Goal: Task Accomplishment & Management: Manage account settings

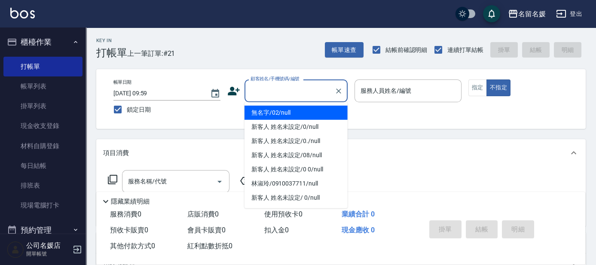
click at [285, 87] on input "顧客姓名/手機號碼/編號" at bounding box center [289, 90] width 83 height 15
drag, startPoint x: 288, startPoint y: 112, endPoint x: 392, endPoint y: 86, distance: 107.2
click at [293, 107] on li "無名字/02/null" at bounding box center [296, 113] width 103 height 14
click at [390, 86] on label "服務人員姓名/編號" at bounding box center [386, 90] width 51 height 9
click at [390, 86] on input "服務人員姓名/編號" at bounding box center [407, 90] width 99 height 15
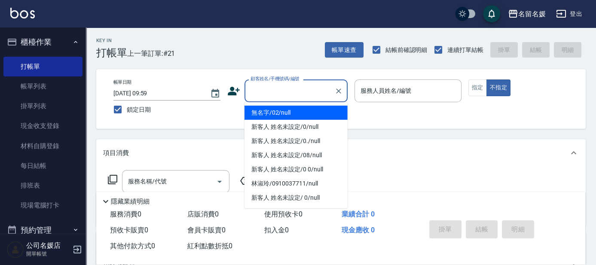
type input "無名字/02/null"
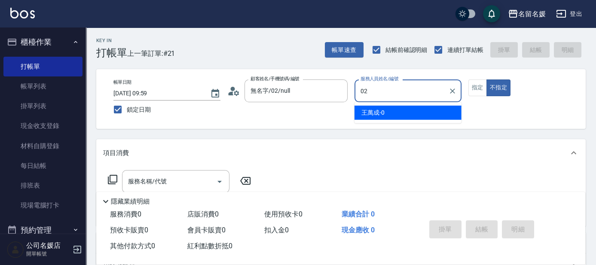
type input "02"
type button "false"
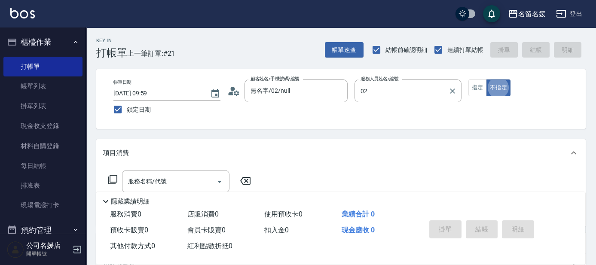
type input "劉冠伶-02"
click at [474, 89] on button "指定" at bounding box center [477, 88] width 18 height 17
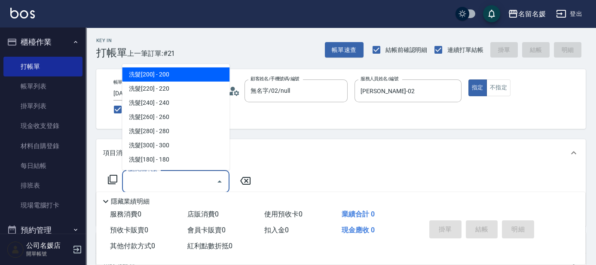
click at [171, 180] on input "服務名稱/代號" at bounding box center [169, 181] width 87 height 15
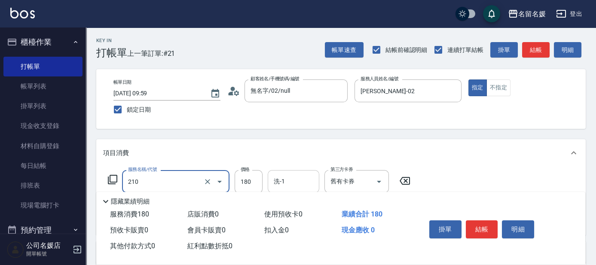
click at [289, 182] on input "洗-1" at bounding box center [294, 181] width 44 height 15
type input "洗券-(卡)180(210)"
type input "蔡愛陵-26"
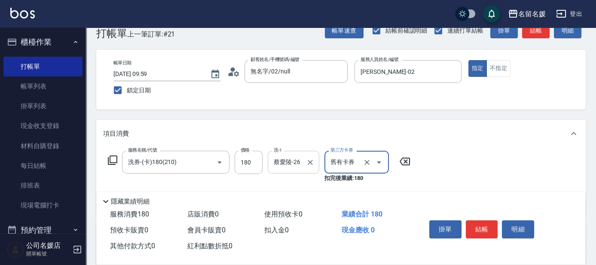
scroll to position [39, 0]
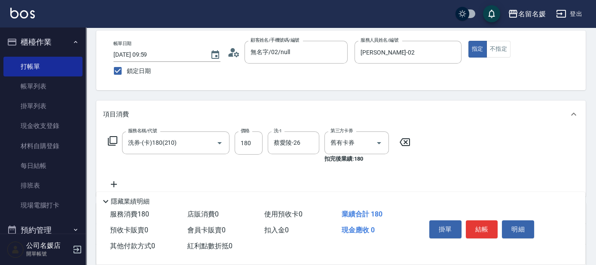
click at [121, 184] on icon at bounding box center [113, 184] width 21 height 10
click at [144, 184] on input "服務名稱/代號" at bounding box center [169, 185] width 87 height 15
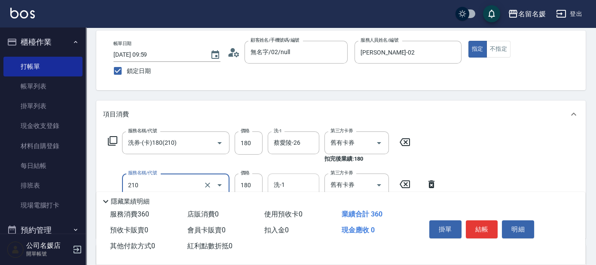
click at [295, 179] on input "洗-1" at bounding box center [294, 185] width 44 height 15
type input "洗券-(卡)180(210)"
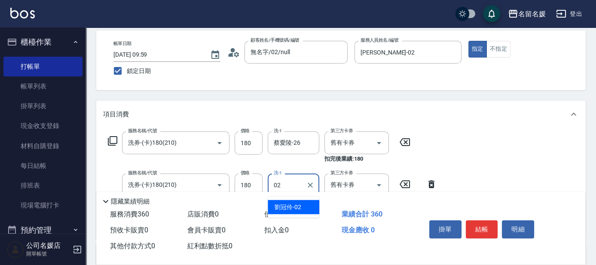
type input "劉冠伶-02"
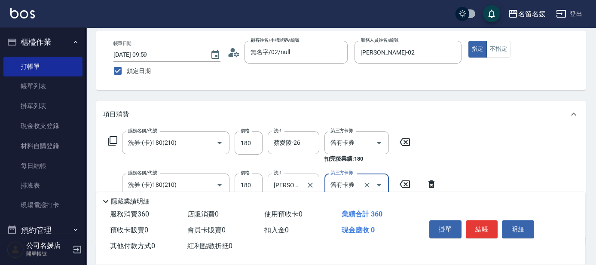
scroll to position [117, 0]
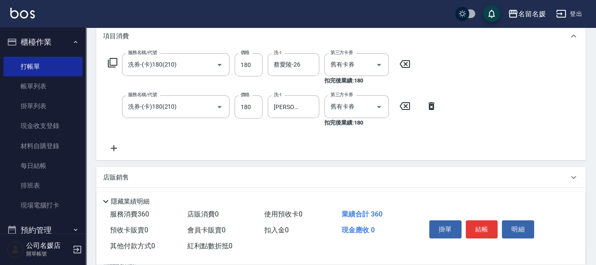
click at [112, 150] on icon at bounding box center [113, 148] width 21 height 10
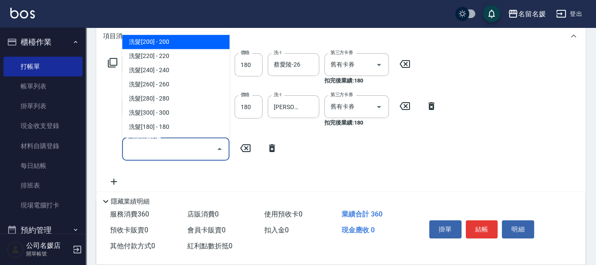
click at [159, 149] on input "服務名稱/代號" at bounding box center [169, 148] width 87 height 15
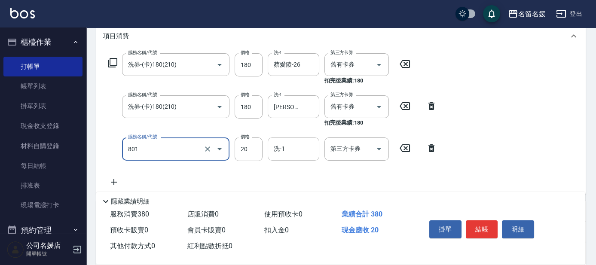
click at [298, 152] on input "洗-1" at bounding box center [294, 148] width 44 height 15
type input "潤絲(801)"
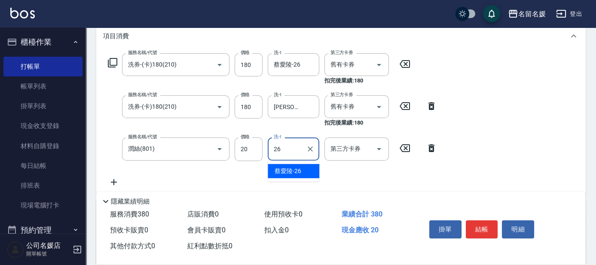
type input "蔡愛陵-26"
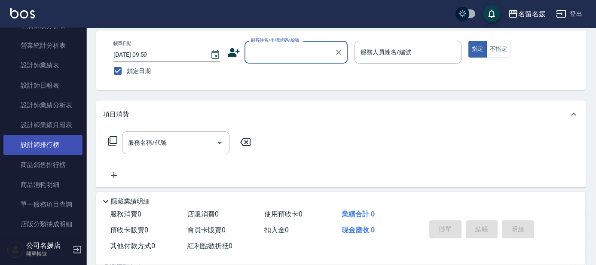
scroll to position [352, 0]
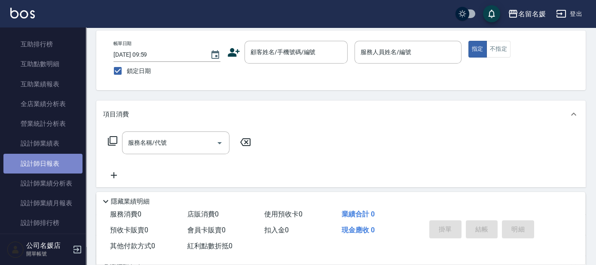
click at [55, 161] on link "設計師日報表" at bounding box center [42, 164] width 79 height 20
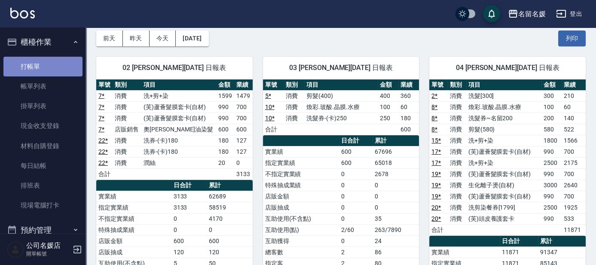
click at [49, 65] on link "打帳單" at bounding box center [42, 67] width 79 height 20
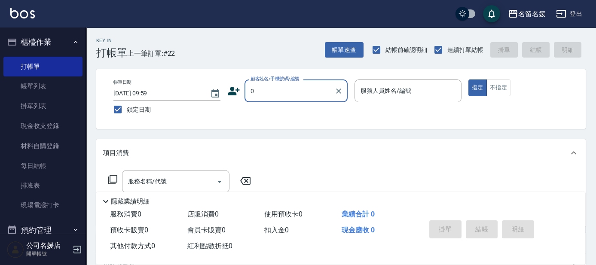
type input "無名字/02/null"
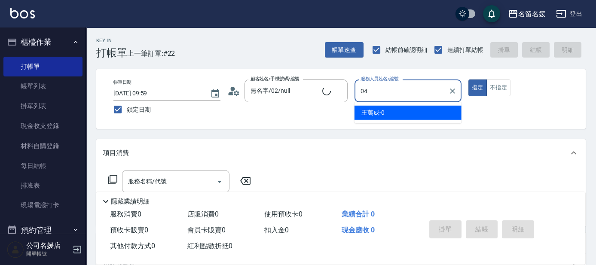
type input "04"
type button "true"
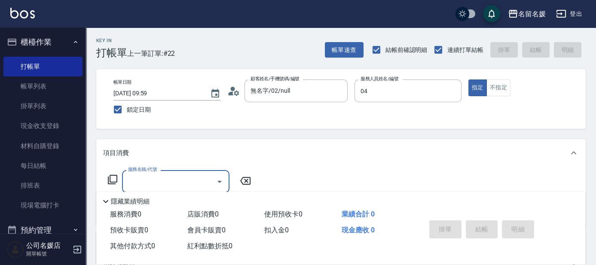
type input "新客人 姓名未設定/0/null"
type input "葉沛琪-04"
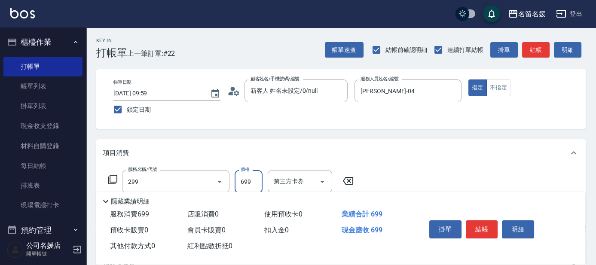
type input "滾珠洗髮699(299)"
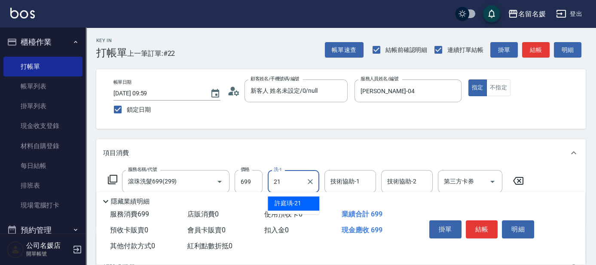
type input "許庭瑀-21"
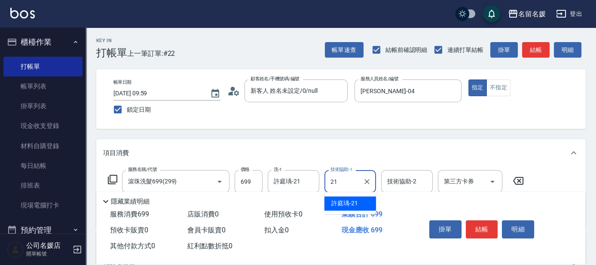
type input "許庭瑀-21"
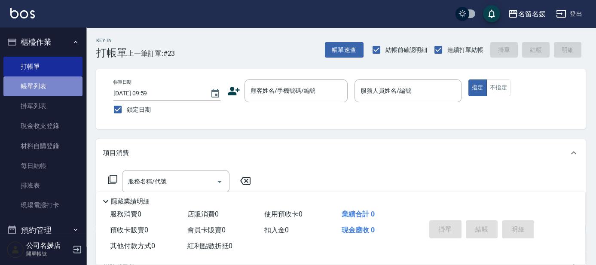
click at [64, 88] on link "帳單列表" at bounding box center [42, 87] width 79 height 20
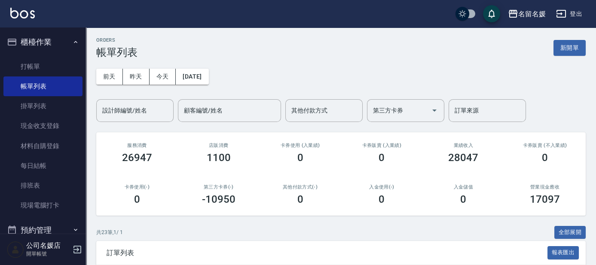
scroll to position [117, 0]
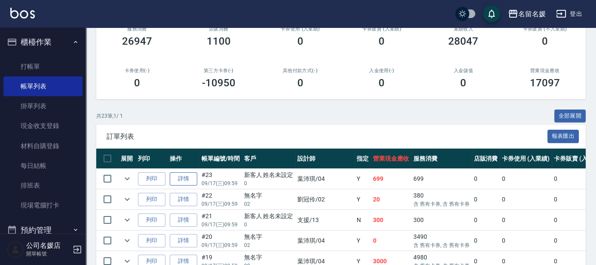
click at [187, 182] on link "詳情" at bounding box center [184, 178] width 28 height 13
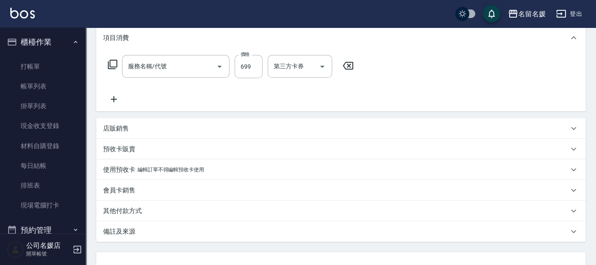
type input "2025/09/17 09:59"
type input "葉沛琪-04"
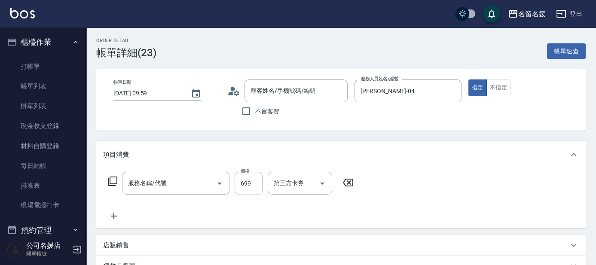
scroll to position [39, 0]
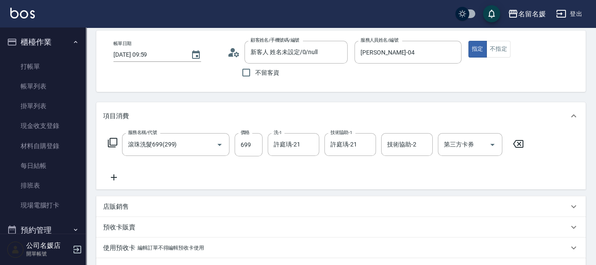
type input "新客人 姓名未設定/0/null"
type input "滾珠洗髮699(299)"
click at [112, 174] on icon at bounding box center [113, 177] width 21 height 10
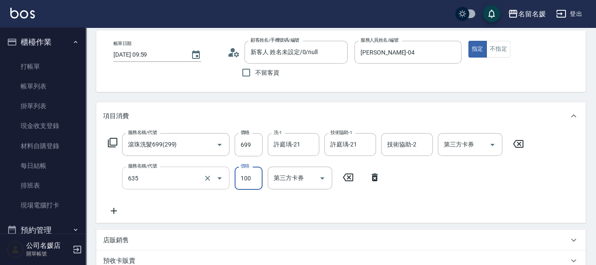
type input "煥彩.玻酸.晶膜.水療(635)"
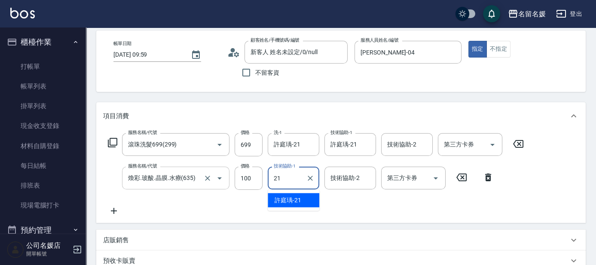
type input "許庭瑀-21"
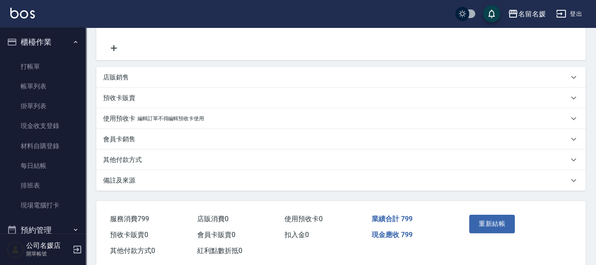
scroll to position [219, 0]
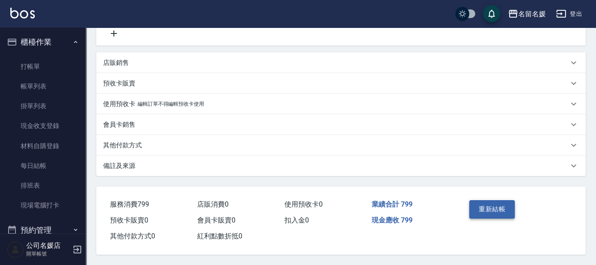
click at [502, 207] on button "重新結帳" at bounding box center [492, 209] width 46 height 18
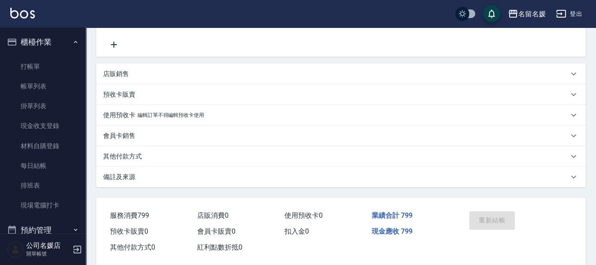
scroll to position [63, 0]
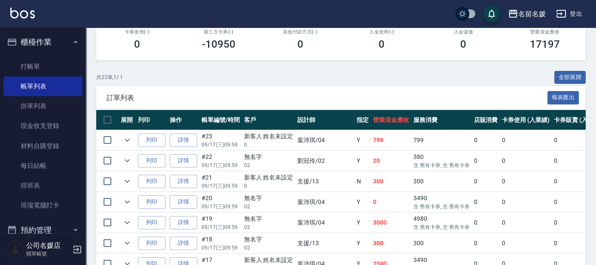
scroll to position [156, 0]
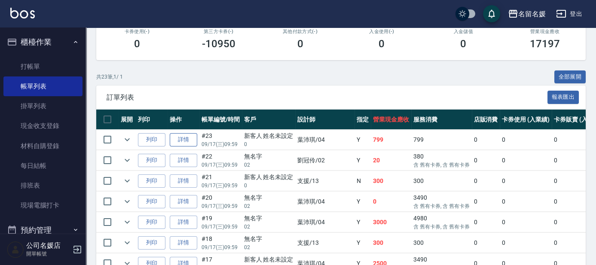
click at [190, 136] on link "詳情" at bounding box center [184, 139] width 28 height 13
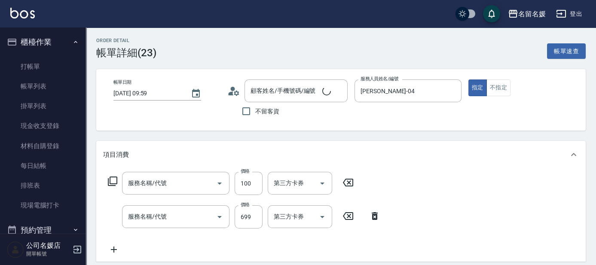
type input "2025/09/17 09:59"
type input "葉沛琪-04"
type input "煥彩.玻酸.晶膜.水療(635)"
type input "滾珠洗髮699(299)"
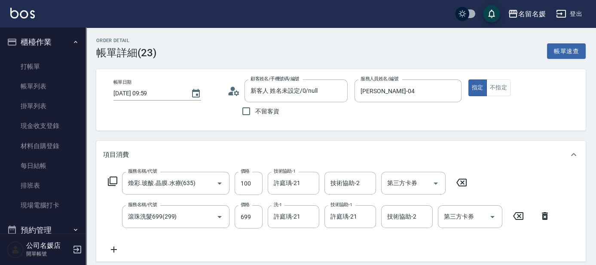
type input "新客人 姓名未設定/0/null"
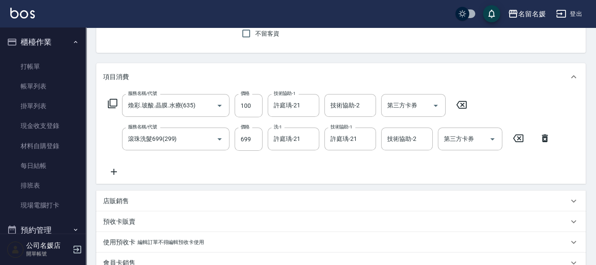
click at [113, 176] on icon at bounding box center [113, 172] width 21 height 10
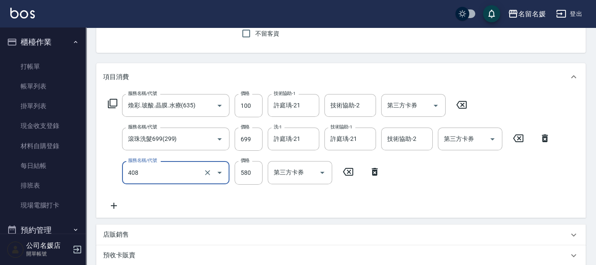
type input "剪髮(580)(408)"
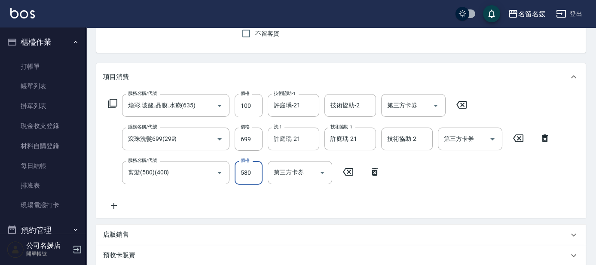
click at [262, 55] on div "Order detail 帳單詳細 (23) 帳單速查 帳單日期 2025/09/17 09:59 顧客姓名/手機號碼/編號 新客人 姓名未設定/0/null…" at bounding box center [341, 194] width 510 height 488
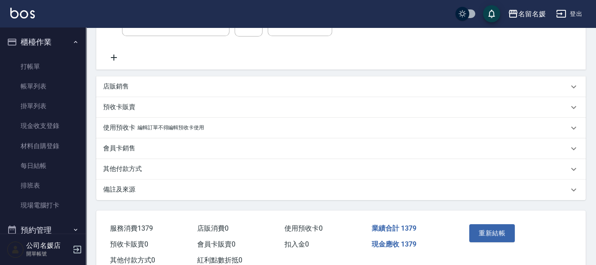
scroll to position [253, 0]
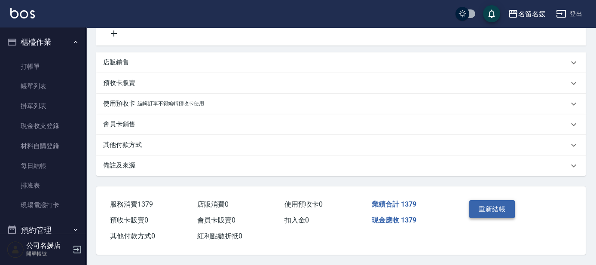
click at [473, 202] on button "重新結帳" at bounding box center [492, 209] width 46 height 18
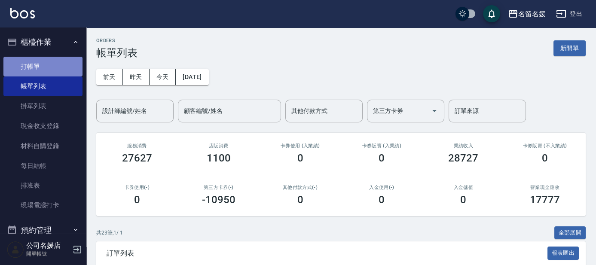
click at [52, 62] on link "打帳單" at bounding box center [42, 67] width 79 height 20
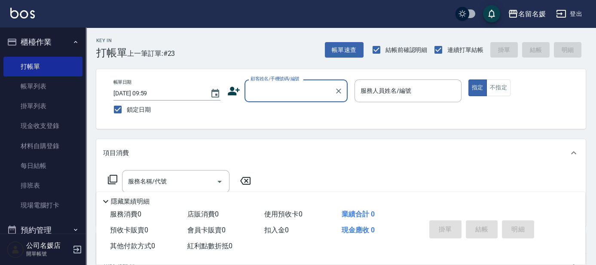
click at [300, 90] on input "顧客姓名/手機號碼/編號" at bounding box center [289, 90] width 83 height 15
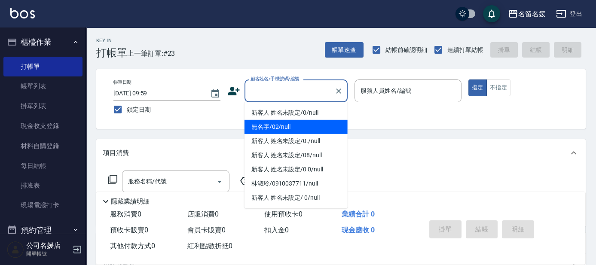
drag, startPoint x: 289, startPoint y: 125, endPoint x: 400, endPoint y: 98, distance: 114.6
click at [290, 125] on li "無名字/02/null" at bounding box center [296, 127] width 103 height 14
type input "無名字/02/null"
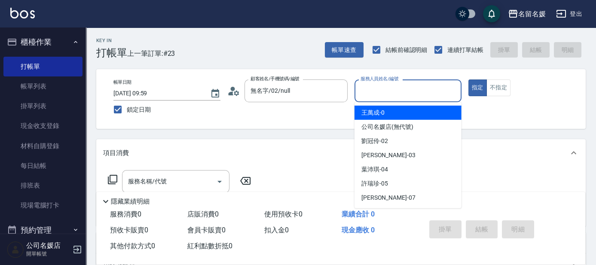
click at [414, 93] on input "服務人員姓名/編號" at bounding box center [407, 90] width 99 height 15
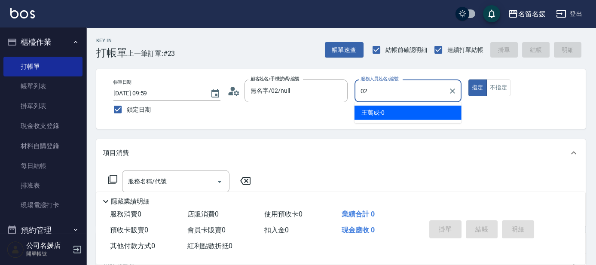
type input "02"
type button "true"
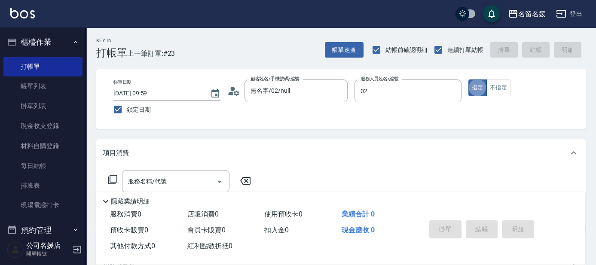
type input "劉冠伶-02"
drag, startPoint x: 199, startPoint y: 187, endPoint x: 198, endPoint y: 180, distance: 7.0
click at [199, 182] on input "服務名稱/代號" at bounding box center [169, 181] width 87 height 15
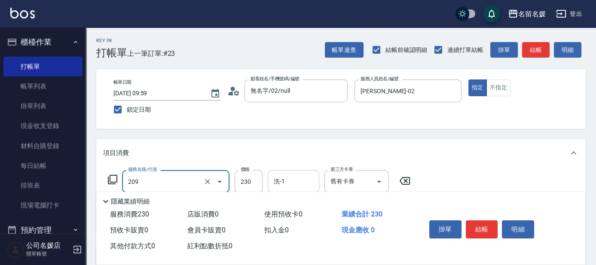
type input "洗髮券-(卡)230(209)"
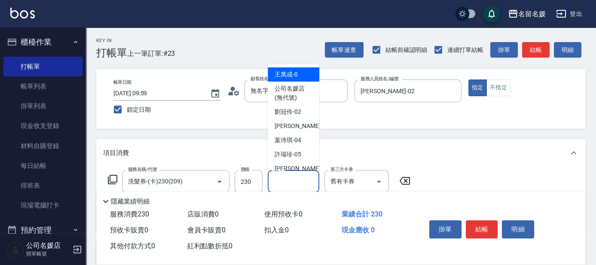
click at [306, 186] on input "洗-1" at bounding box center [294, 181] width 44 height 15
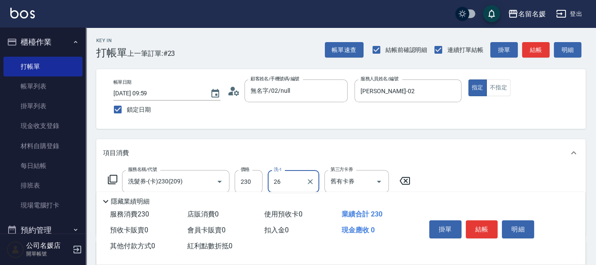
type input "蔡愛陵-26"
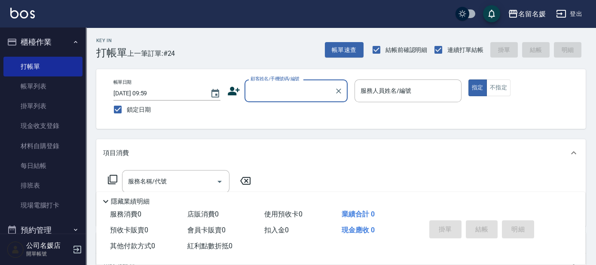
drag, startPoint x: 282, startPoint y: 95, endPoint x: 286, endPoint y: 100, distance: 6.1
click at [283, 96] on input "顧客姓名/手機號碼/編號" at bounding box center [289, 90] width 83 height 15
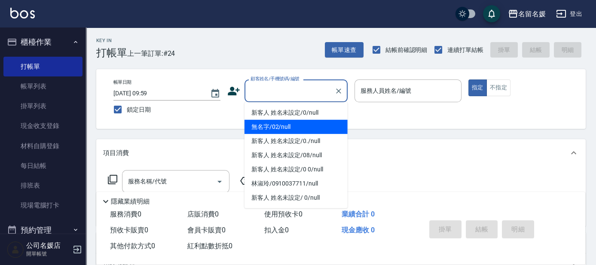
drag, startPoint x: 297, startPoint y: 128, endPoint x: 392, endPoint y: 95, distance: 99.5
click at [299, 126] on li "無名字/02/null" at bounding box center [296, 127] width 103 height 14
type input "無名字/02/null"
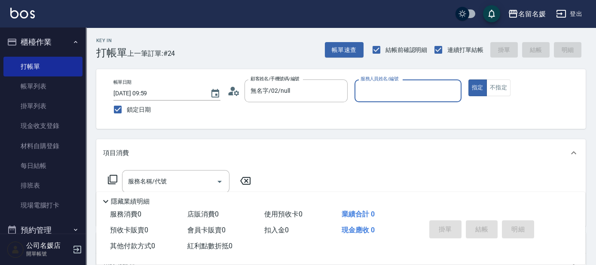
click at [392, 95] on input "服務人員姓名/編號" at bounding box center [407, 90] width 99 height 15
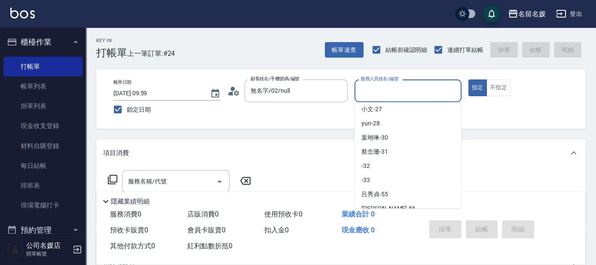
scroll to position [213, 0]
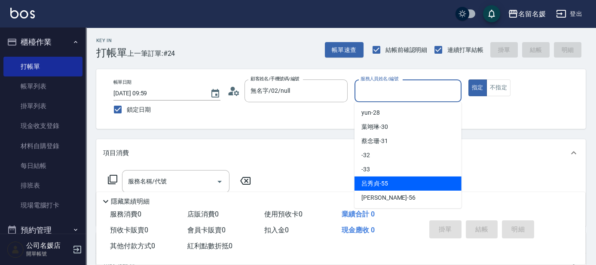
click at [389, 181] on div "呂秀貞 -55" at bounding box center [408, 184] width 107 height 14
type input "呂秀貞-55"
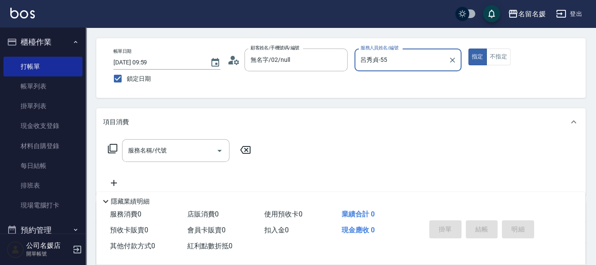
scroll to position [78, 0]
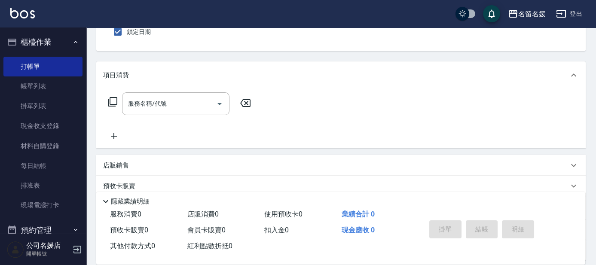
click at [112, 100] on icon at bounding box center [112, 102] width 10 height 10
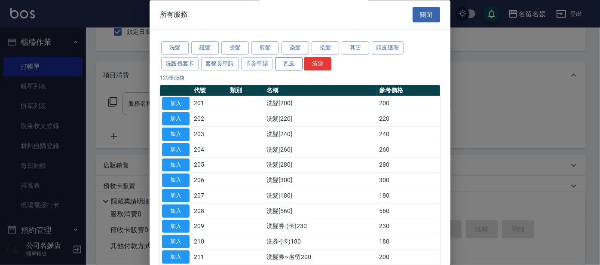
click at [288, 60] on button "瓦皮" at bounding box center [289, 63] width 28 height 13
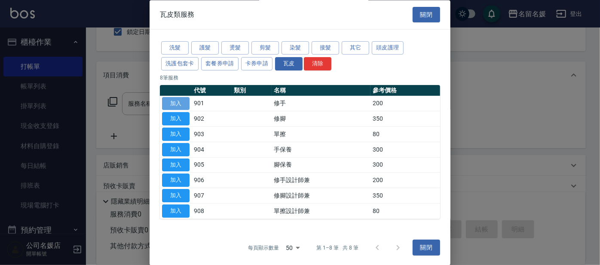
click at [167, 104] on button "加入" at bounding box center [176, 103] width 28 height 13
type input "修手(901)"
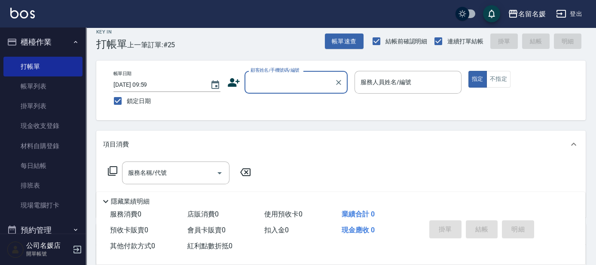
scroll to position [0, 0]
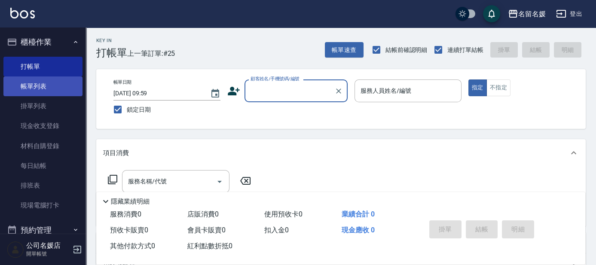
drag, startPoint x: 66, startPoint y: 83, endPoint x: 64, endPoint y: 78, distance: 5.4
click at [66, 83] on link "帳單列表" at bounding box center [42, 87] width 79 height 20
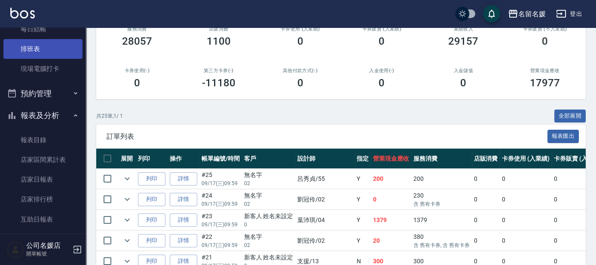
scroll to position [156, 0]
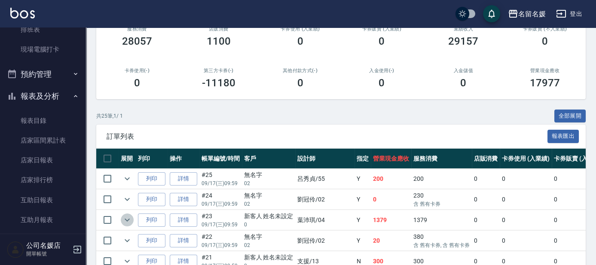
click at [124, 216] on icon "expand row" at bounding box center [127, 220] width 10 height 10
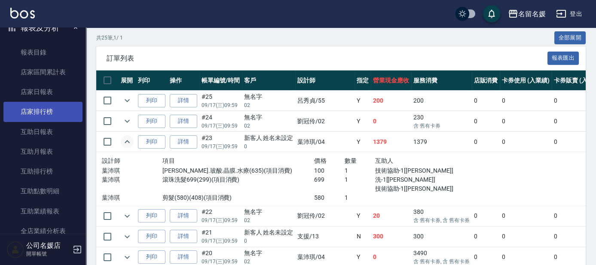
scroll to position [234, 0]
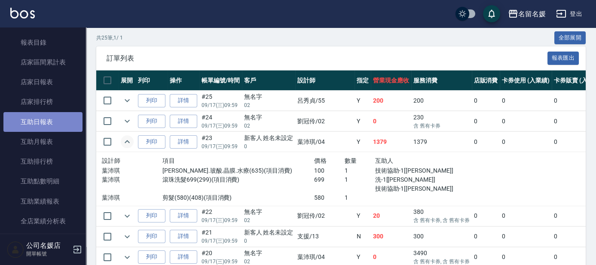
click at [52, 123] on link "互助日報表" at bounding box center [42, 122] width 79 height 20
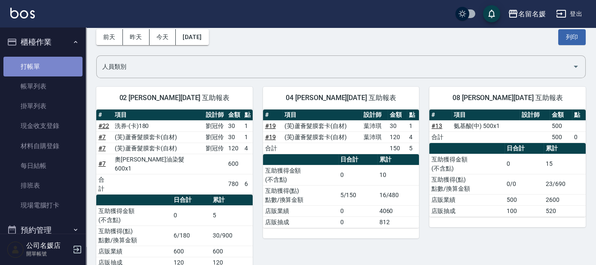
click at [54, 59] on link "打帳單" at bounding box center [42, 67] width 79 height 20
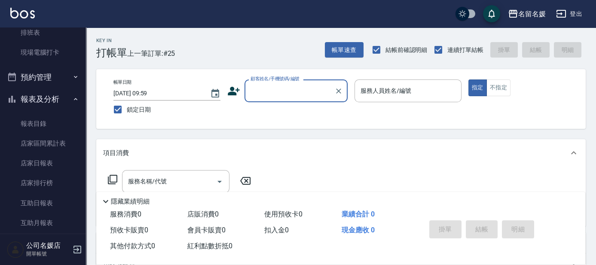
scroll to position [156, 0]
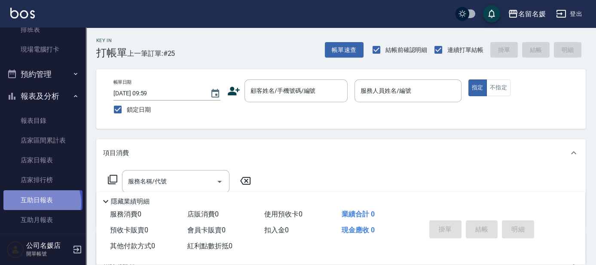
click at [37, 203] on link "互助日報表" at bounding box center [42, 200] width 79 height 20
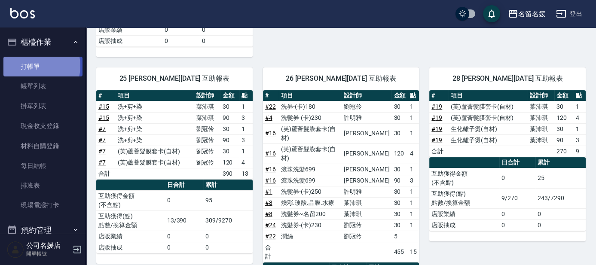
click at [30, 66] on link "打帳單" at bounding box center [42, 67] width 79 height 20
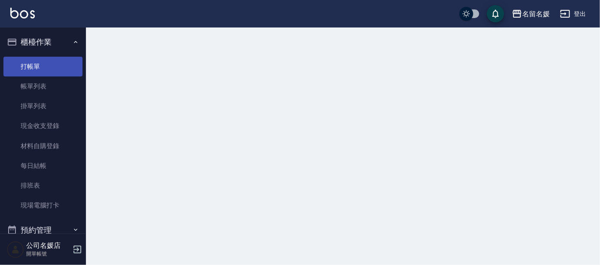
click at [30, 66] on link "打帳單" at bounding box center [42, 67] width 79 height 20
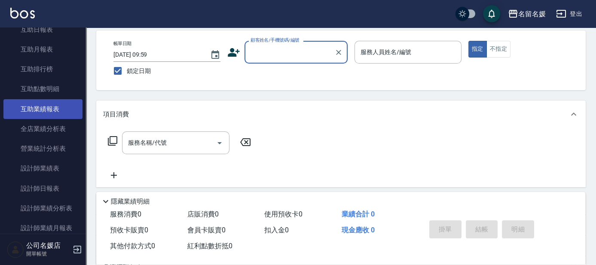
scroll to position [352, 0]
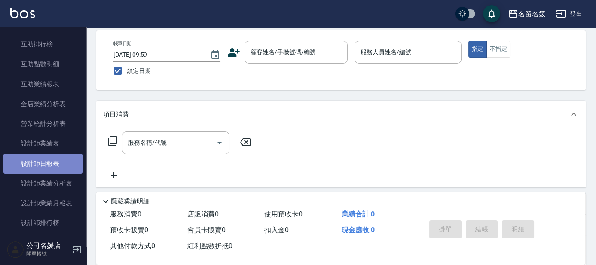
click at [56, 162] on link "設計師日報表" at bounding box center [42, 164] width 79 height 20
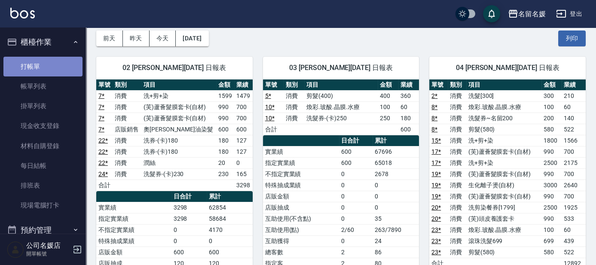
click at [44, 68] on link "打帳單" at bounding box center [42, 67] width 79 height 20
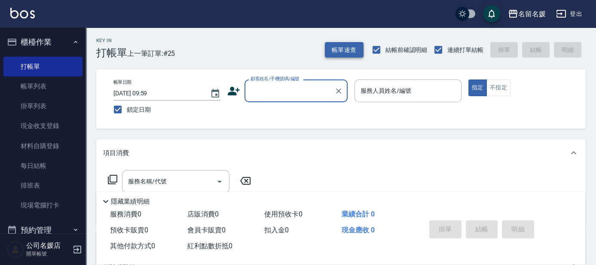
click at [344, 43] on button "帳單速查" at bounding box center [344, 50] width 39 height 16
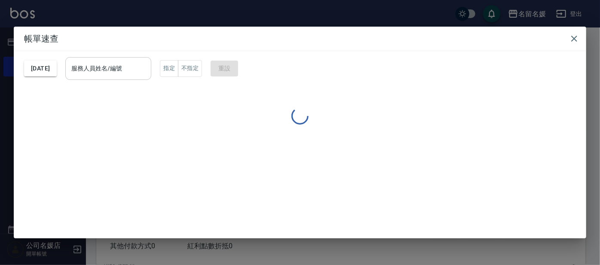
click at [124, 68] on div "服務人員姓名/編號 服務人員姓名/編號" at bounding box center [108, 68] width 86 height 23
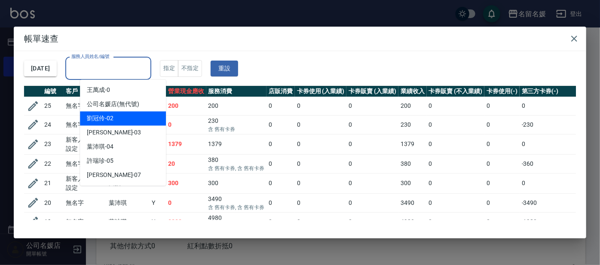
click at [130, 119] on div "劉冠伶 -02" at bounding box center [123, 118] width 86 height 14
type input "劉冠伶-02"
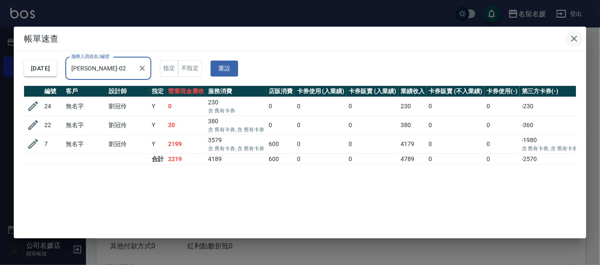
click at [574, 34] on icon "button" at bounding box center [574, 39] width 10 height 10
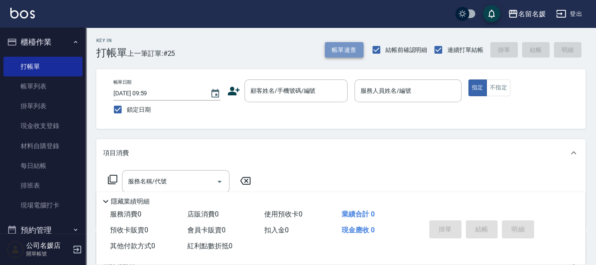
click at [343, 49] on button "帳單速查" at bounding box center [344, 50] width 39 height 16
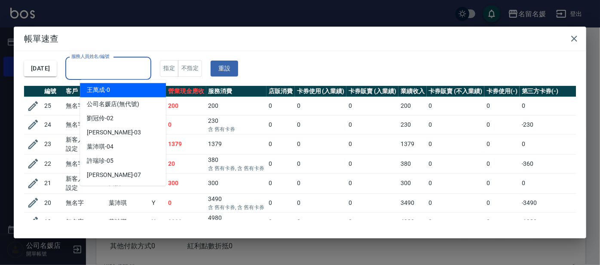
click at [117, 64] on input "服務人員姓名/編號" at bounding box center [108, 68] width 78 height 15
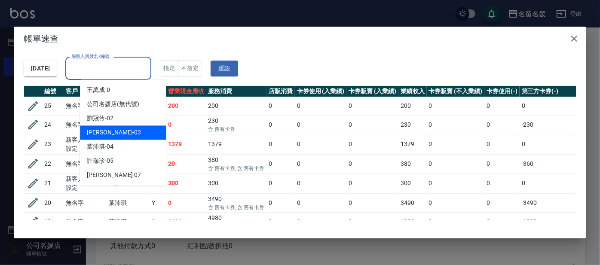
click at [113, 135] on div "蔡依芳 -03" at bounding box center [123, 133] width 86 height 14
type input "蔡依芳-03"
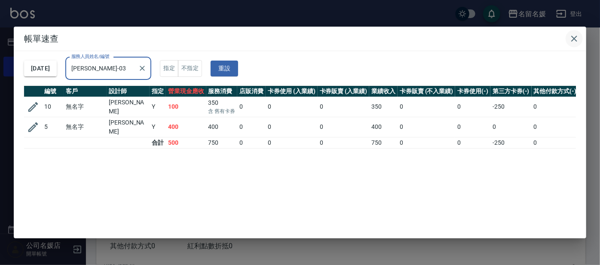
click at [574, 37] on icon "button" at bounding box center [574, 39] width 10 height 10
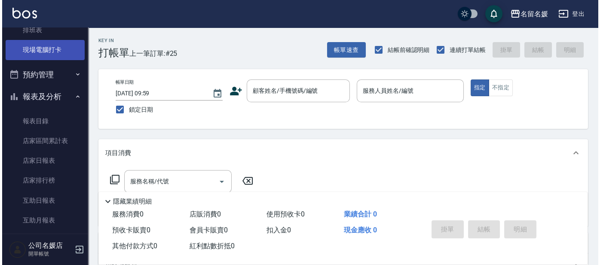
scroll to position [156, 0]
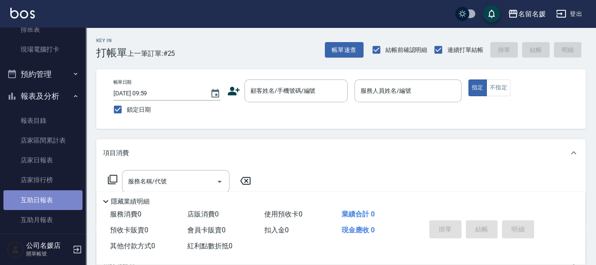
click at [43, 198] on link "互助日報表" at bounding box center [42, 200] width 79 height 20
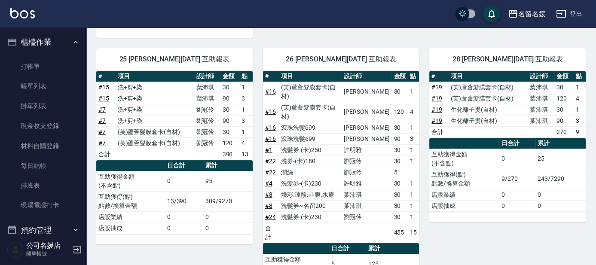
scroll to position [509, 0]
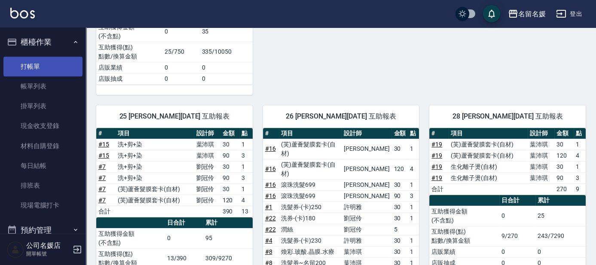
click at [42, 65] on link "打帳單" at bounding box center [42, 67] width 79 height 20
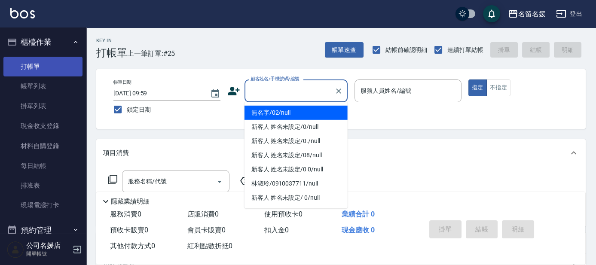
type input "0"
type input "無名字/02/null"
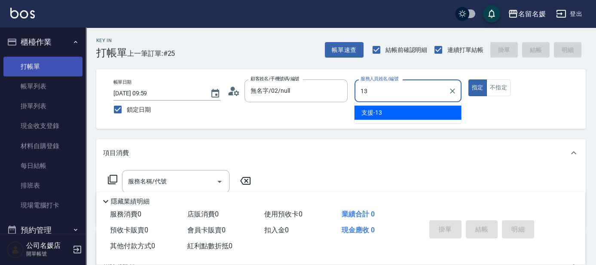
type input "13"
type button "true"
type input "支援-13"
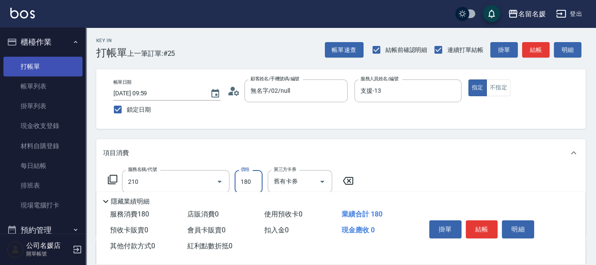
type input "洗券-(卡)180(210)"
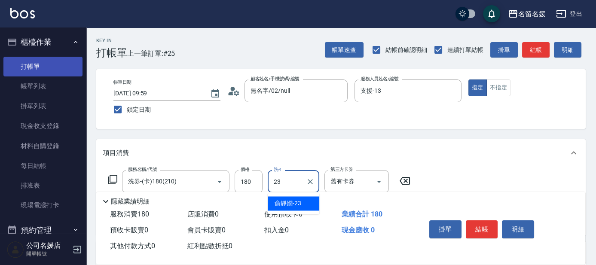
type input "俞靜嫺-23"
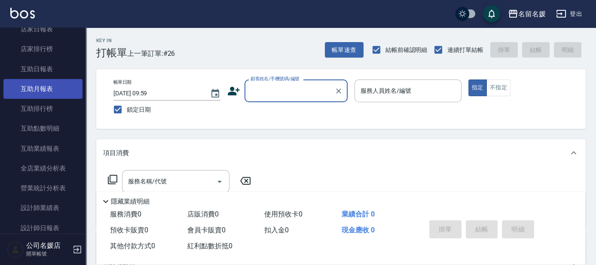
scroll to position [273, 0]
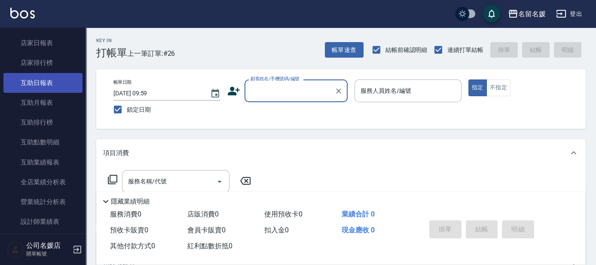
click at [50, 85] on link "互助日報表" at bounding box center [42, 83] width 79 height 20
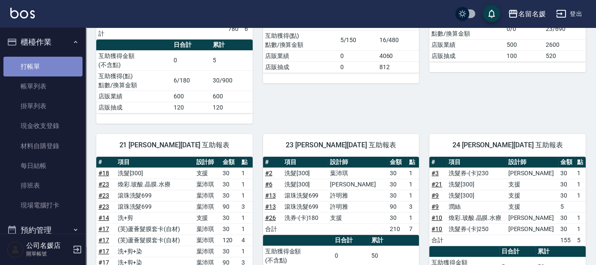
click at [68, 65] on link "打帳單" at bounding box center [42, 67] width 79 height 20
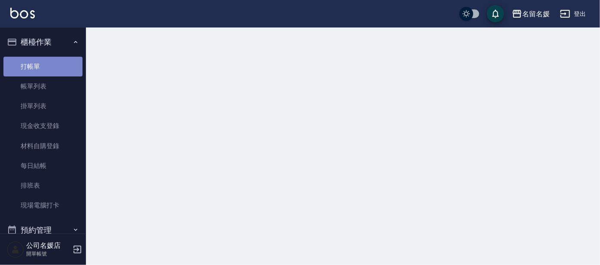
click at [68, 65] on link "打帳單" at bounding box center [42, 67] width 79 height 20
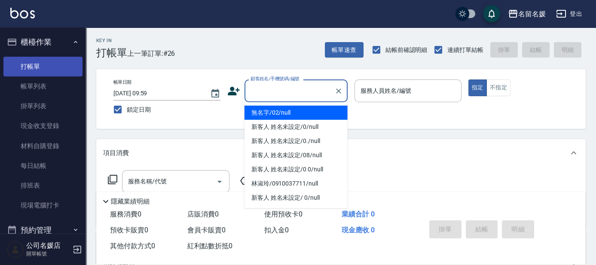
type input "0"
type input "無名字/02/null"
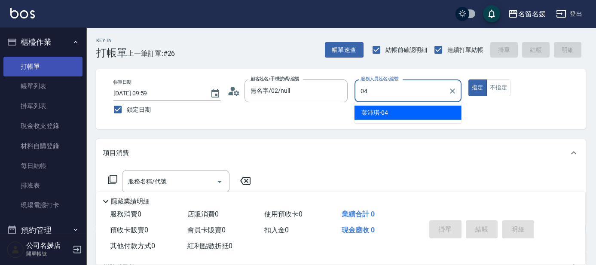
type input "04"
type button "true"
type input "葉沛琪-04"
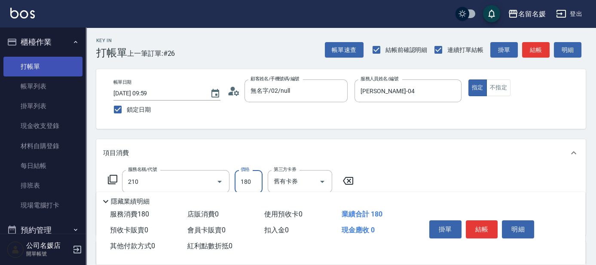
type input "洗券-(卡)180(210)"
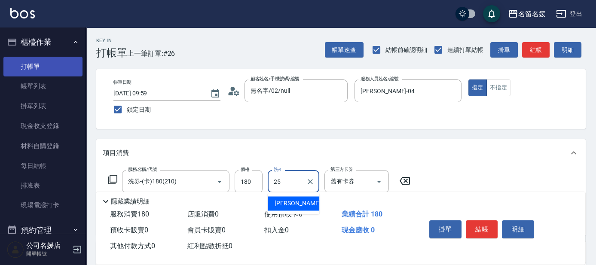
type input "楊瑋萱-25"
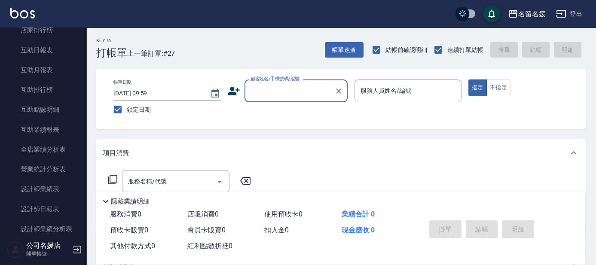
scroll to position [312, 0]
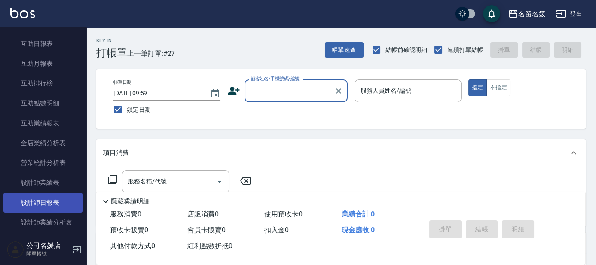
click at [64, 205] on link "設計師日報表" at bounding box center [42, 203] width 79 height 20
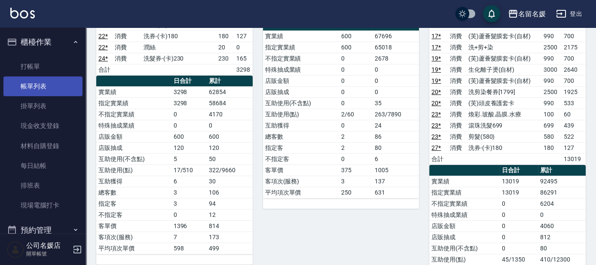
scroll to position [39, 0]
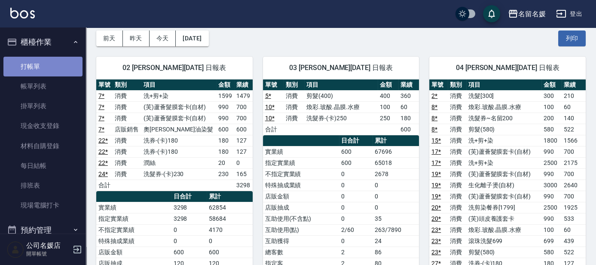
click at [60, 65] on link "打帳單" at bounding box center [42, 67] width 79 height 20
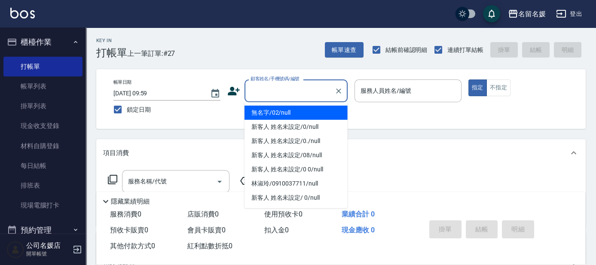
click at [299, 94] on input "顧客姓名/手機號碼/編號" at bounding box center [289, 90] width 83 height 15
drag, startPoint x: 296, startPoint y: 112, endPoint x: 302, endPoint y: 111, distance: 5.7
click at [297, 112] on li "無名字/02/null" at bounding box center [296, 113] width 103 height 14
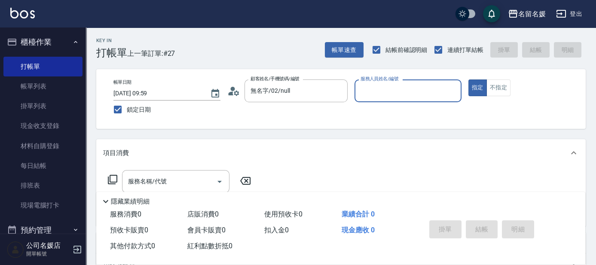
type input "無名字/02/null"
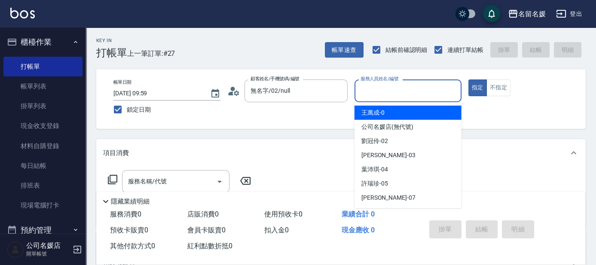
click at [395, 92] on input "服務人員姓名/編號" at bounding box center [407, 90] width 99 height 15
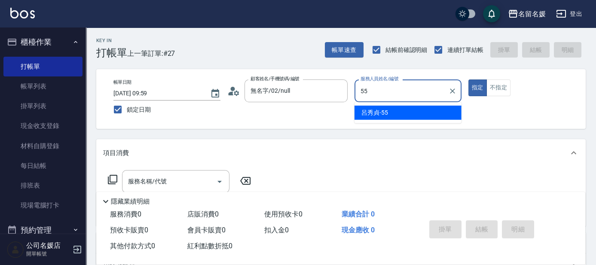
type input "55"
type button "true"
type input "呂秀貞-55"
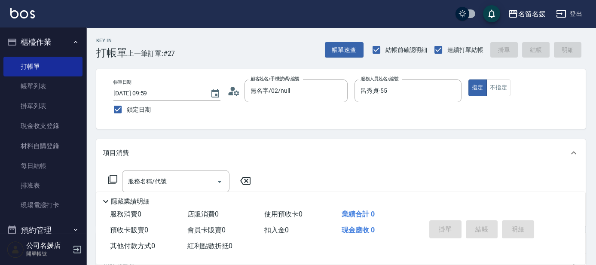
click at [112, 180] on icon at bounding box center [112, 179] width 10 height 10
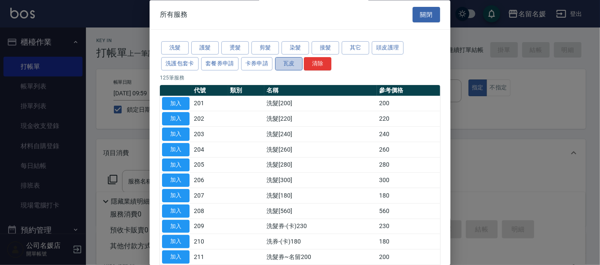
click at [283, 64] on button "瓦皮" at bounding box center [289, 63] width 28 height 13
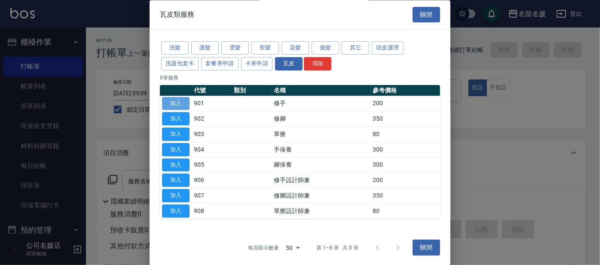
click at [181, 105] on button "加入" at bounding box center [176, 103] width 28 height 13
type input "修手(901)"
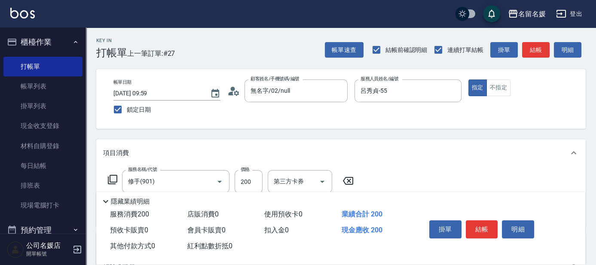
click at [113, 178] on icon at bounding box center [112, 179] width 10 height 10
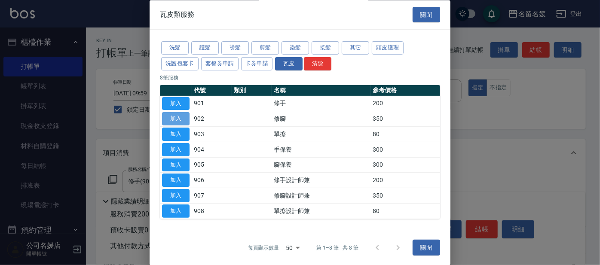
click at [181, 117] on button "加入" at bounding box center [176, 119] width 28 height 13
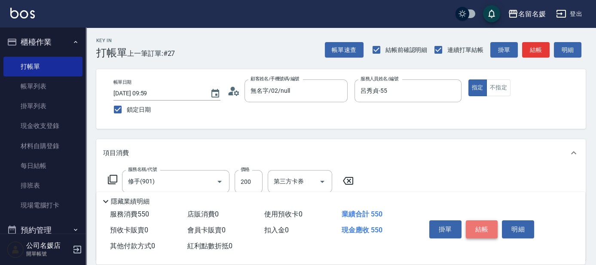
click at [479, 227] on button "結帳" at bounding box center [482, 229] width 32 height 18
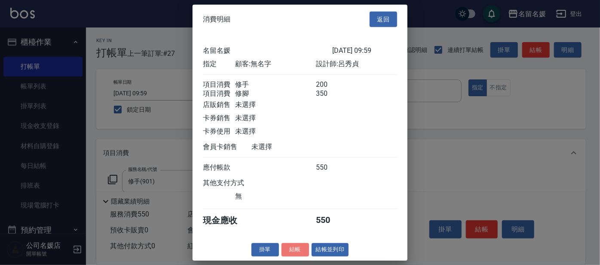
drag, startPoint x: 292, startPoint y: 257, endPoint x: 303, endPoint y: 241, distance: 19.9
click at [294, 255] on button "結帳" at bounding box center [296, 249] width 28 height 13
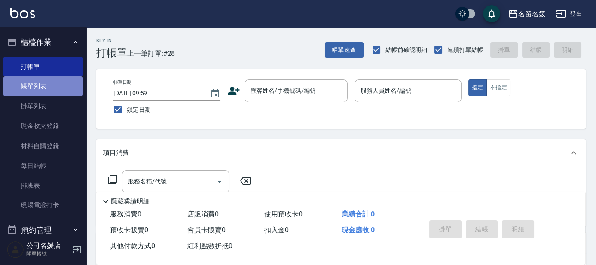
click at [43, 85] on link "帳單列表" at bounding box center [42, 87] width 79 height 20
click at [43, 86] on link "帳單列表" at bounding box center [42, 87] width 79 height 20
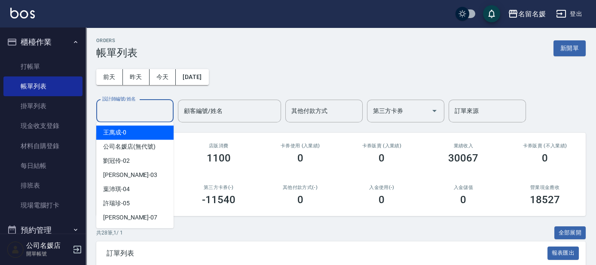
click at [128, 115] on input "設計師編號/姓名" at bounding box center [135, 111] width 70 height 15
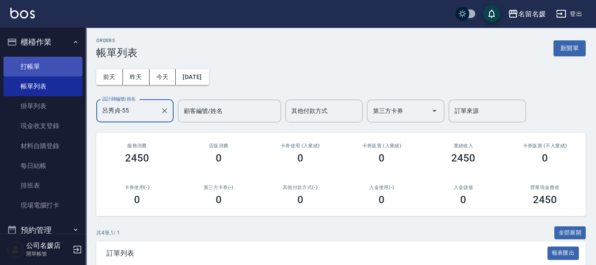
type input "呂秀貞-55"
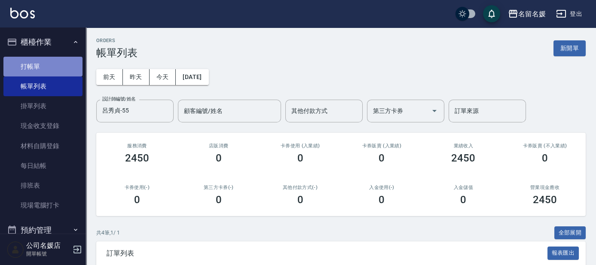
click at [50, 67] on link "打帳單" at bounding box center [42, 67] width 79 height 20
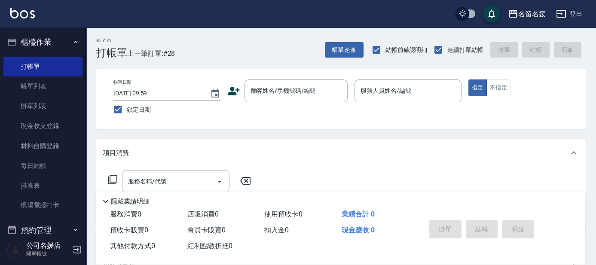
type input "03"
click at [468, 80] on button "指定" at bounding box center [477, 88] width 18 height 17
type button "true"
type input "林淑玲/0910037711/null"
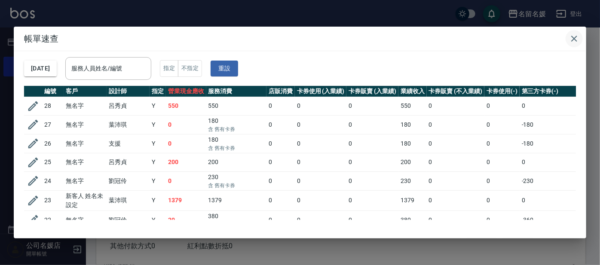
click at [572, 37] on icon "button" at bounding box center [574, 39] width 10 height 10
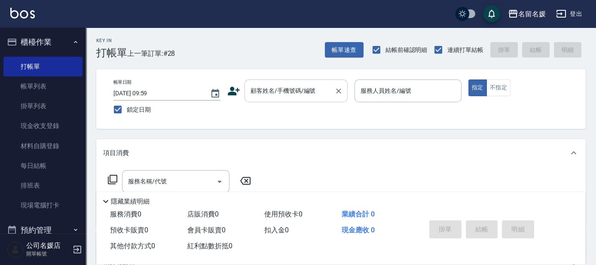
click at [267, 85] on input "顧客姓名/手機號碼/編號" at bounding box center [289, 90] width 83 height 15
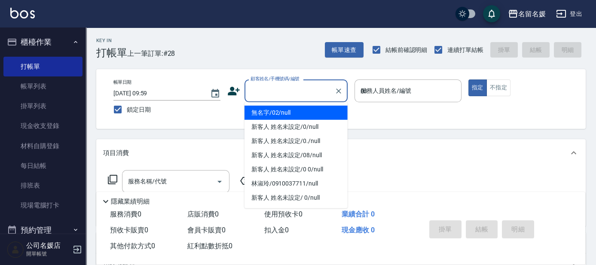
type input "03"
type button "true"
type input "無名字/02/null"
type input "[PERSON_NAME]-03"
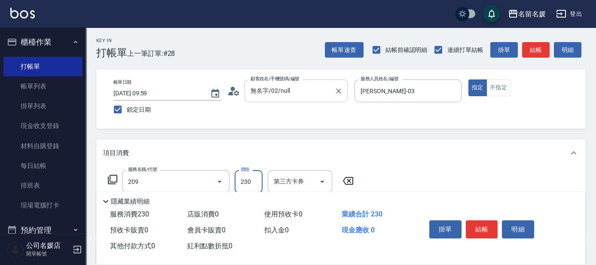
type input "洗髮券-(卡)230(209)"
type input "舊有卡券"
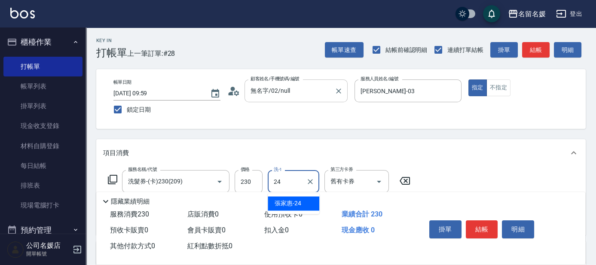
type input "張家惠-24"
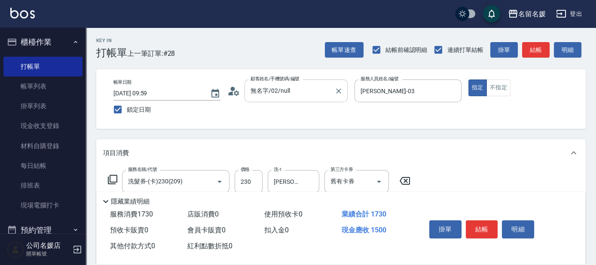
type input "染髮(1500)(501)"
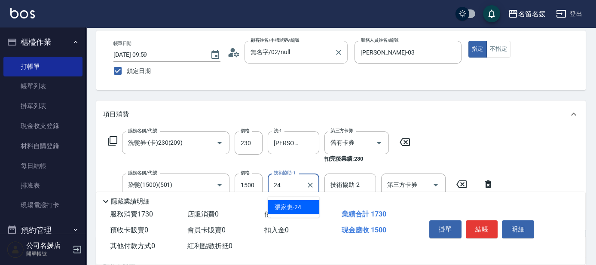
type input "張家惠-24"
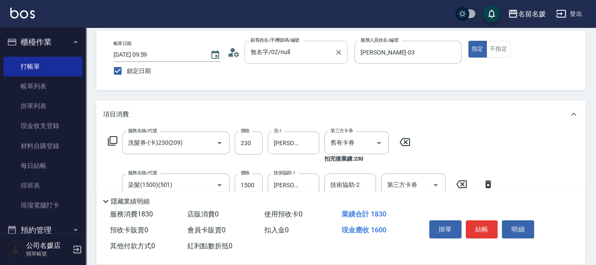
type input "煥彩.玻酸.晶膜.水療(635)"
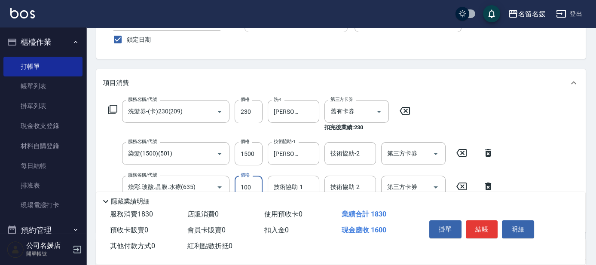
scroll to position [117, 0]
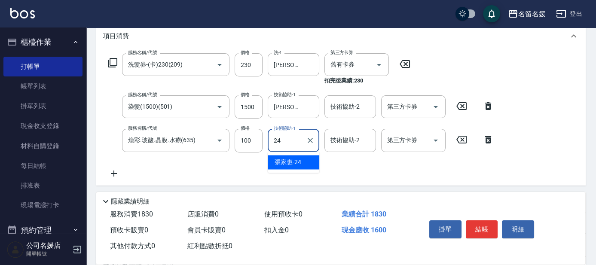
type input "[PERSON_NAME]-24"
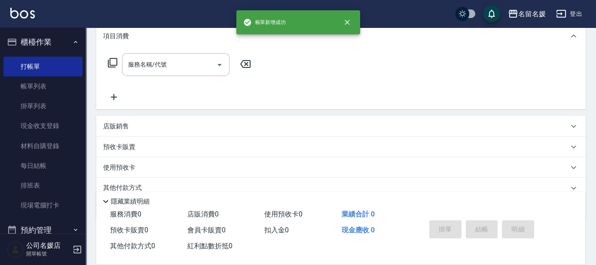
scroll to position [0, 0]
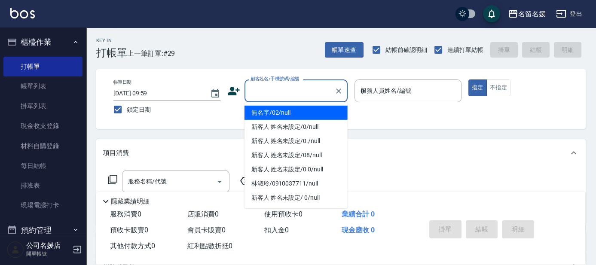
type input "03"
type input "無名字/02/null"
type input "[PERSON_NAME]-03"
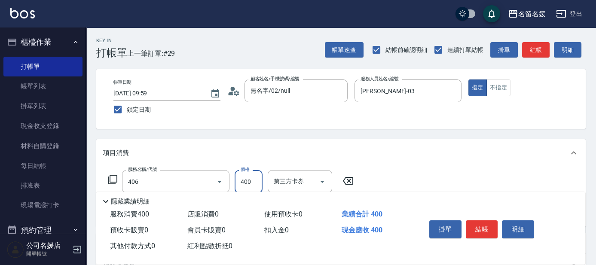
type input "剪髮(400)(406)"
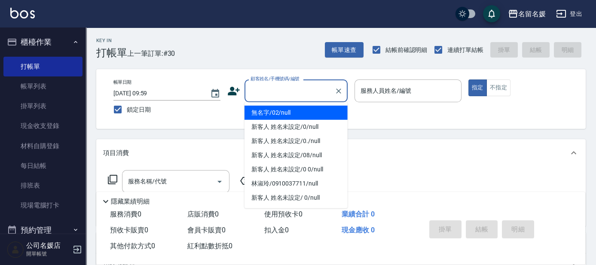
type input "1"
type input "無名字/02/null"
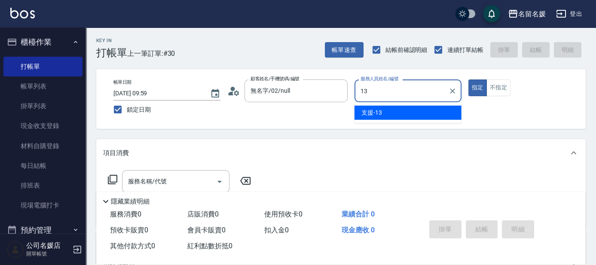
type input "支援-13"
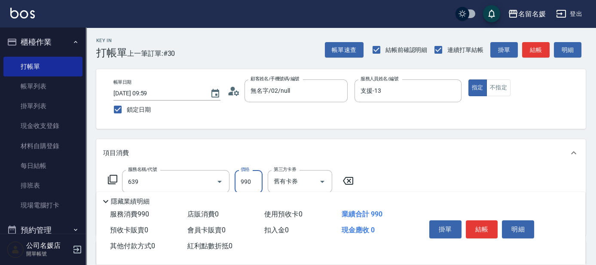
type input "(芙)蘆薈髮膜套卡(自材)(639)"
click at [212, 178] on button "Clear" at bounding box center [208, 182] width 12 height 12
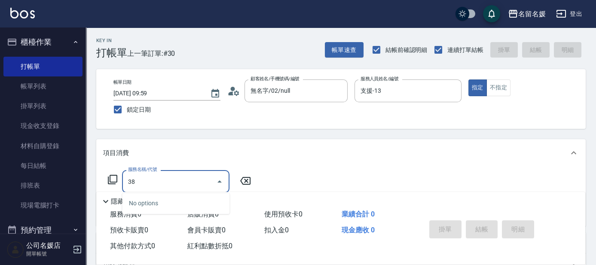
type input "3"
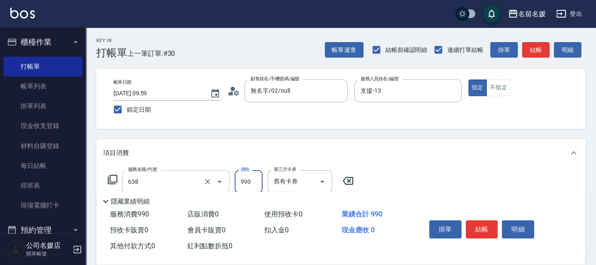
type input "(芙)頭皮養護套卡(638)"
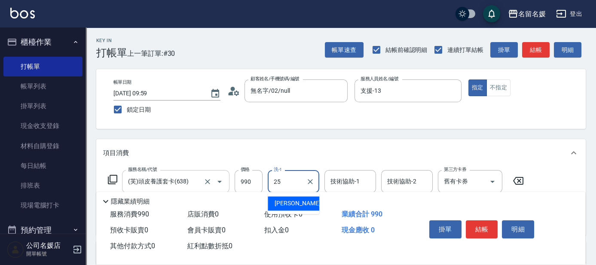
type input "楊瑋萱-25"
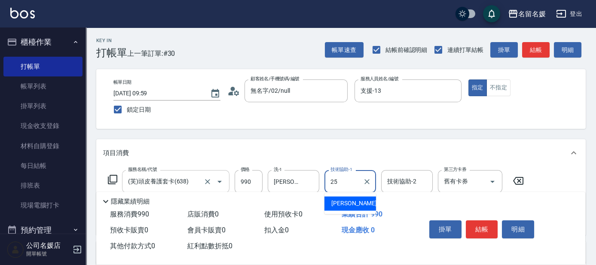
type input "楊瑋萱-25"
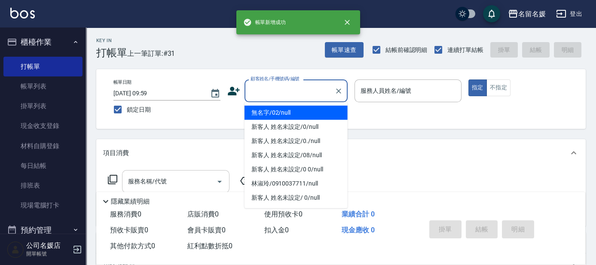
type input "無名字/02/null"
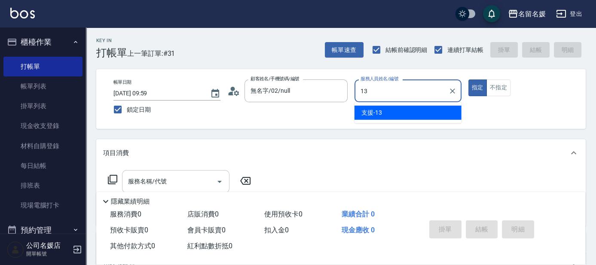
type input "支援-13"
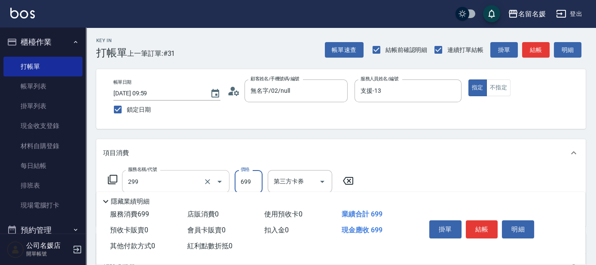
type input "滾珠洗髮699(299)"
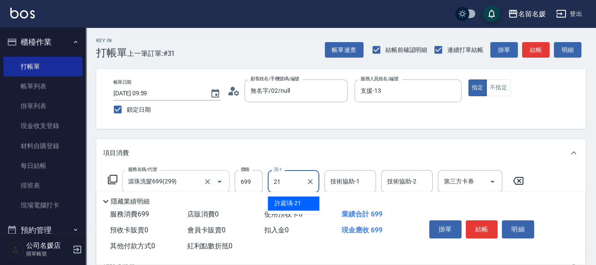
type input "許庭瑀-21"
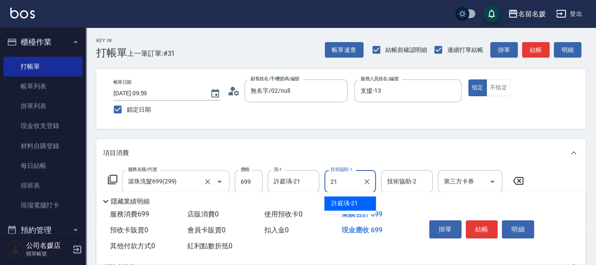
type input "許庭瑀-21"
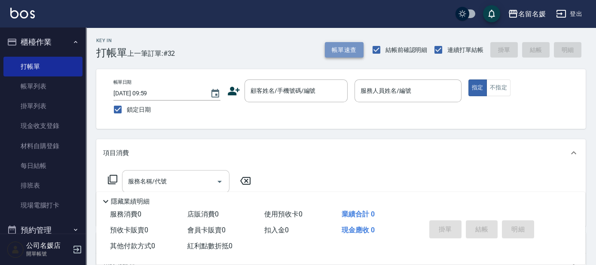
click at [349, 49] on button "帳單速查" at bounding box center [344, 50] width 39 height 16
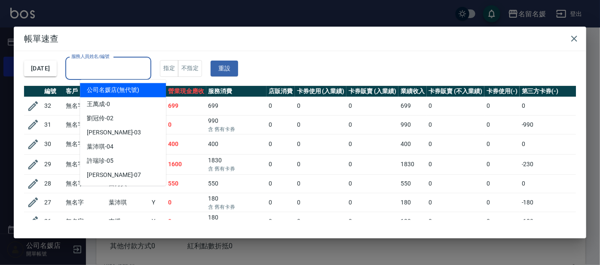
click at [106, 66] on div "服務人員姓名/編號 服務人員姓名/編號" at bounding box center [108, 68] width 86 height 23
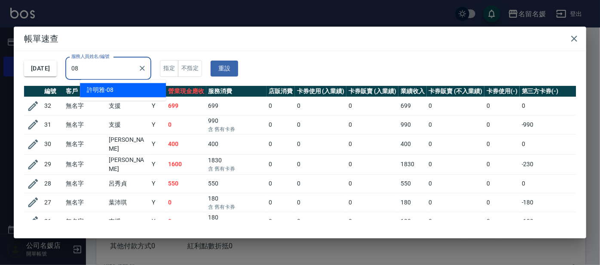
click at [113, 90] on span "[PERSON_NAME]-08" at bounding box center [100, 90] width 27 height 9
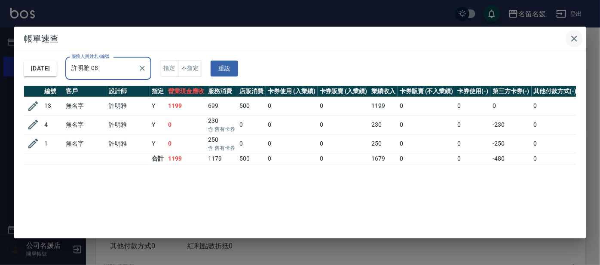
type input "許明雅-08"
click at [573, 40] on icon "button" at bounding box center [574, 39] width 10 height 10
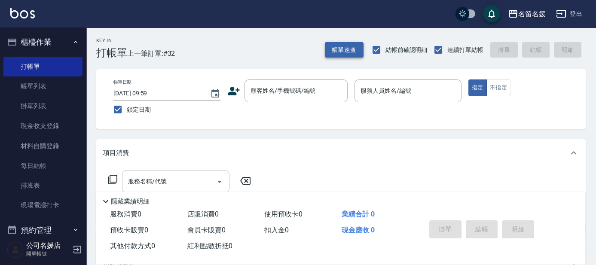
click at [346, 52] on button "帳單速查" at bounding box center [344, 50] width 39 height 16
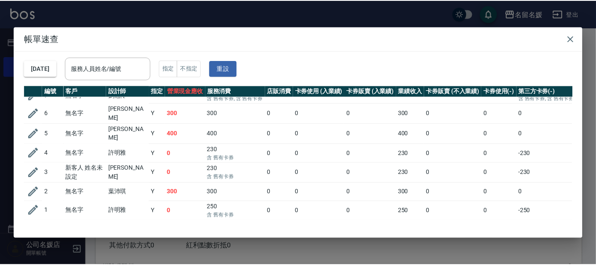
scroll to position [498, 0]
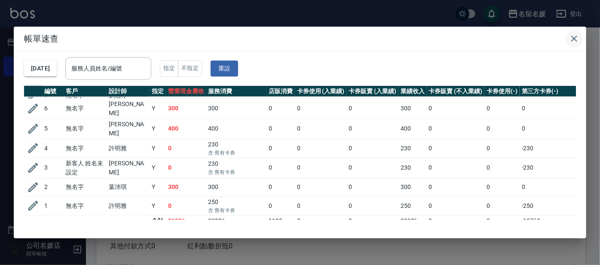
click at [573, 41] on icon "button" at bounding box center [574, 39] width 10 height 10
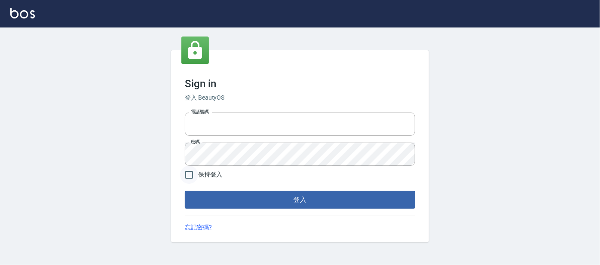
type input "0227605235"
click at [187, 174] on input "保持登入" at bounding box center [189, 175] width 18 height 18
checkbox input "true"
click at [291, 201] on button "登入" at bounding box center [300, 200] width 230 height 18
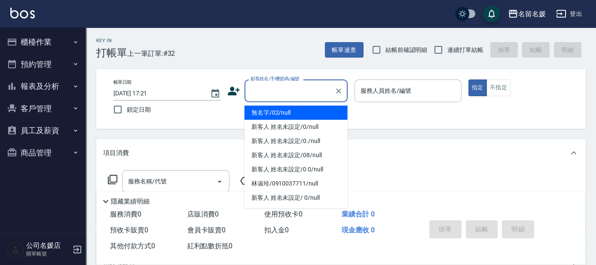
click at [300, 93] on input "顧客姓名/手機號碼/編號" at bounding box center [289, 90] width 83 height 15
click at [310, 111] on li "無名字/02/null" at bounding box center [296, 113] width 103 height 14
type input "無名字/02/null"
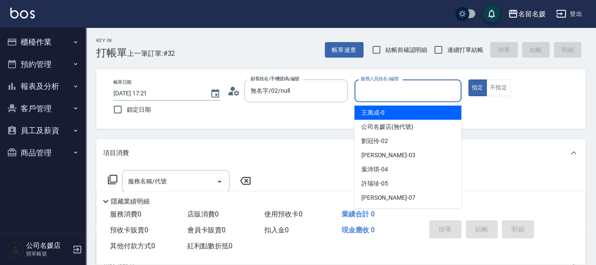
click at [379, 90] on input "服務人員姓名/編號" at bounding box center [407, 90] width 99 height 15
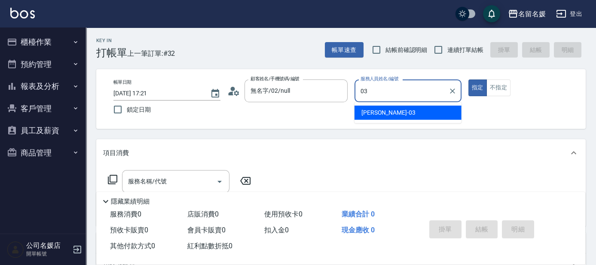
type input "03"
type button "true"
type input "蔡依芳-03"
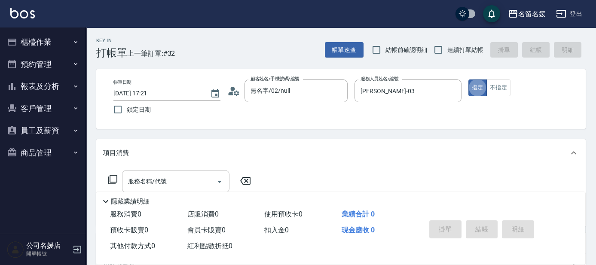
click at [182, 174] on input "服務名稱/代號" at bounding box center [169, 181] width 87 height 15
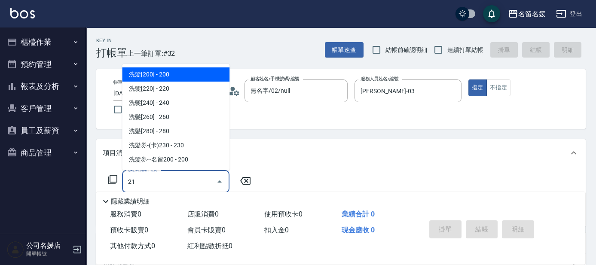
type input "212"
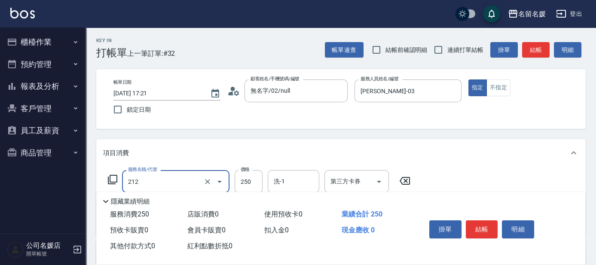
type input "舊有卡券"
type input "洗髮券-(卡)250(212)"
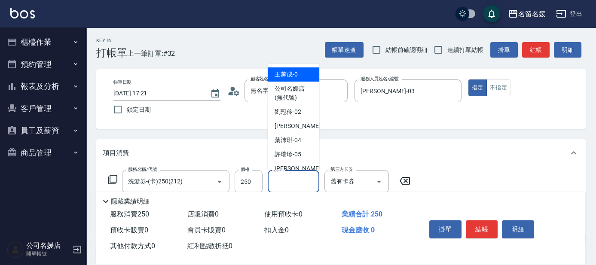
click at [290, 178] on input "洗-1" at bounding box center [294, 181] width 44 height 15
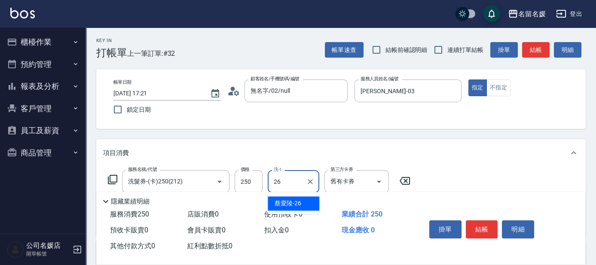
type input "蔡愛陵-26"
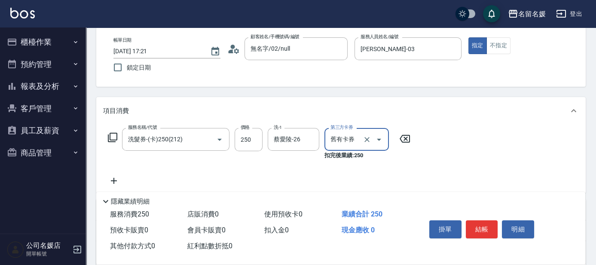
scroll to position [78, 0]
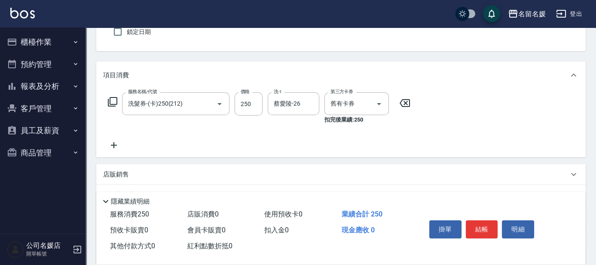
click at [113, 140] on icon at bounding box center [113, 145] width 21 height 10
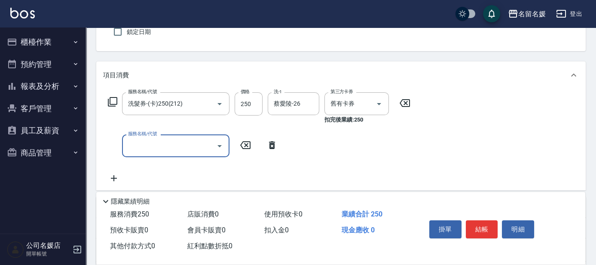
click at [159, 143] on input "服務名稱/代號" at bounding box center [169, 145] width 87 height 15
drag, startPoint x: 306, startPoint y: 142, endPoint x: 309, endPoint y: 138, distance: 5.8
click at [309, 138] on input "技術協助-1" at bounding box center [294, 145] width 44 height 15
type input "煥彩.玻酸.晶膜.水療(635)"
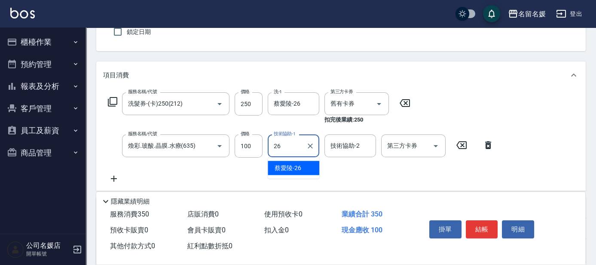
type input "蔡愛陵-26"
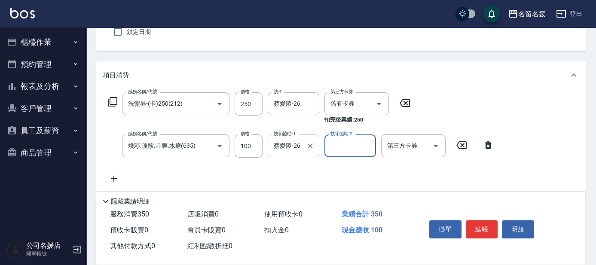
scroll to position [39, 0]
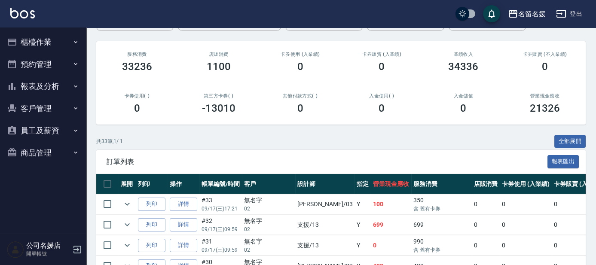
scroll to position [78, 0]
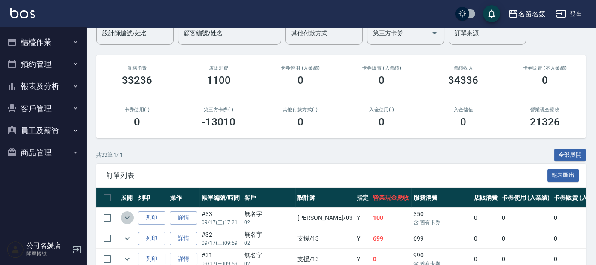
click at [132, 216] on icon "expand row" at bounding box center [127, 218] width 10 height 10
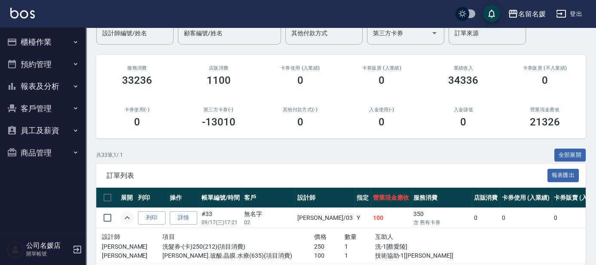
click at [66, 44] on button "櫃檯作業" at bounding box center [42, 42] width 79 height 22
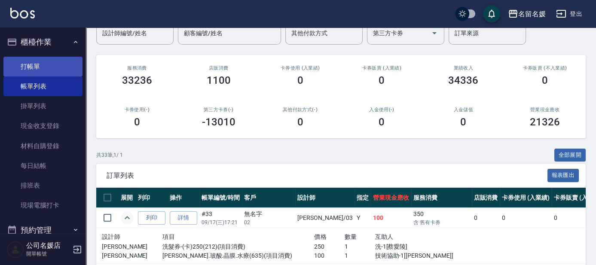
click at [58, 65] on link "打帳單" at bounding box center [42, 67] width 79 height 20
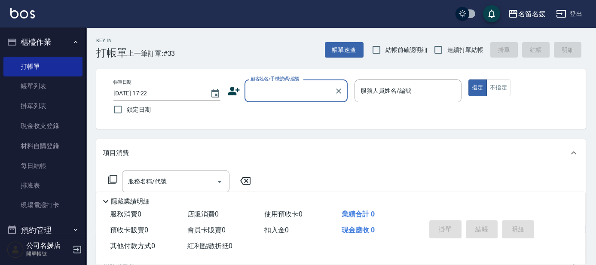
click at [277, 86] on input "顧客姓名/手機號碼/編號" at bounding box center [289, 90] width 83 height 15
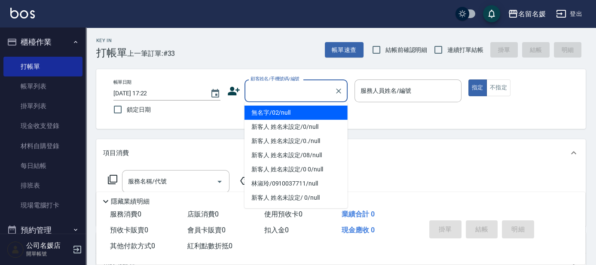
click at [293, 108] on li "無名字/02/null" at bounding box center [296, 113] width 103 height 14
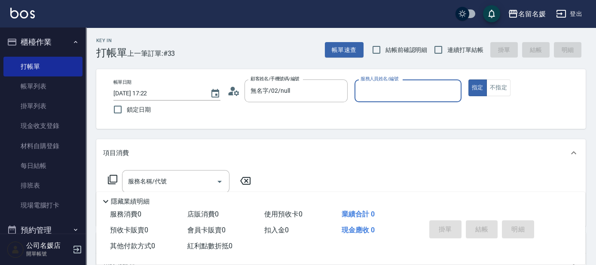
type input "無名字/02/null"
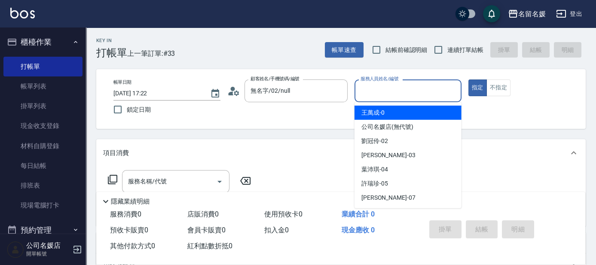
click at [383, 92] on input "服務人員姓名/編號" at bounding box center [407, 90] width 99 height 15
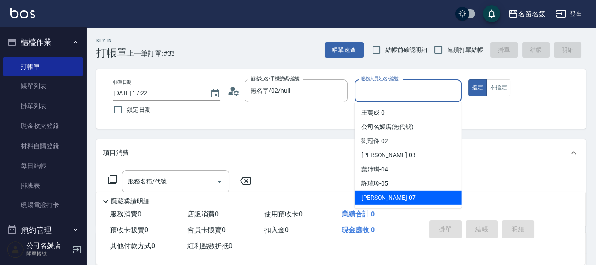
drag, startPoint x: 388, startPoint y: 196, endPoint x: 355, endPoint y: 205, distance: 33.7
click at [388, 196] on div "廖佳惠 -07" at bounding box center [408, 198] width 107 height 14
type input "廖佳惠-07"
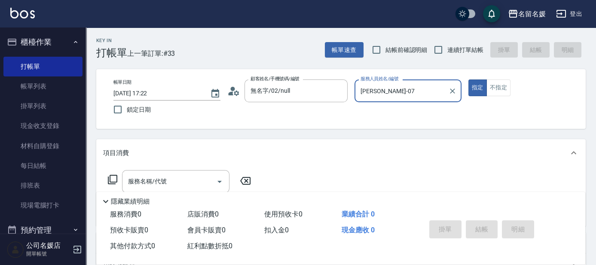
click at [112, 175] on icon at bounding box center [112, 179] width 9 height 9
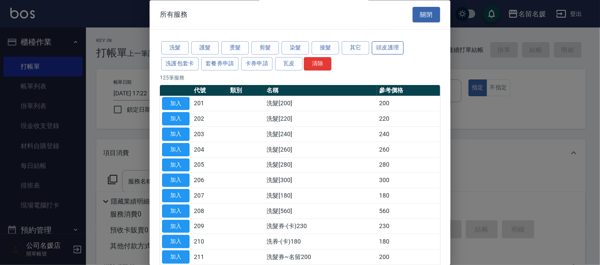
click at [377, 49] on button "頭皮護理" at bounding box center [388, 48] width 32 height 13
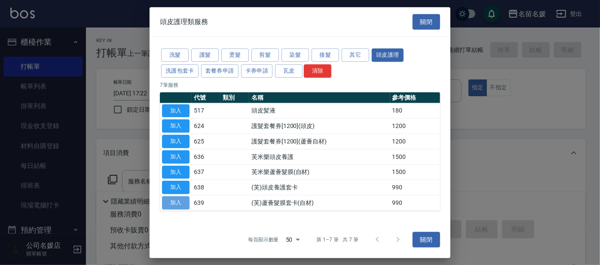
click at [171, 205] on button "加入" at bounding box center [176, 202] width 28 height 13
type input "(芙)蘆薈髮膜套卡(自材)(639)"
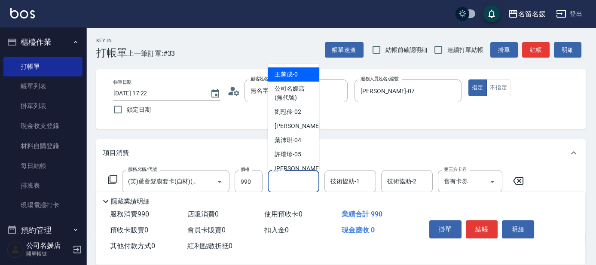
click at [300, 183] on input "洗-1" at bounding box center [294, 181] width 44 height 15
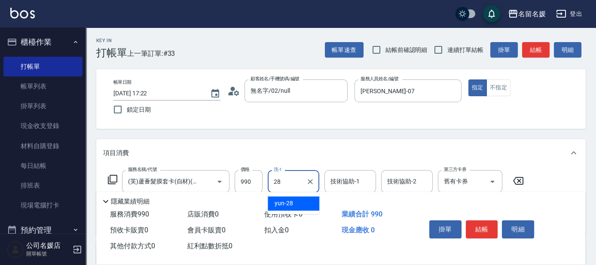
click at [303, 198] on div "yun -28" at bounding box center [294, 203] width 52 height 14
type input "yun-28"
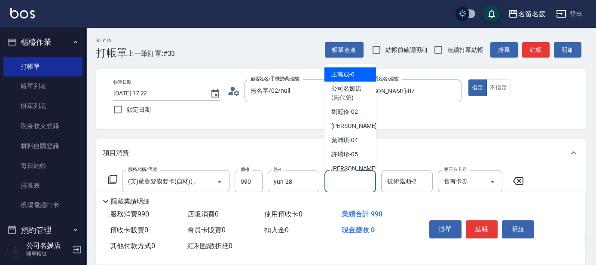
click at [346, 182] on div "技術協助-1 技術協助-1" at bounding box center [350, 181] width 52 height 23
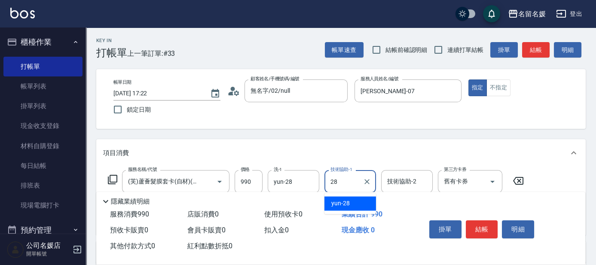
click at [352, 201] on div "yun -28" at bounding box center [350, 203] width 52 height 14
type input "yun-28"
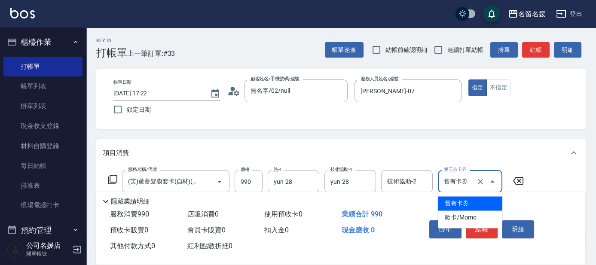
click at [453, 184] on input "舊有卡券" at bounding box center [458, 181] width 33 height 15
click at [456, 205] on span "舊有卡券" at bounding box center [470, 203] width 64 height 14
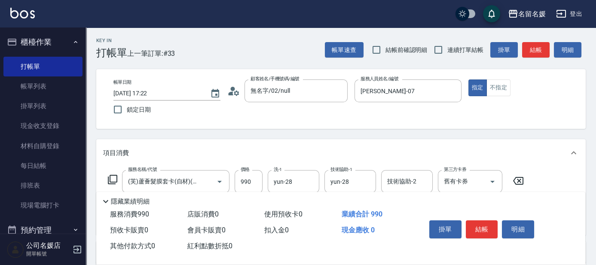
click at [114, 178] on icon at bounding box center [112, 179] width 10 height 10
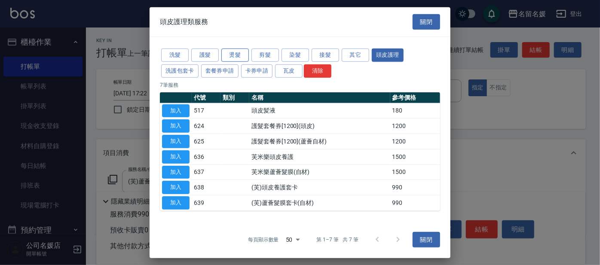
click at [233, 53] on button "燙髮" at bounding box center [235, 55] width 28 height 13
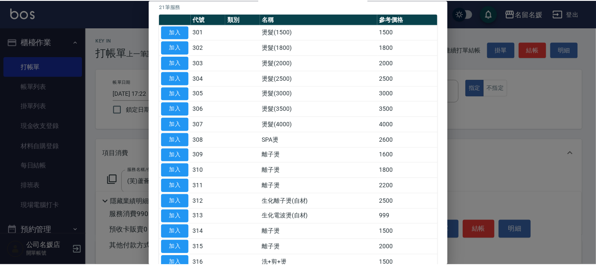
scroll to position [78, 0]
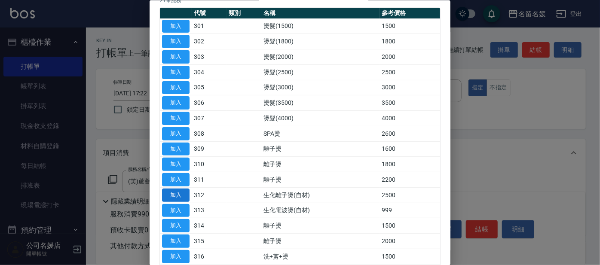
click at [169, 189] on button "加入" at bounding box center [176, 194] width 28 height 13
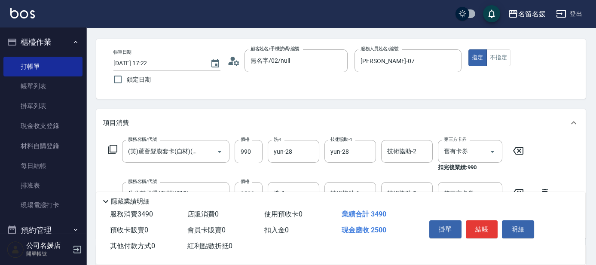
scroll to position [39, 0]
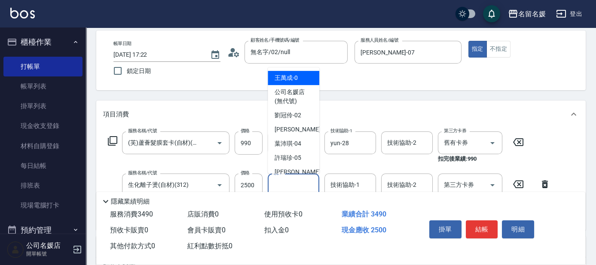
click at [288, 183] on input "洗-1" at bounding box center [294, 185] width 44 height 15
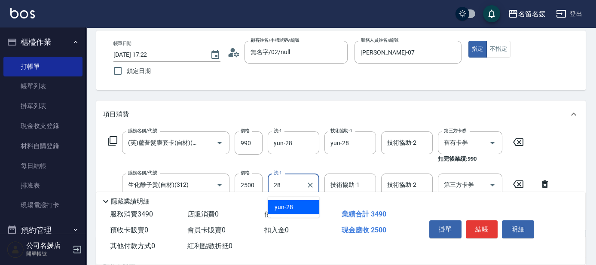
drag, startPoint x: 297, startPoint y: 206, endPoint x: 324, endPoint y: 188, distance: 33.1
click at [297, 205] on div "yun -28" at bounding box center [294, 207] width 52 height 14
type input "yun-28"
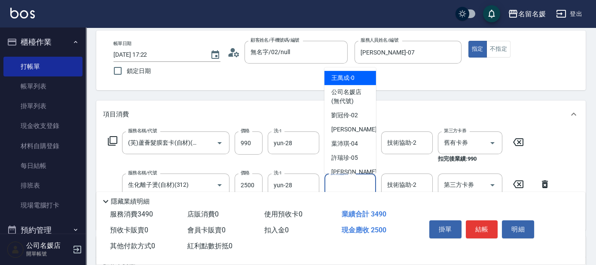
click at [344, 183] on div "技術協助-1 技術協助-1" at bounding box center [350, 185] width 52 height 23
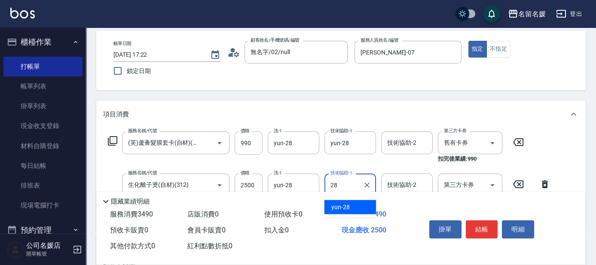
click at [347, 203] on span "yun -28" at bounding box center [340, 207] width 18 height 9
type input "yun-28"
click at [112, 139] on icon at bounding box center [112, 141] width 10 height 10
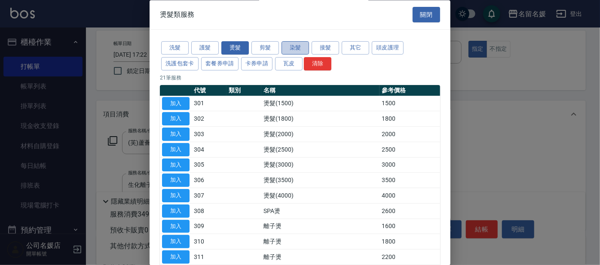
click at [306, 48] on button "染髮" at bounding box center [296, 48] width 28 height 13
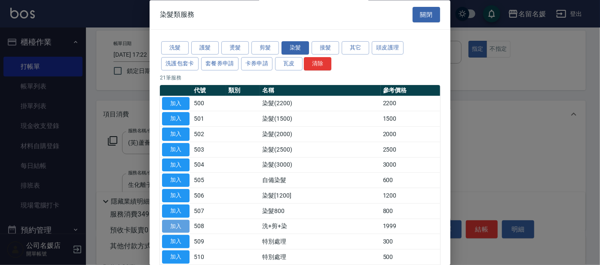
click at [171, 223] on button "加入" at bounding box center [176, 226] width 28 height 13
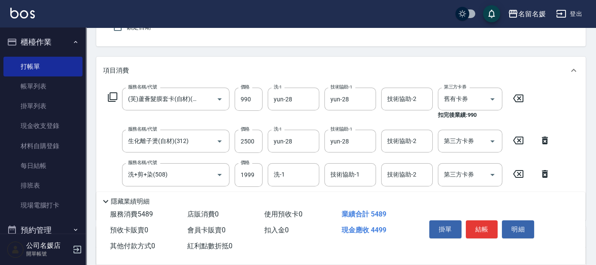
scroll to position [117, 0]
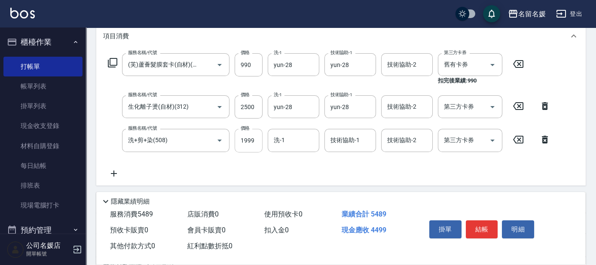
click at [254, 142] on input "1999" at bounding box center [249, 140] width 28 height 23
click at [290, 134] on div "洗-1" at bounding box center [294, 140] width 52 height 23
type input "2000"
drag, startPoint x: 291, startPoint y: 161, endPoint x: 338, endPoint y: 145, distance: 49.9
click at [291, 160] on span "yun -28" at bounding box center [284, 162] width 18 height 9
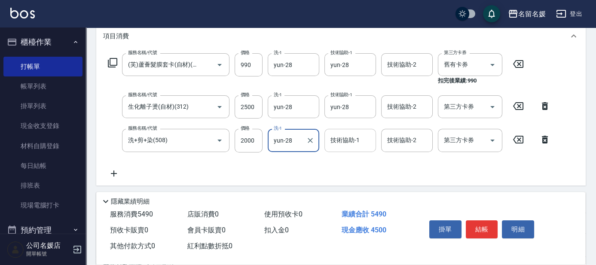
type input "yun-28"
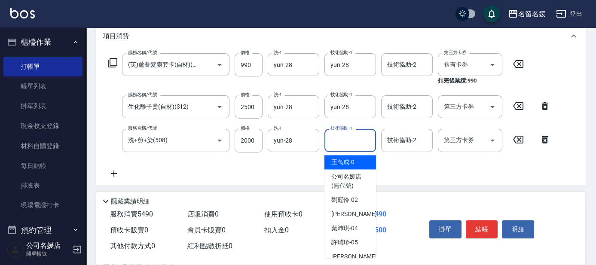
click at [338, 145] on input "技術協助-1" at bounding box center [350, 140] width 44 height 15
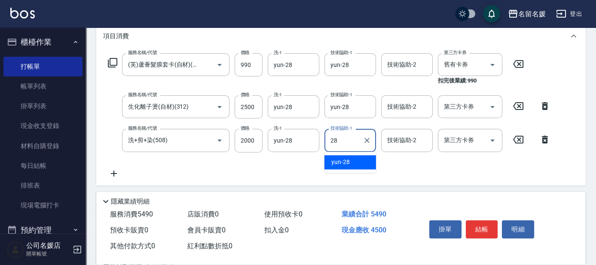
click at [339, 162] on span "yun -28" at bounding box center [340, 162] width 18 height 9
type input "yun-28"
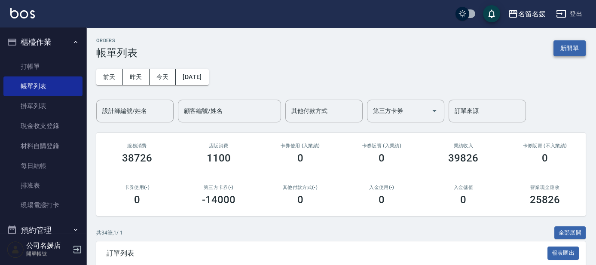
click at [564, 48] on button "新開單" at bounding box center [570, 48] width 32 height 16
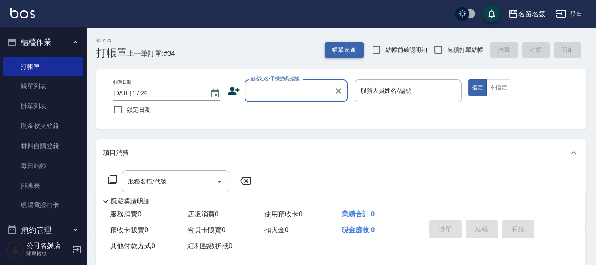
click at [348, 53] on button "帳單速查" at bounding box center [344, 50] width 39 height 16
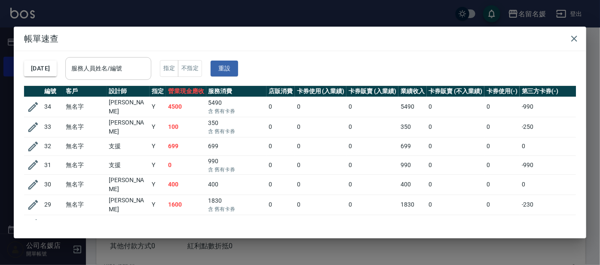
click at [136, 74] on input "服務人員姓名/編號" at bounding box center [108, 68] width 78 height 15
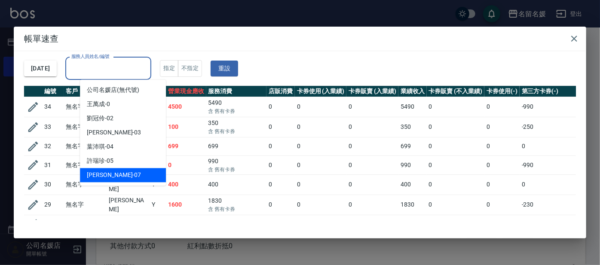
click at [140, 175] on div "廖佳惠 -07" at bounding box center [123, 175] width 86 height 14
type input "廖佳惠-07"
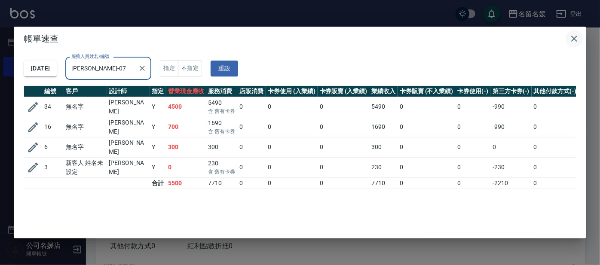
click at [574, 38] on icon "button" at bounding box center [574, 39] width 6 height 6
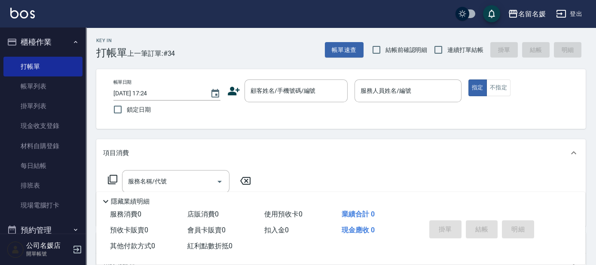
click at [378, 48] on input "結帳前確認明細" at bounding box center [376, 50] width 18 height 18
checkbox input "true"
click at [439, 46] on input "連續打單結帳" at bounding box center [438, 50] width 18 height 18
checkbox input "true"
click at [116, 109] on input "鎖定日期" at bounding box center [118, 110] width 18 height 18
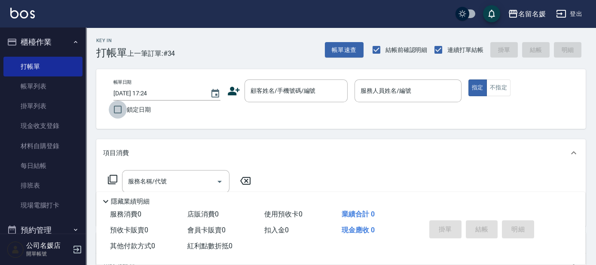
checkbox input "true"
click at [332, 89] on div "顧客姓名/手機號碼/編號" at bounding box center [296, 91] width 103 height 23
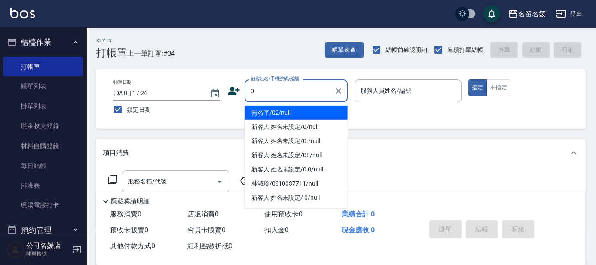
type input "0"
type input "02"
type button "true"
type input "無名字/02/null"
type input "劉冠伶-02"
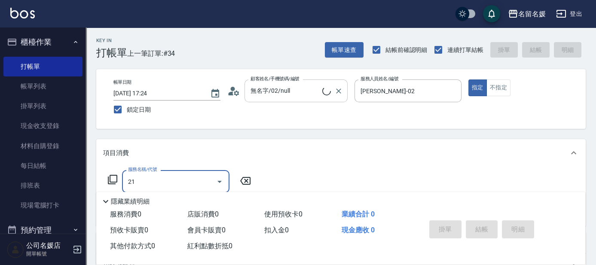
type input "212"
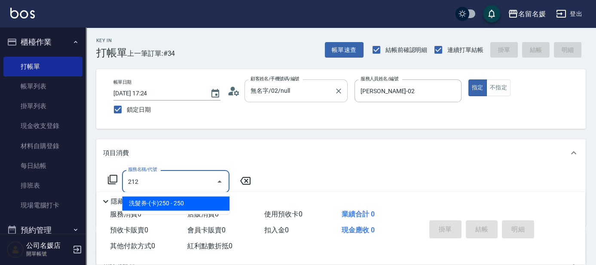
type input "新客人 姓名未設定/0/null"
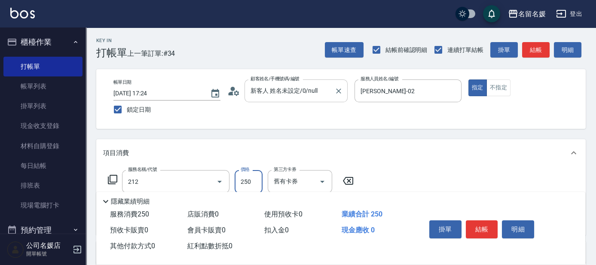
type input "洗髮券-(卡)250(212)"
type input "21"
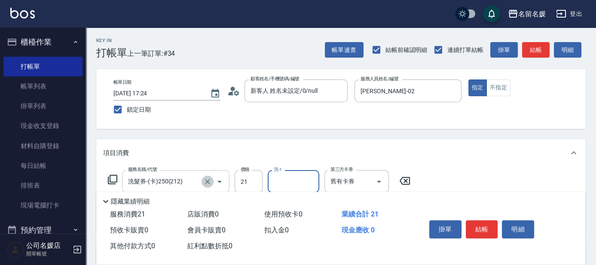
click at [206, 177] on button "Clear" at bounding box center [208, 182] width 12 height 12
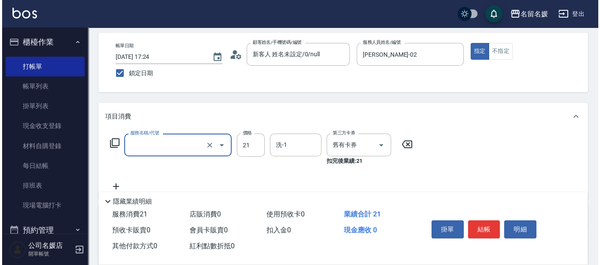
scroll to position [39, 0]
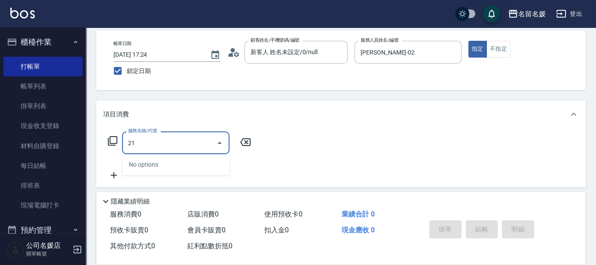
type input "212"
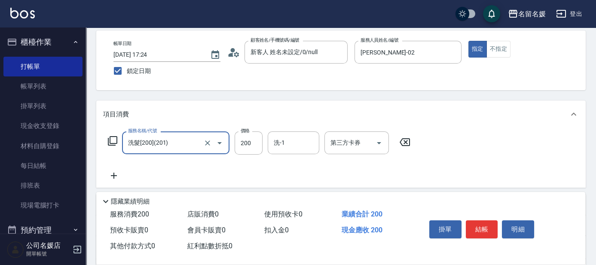
type input "洗髮[200](201)"
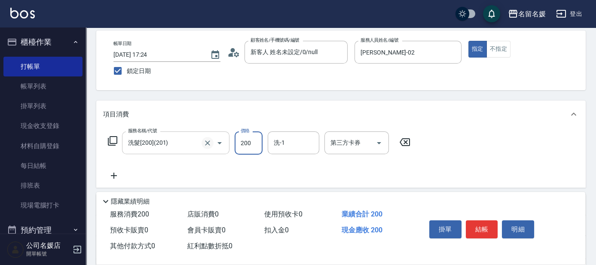
click at [211, 144] on icon "Clear" at bounding box center [207, 143] width 9 height 9
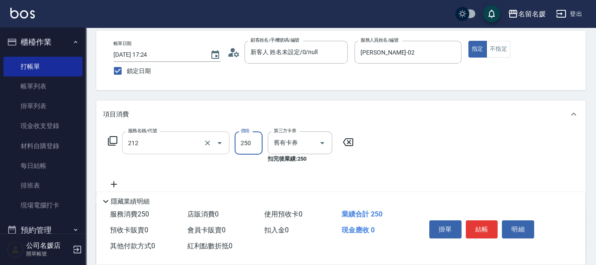
type input "洗髮券-(卡)250(212)"
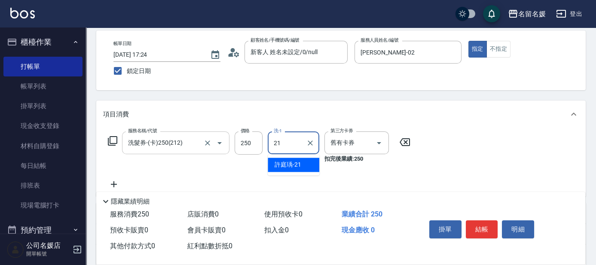
type input "許庭瑀-21"
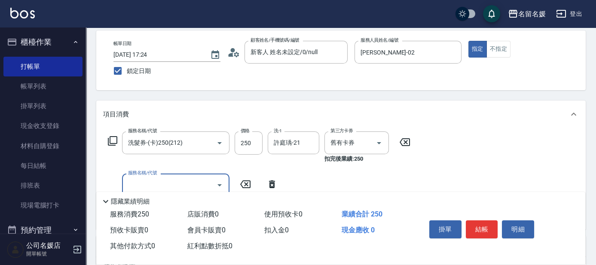
click at [270, 187] on icon at bounding box center [272, 185] width 6 height 8
click at [113, 144] on icon at bounding box center [112, 141] width 10 height 10
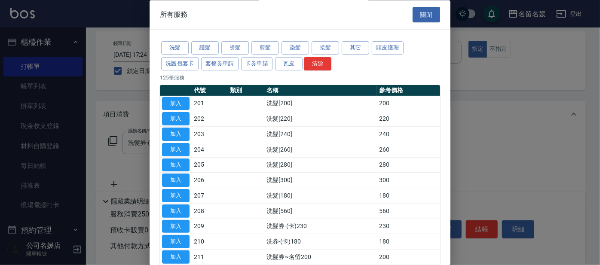
click at [351, 45] on button "其它" at bounding box center [356, 48] width 28 height 13
click at [355, 45] on button "其它" at bounding box center [356, 48] width 28 height 13
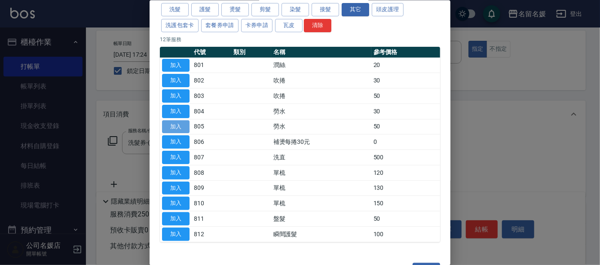
click at [184, 127] on button "加入" at bounding box center [176, 126] width 28 height 13
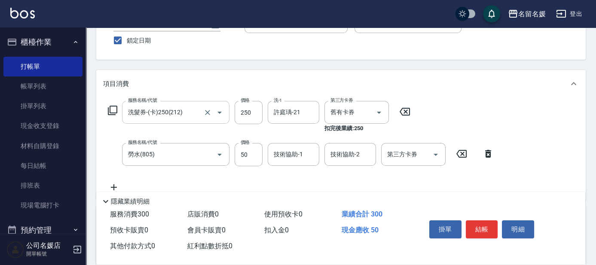
scroll to position [78, 0]
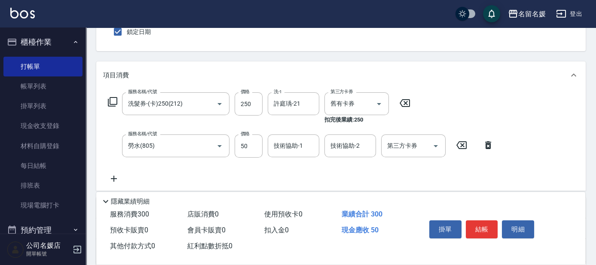
click at [116, 177] on icon at bounding box center [113, 179] width 21 height 10
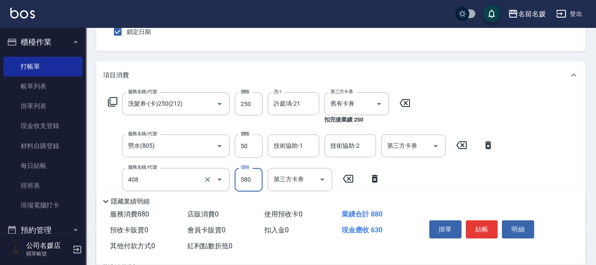
type input "剪髮(580)(408)"
click at [257, 57] on div "Key In 打帳單 上一筆訂單:#34 帳單速查 結帳前確認明細 連續打單結帳 掛單 結帳 明細 帳單日期 2025/09/17 17:24 鎖定日期 顧客…" at bounding box center [341, 184] width 510 height 469
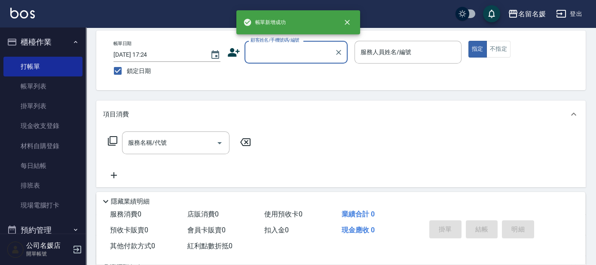
scroll to position [0, 0]
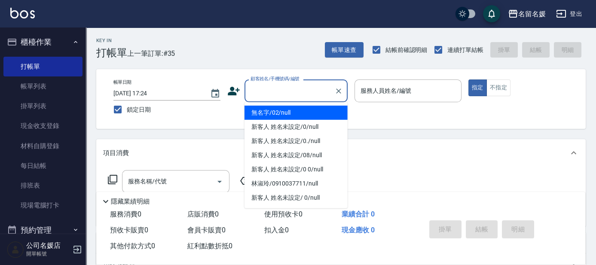
type input "0"
type input "無名字/02/null"
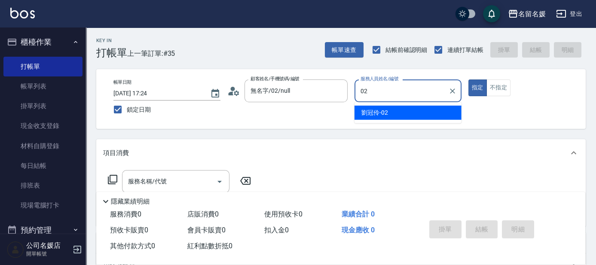
type input "劉冠伶-02"
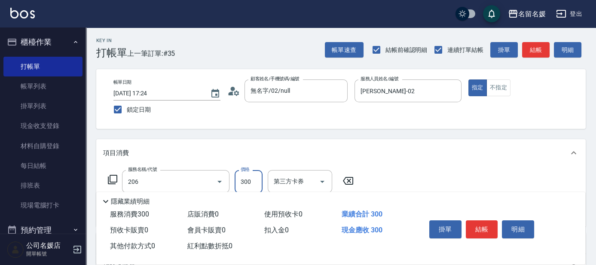
type input "洗髮[300](206)"
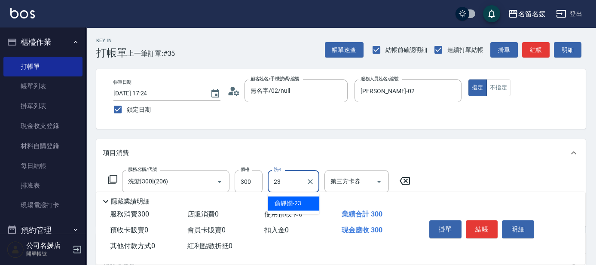
type input "俞靜嫺-23"
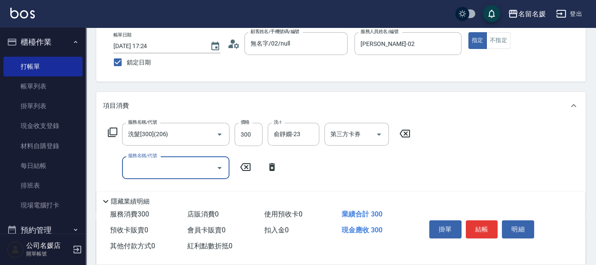
scroll to position [78, 0]
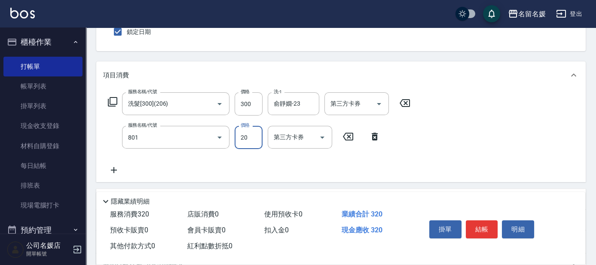
type input "潤絲(801)"
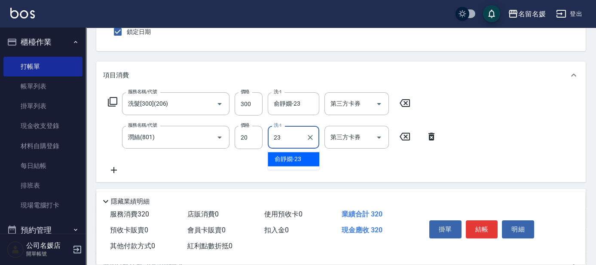
type input "俞靜嫺-23"
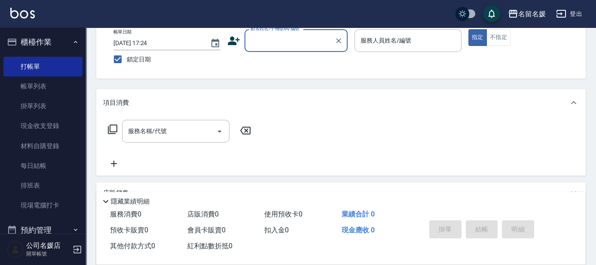
scroll to position [0, 0]
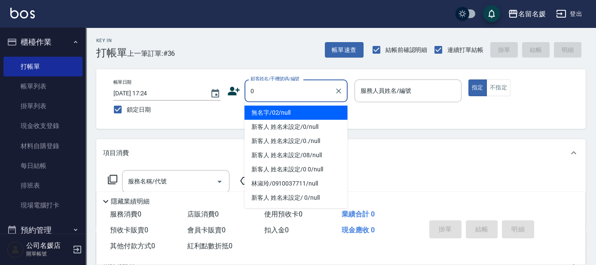
type input "無名字/02/null"
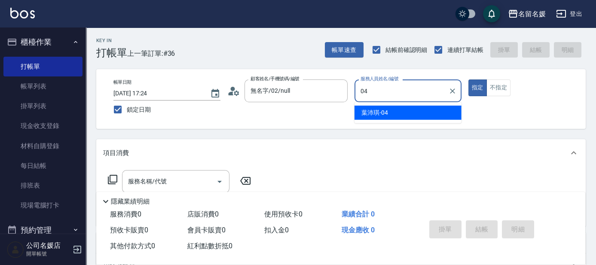
type input "葉沛琪-04"
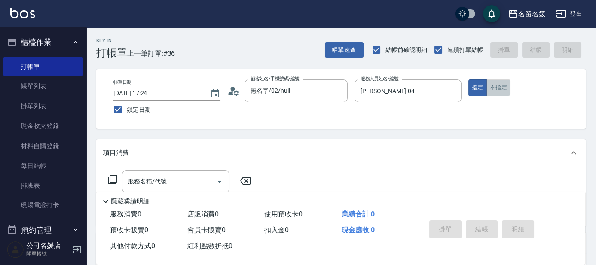
click at [505, 87] on button "不指定" at bounding box center [499, 88] width 24 height 17
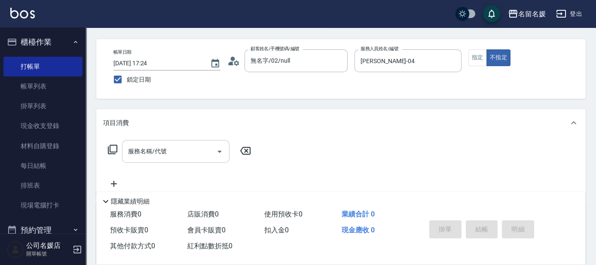
scroll to position [39, 0]
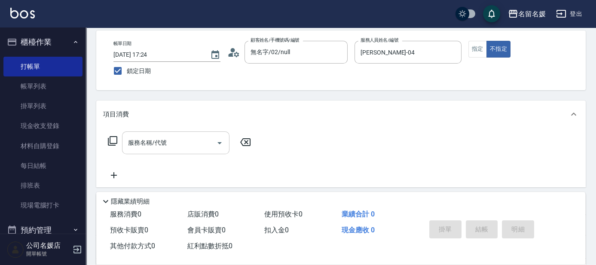
click at [182, 145] on input "服務名稱/代號" at bounding box center [169, 142] width 87 height 15
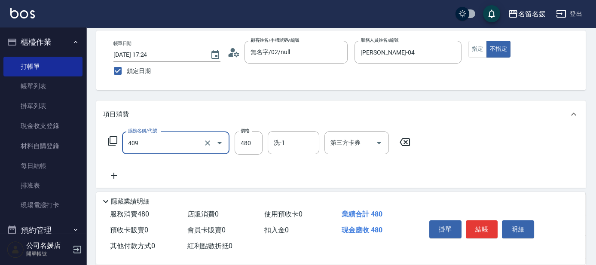
type input "洗+剪(409)"
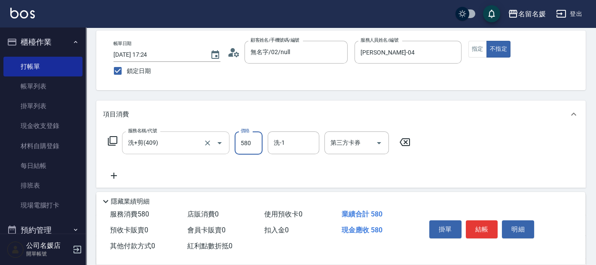
type input "580"
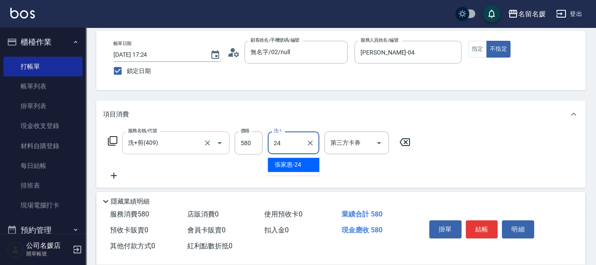
type input "張家惠-24"
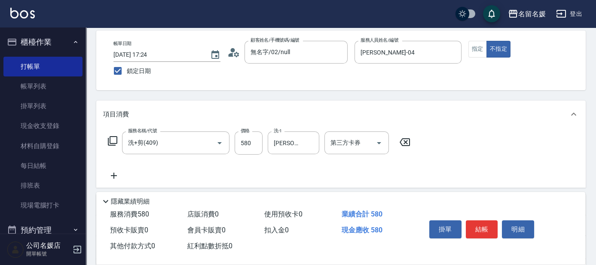
click at [409, 98] on div "Key In 打帳單 上一筆訂單:#36 帳單速查 結帳前確認明細 連續打單結帳 掛單 結帳 明細 帳單日期 2025/09/17 17:24 鎖定日期 顧客…" at bounding box center [341, 185] width 510 height 393
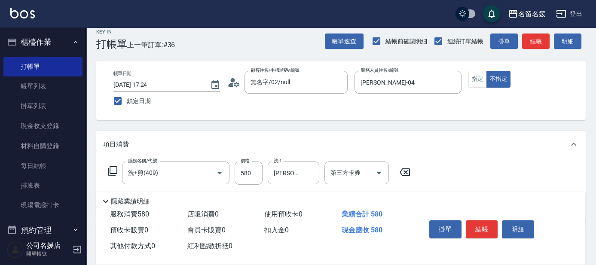
scroll to position [0, 0]
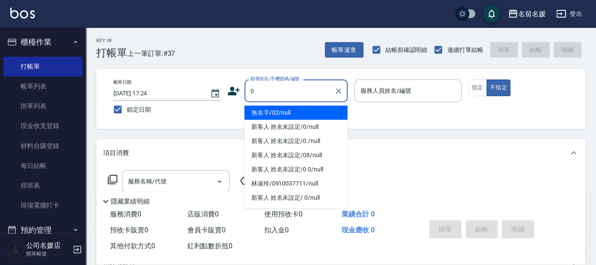
type input "0"
type input "無名字/02/null"
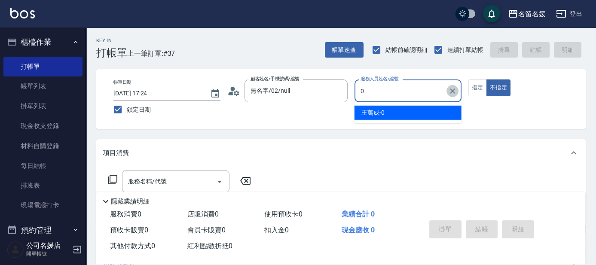
click at [450, 91] on icon "Clear" at bounding box center [452, 91] width 9 height 9
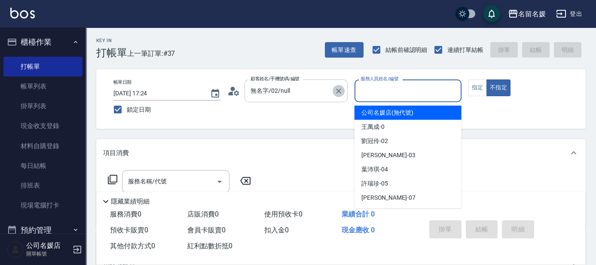
click at [337, 89] on icon "Clear" at bounding box center [338, 91] width 9 height 9
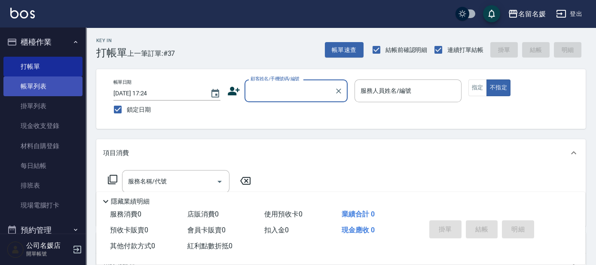
click at [28, 91] on link "帳單列表" at bounding box center [42, 87] width 79 height 20
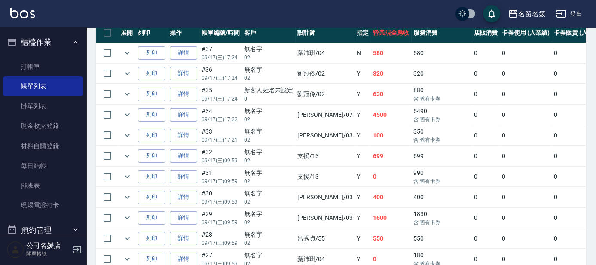
scroll to position [234, 0]
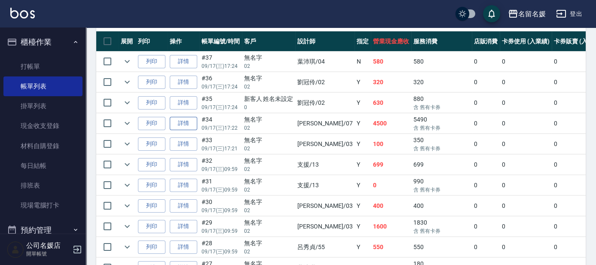
click at [183, 124] on link "詳情" at bounding box center [184, 123] width 28 height 13
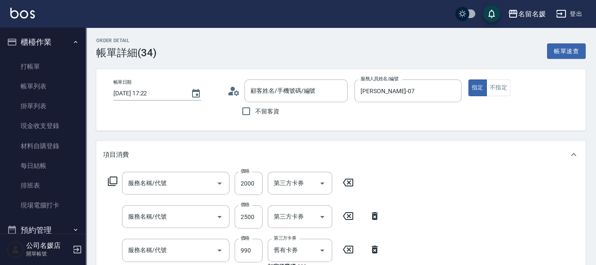
scroll to position [71, 0]
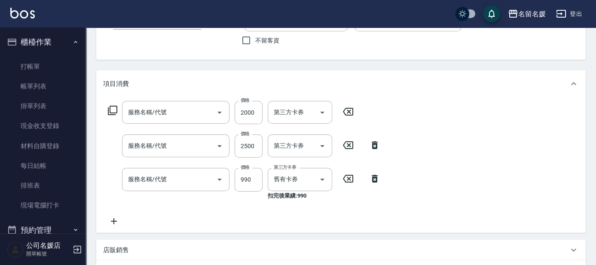
type input "2025/09/17 17:22"
type input "廖佳惠-07"
type input "無名字/02/null"
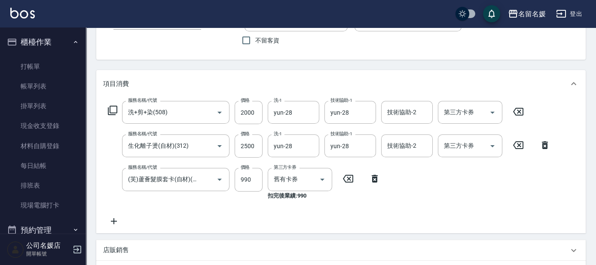
type input "洗+剪+染(508)"
type input "生化離子燙(自材)(312)"
type input "(芙)蘆薈髮膜套卡(自材)(639)"
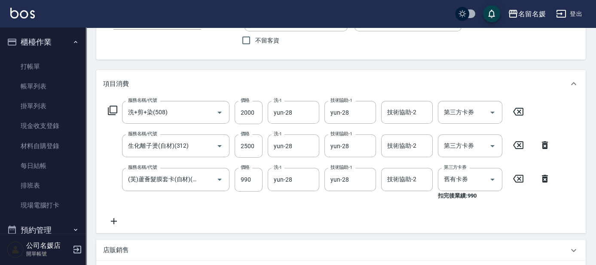
click at [112, 221] on icon at bounding box center [113, 221] width 21 height 10
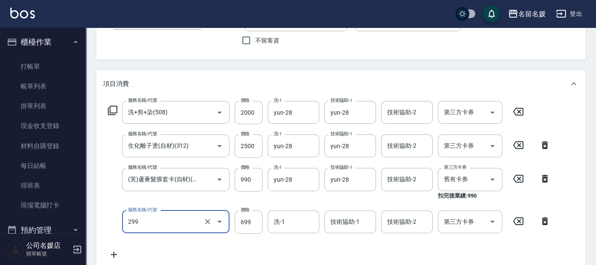
type input "滾珠洗髮699(299)"
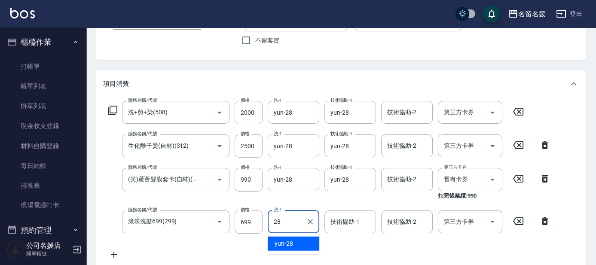
type input "yun-28"
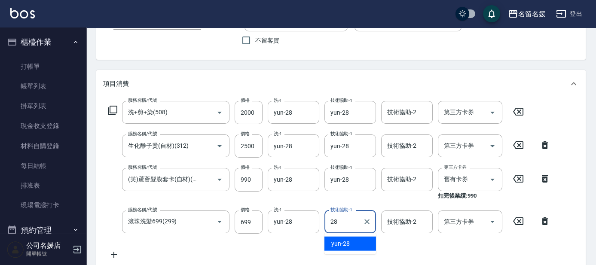
type input "yun-28"
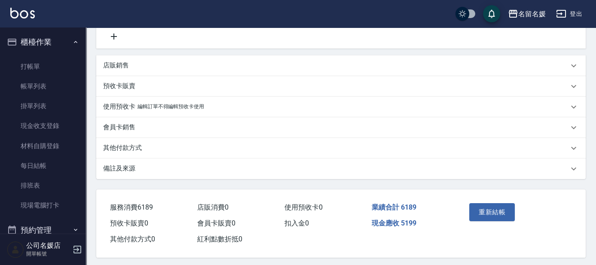
scroll to position [295, 0]
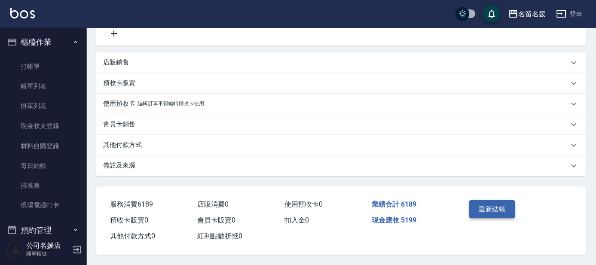
click at [499, 209] on button "重新結帳" at bounding box center [492, 209] width 46 height 18
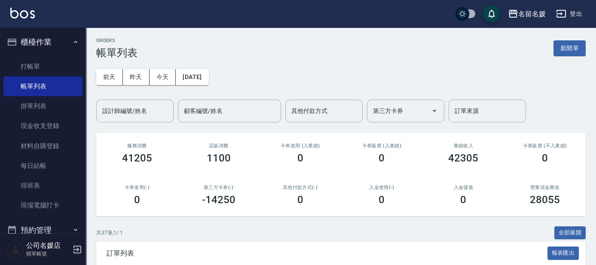
scroll to position [156, 0]
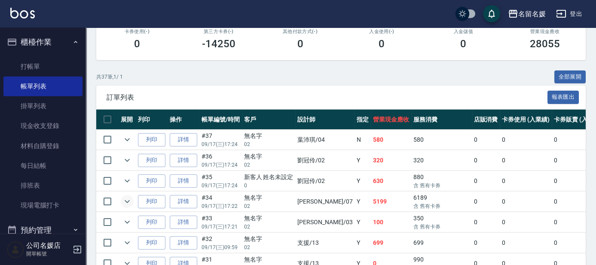
click at [127, 199] on icon "expand row" at bounding box center [127, 201] width 10 height 10
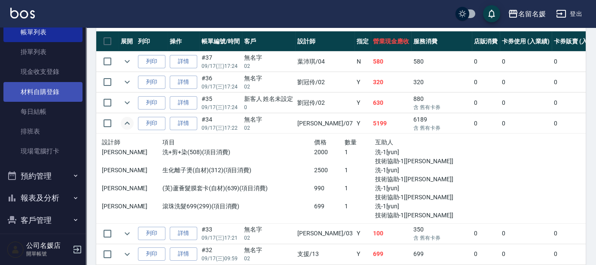
scroll to position [106, 0]
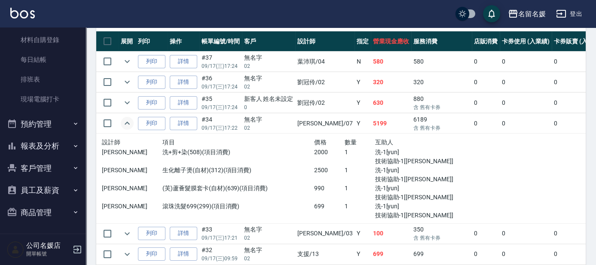
click at [41, 151] on button "報表及分析" at bounding box center [42, 146] width 79 height 22
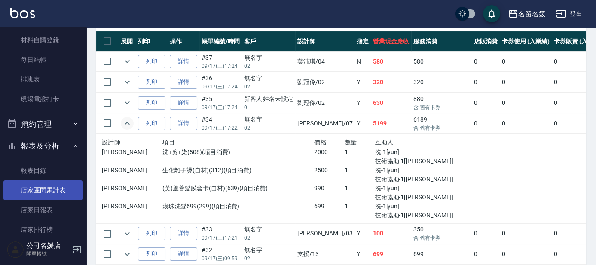
scroll to position [184, 0]
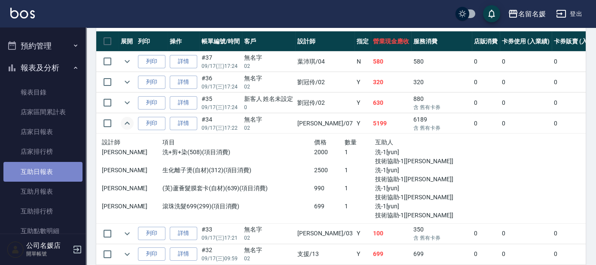
click at [51, 177] on link "互助日報表" at bounding box center [42, 172] width 79 height 20
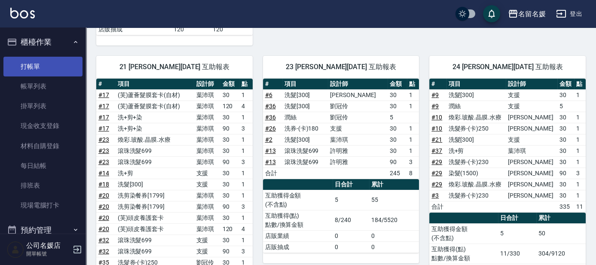
click at [48, 72] on link "打帳單" at bounding box center [42, 67] width 79 height 20
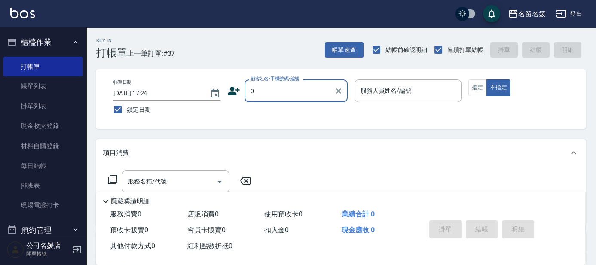
type input "0"
type input "13"
type button "false"
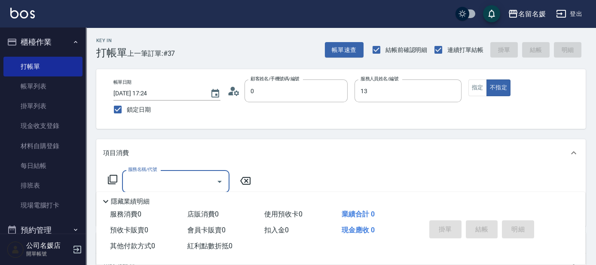
type input "無名字/02/null"
type input "支援-13"
type input "新客人 姓名未設定/0/null"
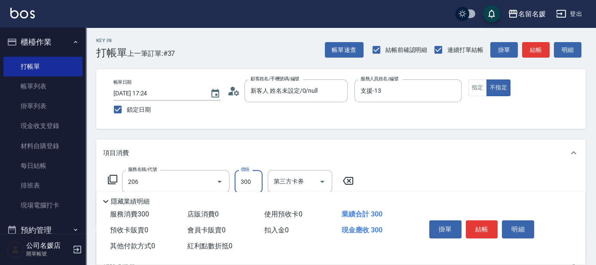
type input "洗髮[300](206)"
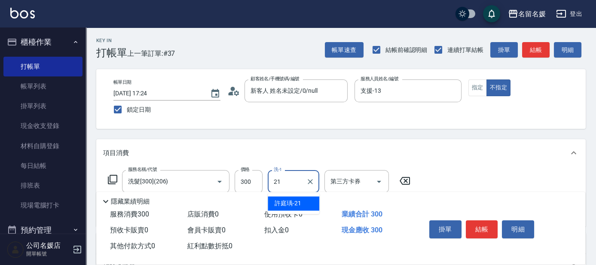
type input "許庭瑀-21"
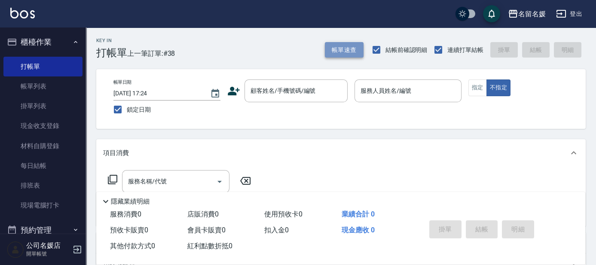
click at [336, 51] on button "帳單速查" at bounding box center [344, 50] width 39 height 16
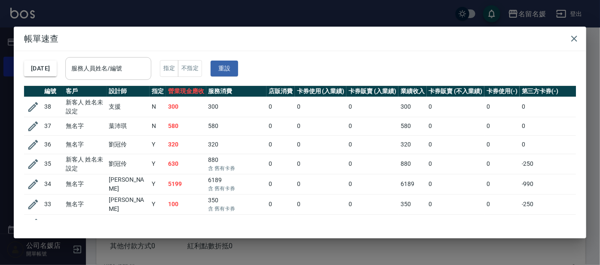
click at [127, 68] on div "服務人員姓名/編號 服務人員姓名/編號" at bounding box center [108, 68] width 86 height 23
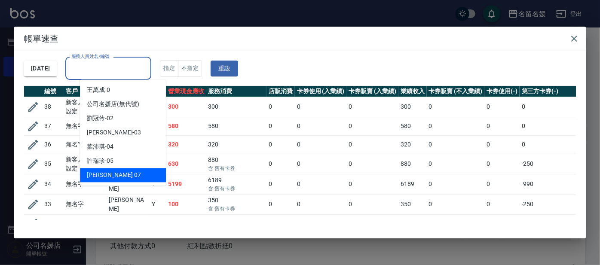
click at [103, 176] on span "廖佳惠 -07" at bounding box center [114, 175] width 54 height 9
type input "廖佳惠-07"
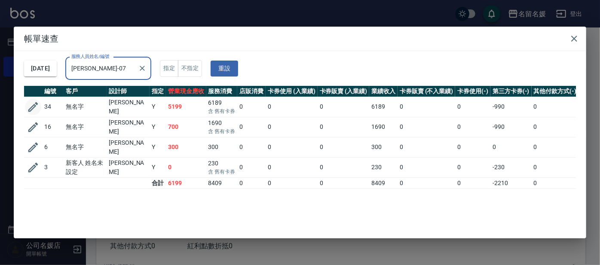
click at [34, 103] on icon "button" at bounding box center [33, 107] width 10 height 10
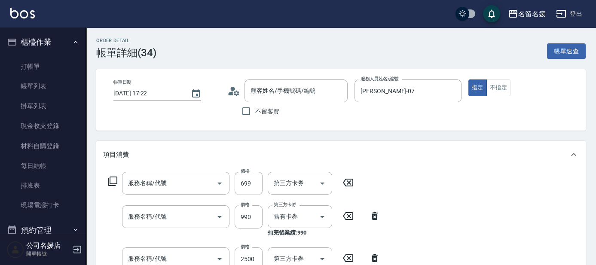
type input "2025/09/17 17:22"
type input "廖佳惠-07"
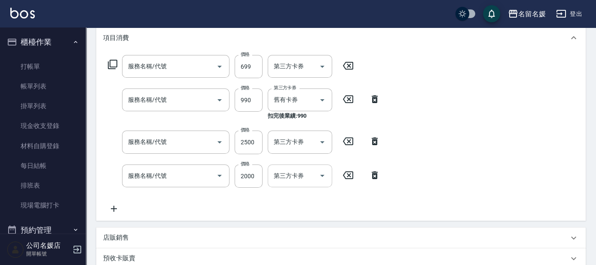
type input "滾珠洗髮699(299)"
type input "(芙)蘆薈髮膜套卡(自材)(639)"
type input "生化離子燙(自材)(312)"
type input "洗+剪+染(508)"
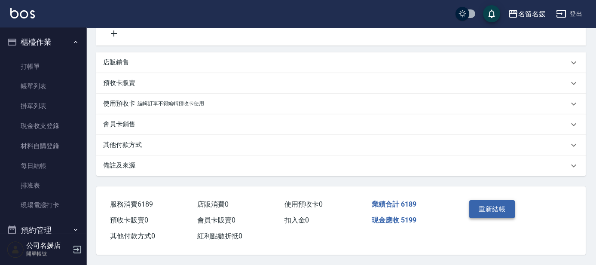
type input "無名字/02/null"
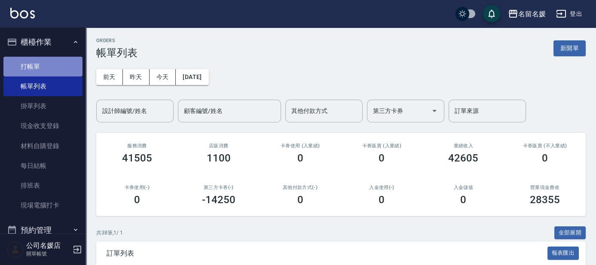
click at [49, 67] on link "打帳單" at bounding box center [42, 67] width 79 height 20
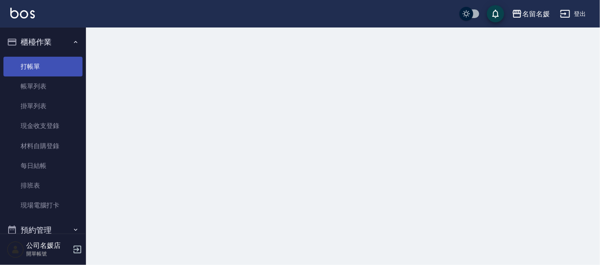
click at [49, 67] on link "打帳單" at bounding box center [42, 67] width 79 height 20
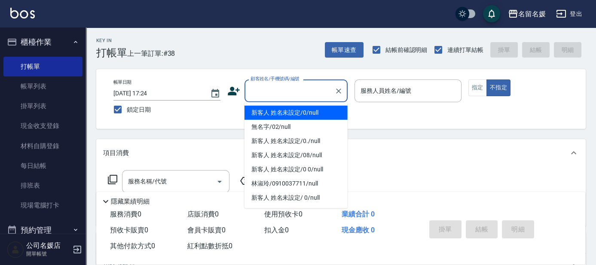
click at [283, 93] on input "顧客姓名/手機號碼/編號" at bounding box center [289, 90] width 83 height 15
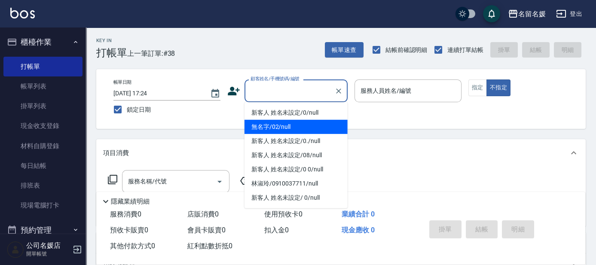
click at [282, 130] on li "無名字/02/null" at bounding box center [296, 127] width 103 height 14
type input "無名字/02/null"
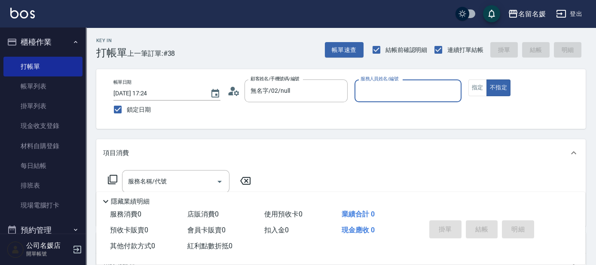
click at [396, 89] on input "服務人員姓名/編號" at bounding box center [407, 90] width 99 height 15
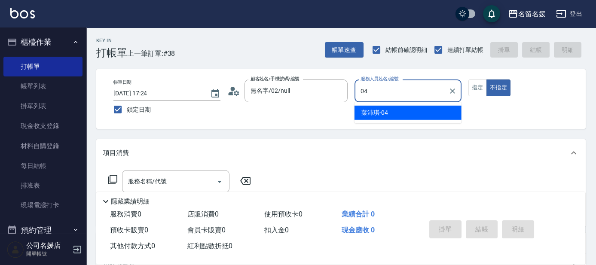
type input "04"
type button "false"
type input "葉沛琪-04"
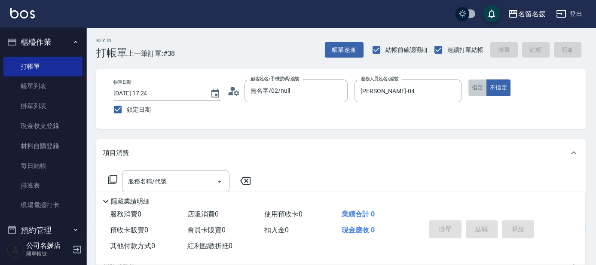
click at [477, 88] on button "指定" at bounding box center [477, 88] width 18 height 17
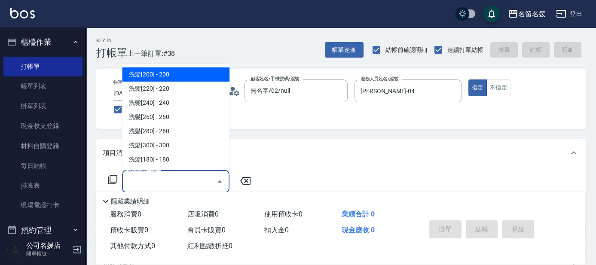
click at [178, 179] on input "服務名稱/代號" at bounding box center [169, 181] width 87 height 15
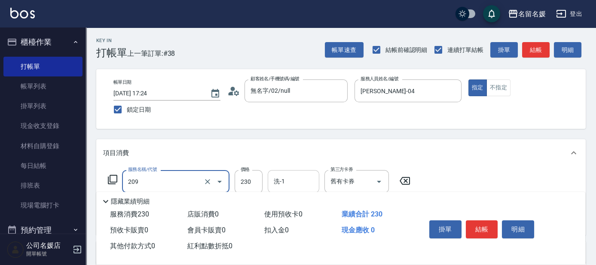
type input "洗髮券-(卡)230(209)"
click at [291, 187] on input "洗-1" at bounding box center [294, 181] width 44 height 15
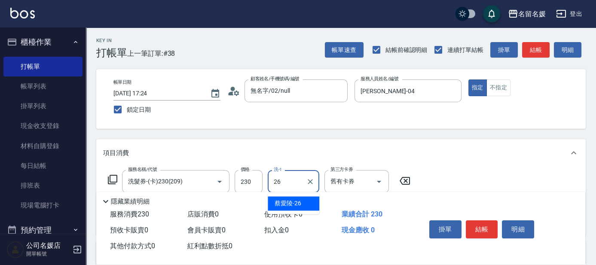
type input "蔡愛陵-26"
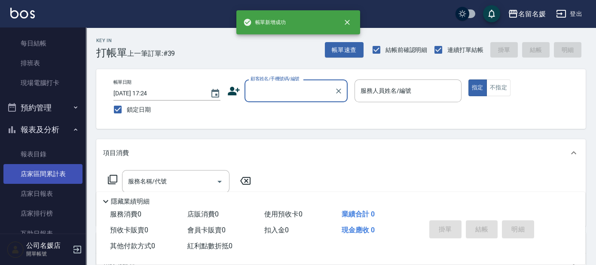
scroll to position [156, 0]
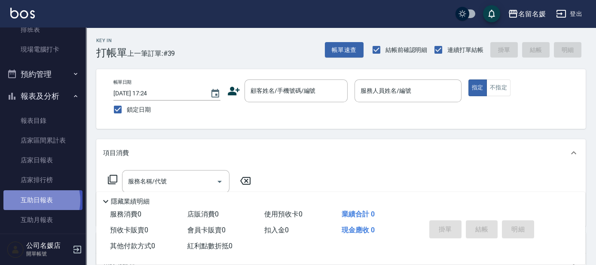
click at [38, 200] on link "互助日報表" at bounding box center [42, 200] width 79 height 20
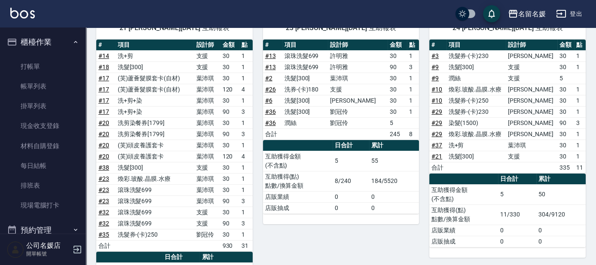
scroll to position [273, 0]
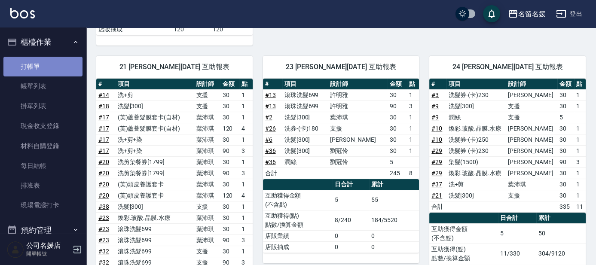
click at [50, 68] on link "打帳單" at bounding box center [42, 67] width 79 height 20
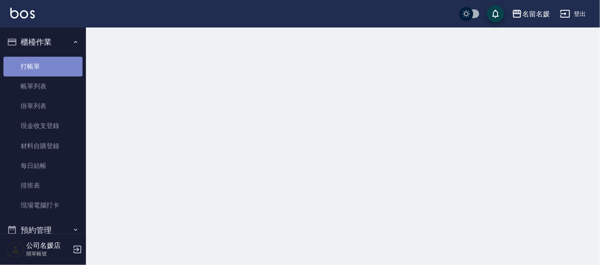
click at [50, 68] on link "打帳單" at bounding box center [42, 67] width 79 height 20
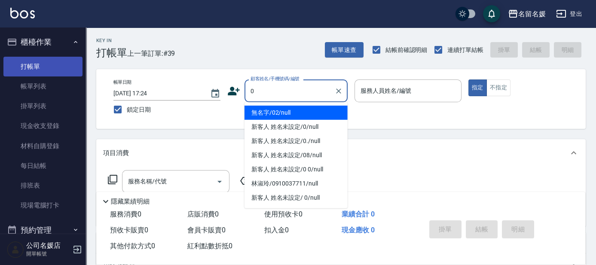
type input "0"
type input "02"
type button "true"
type input "無名字/02/null"
type input "劉冠伶-02"
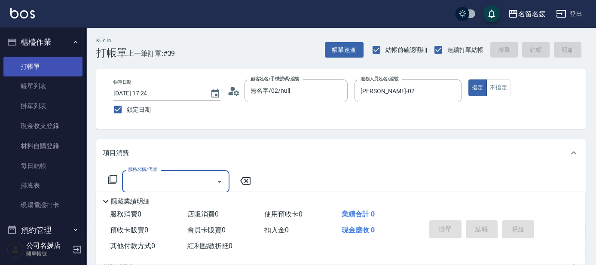
type input "新客人 姓名未設定/0/null"
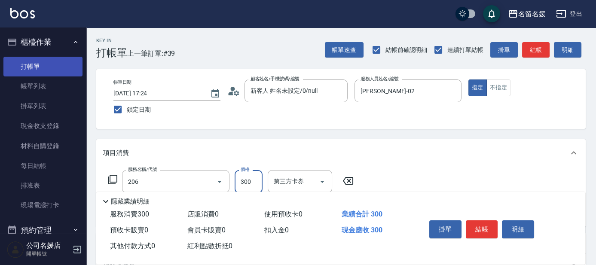
type input "洗髮[300](206)"
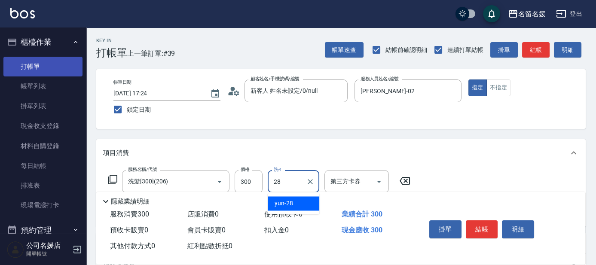
type input "yun-28"
type input "潤絲(801)"
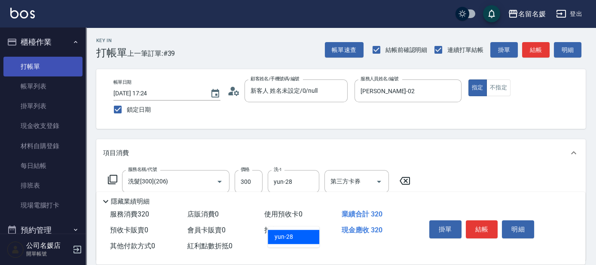
type input "yun-28"
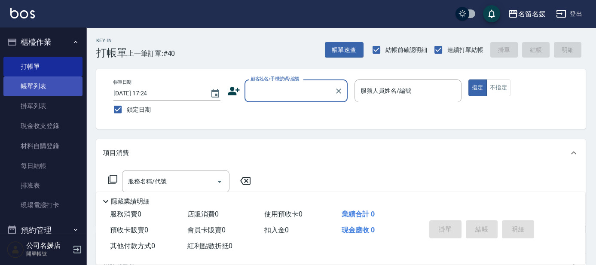
click at [52, 86] on link "帳單列表" at bounding box center [42, 87] width 79 height 20
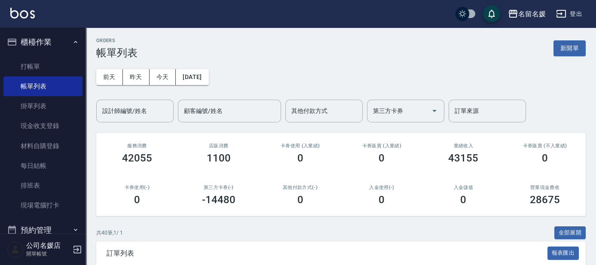
scroll to position [78, 0]
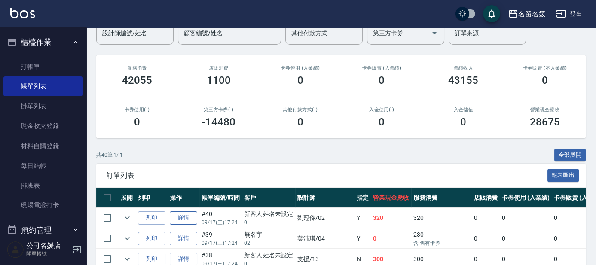
click at [179, 220] on link "詳情" at bounding box center [184, 217] width 28 height 13
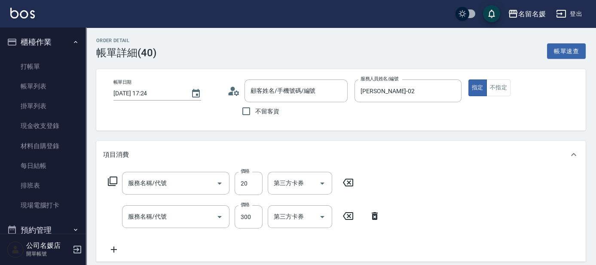
type input "2025/09/17 17:24"
type input "劉冠伶-02"
type input "潤絲(801)"
type input "洗髮[300](206)"
click at [504, 85] on button "不指定" at bounding box center [499, 88] width 24 height 17
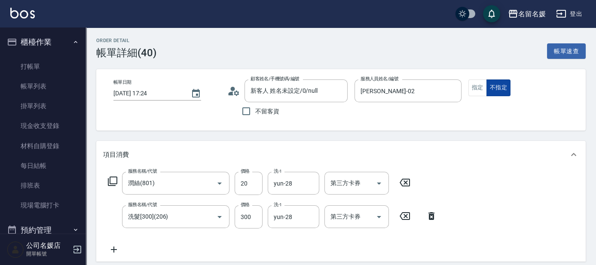
type input "新客人 姓名未設定/0/null"
click at [475, 86] on button "指定" at bounding box center [477, 88] width 18 height 17
click at [450, 89] on icon "Clear" at bounding box center [452, 91] width 5 height 5
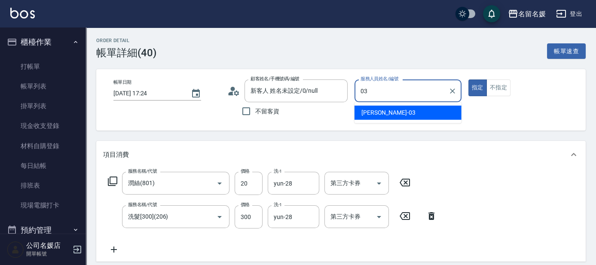
type input "蔡依芳-03"
type button "true"
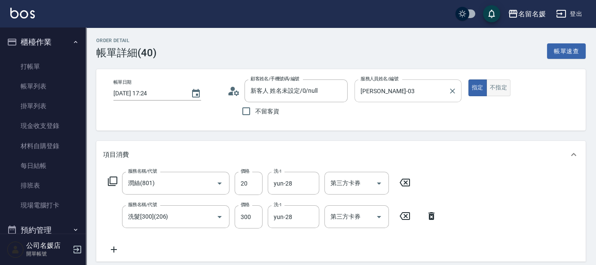
click at [502, 89] on button "不指定" at bounding box center [499, 88] width 24 height 17
type button "false"
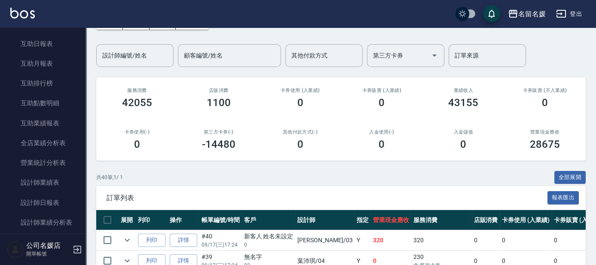
scroll to position [156, 0]
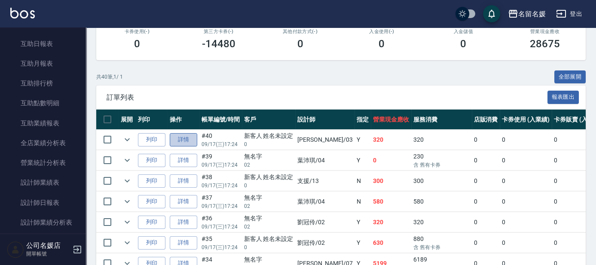
click at [182, 142] on link "詳情" at bounding box center [184, 139] width 28 height 13
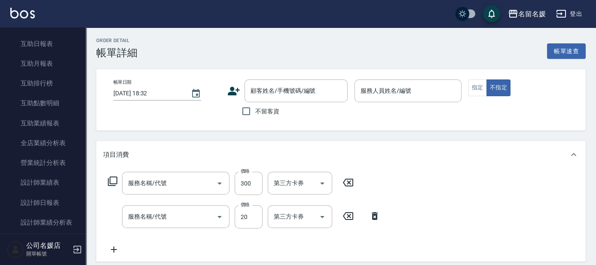
type input "2025/09/17 17:24"
type input "蔡依芳-03"
type input "洗髮[300](206)"
type input "潤絲(801)"
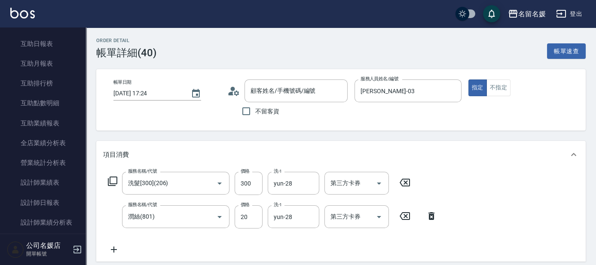
type input "新客人 姓名未設定/0/null"
click at [502, 89] on button "不指定" at bounding box center [499, 88] width 24 height 17
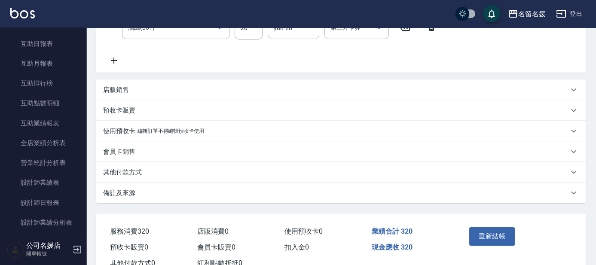
scroll to position [195, 0]
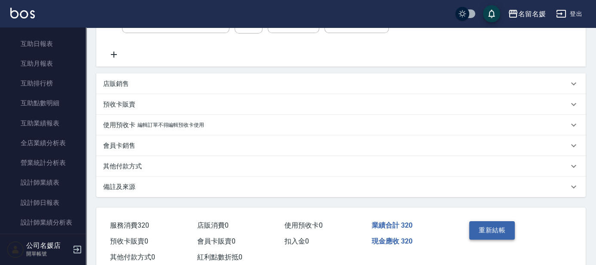
click at [484, 237] on button "重新結帳" at bounding box center [492, 230] width 46 height 18
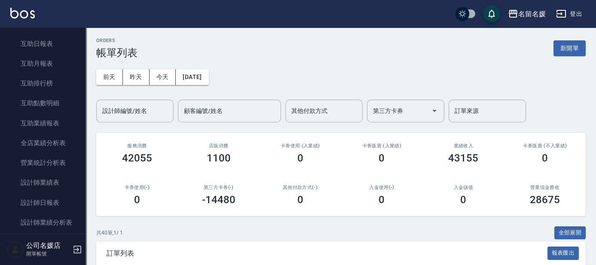
scroll to position [78, 0]
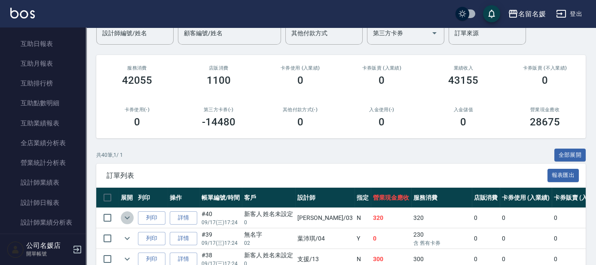
click at [124, 216] on icon "expand row" at bounding box center [127, 218] width 10 height 10
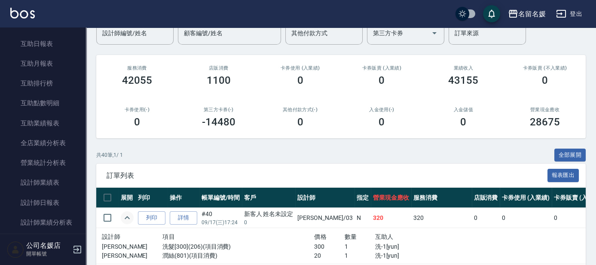
click at [124, 216] on icon "expand row" at bounding box center [127, 218] width 10 height 10
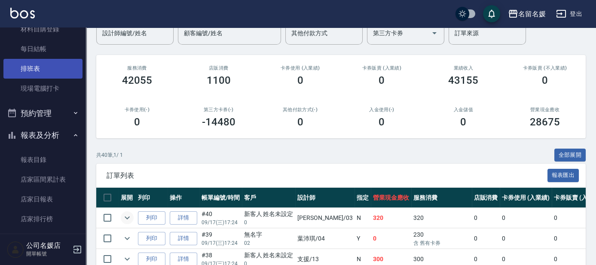
scroll to position [0, 0]
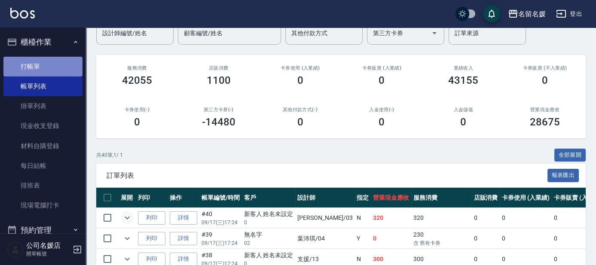
click at [43, 60] on link "打帳單" at bounding box center [42, 67] width 79 height 20
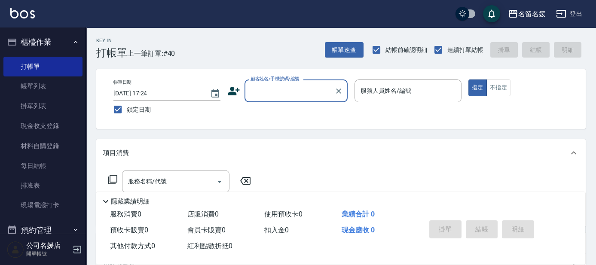
click at [282, 90] on input "顧客姓名/手機號碼/編號" at bounding box center [289, 90] width 83 height 15
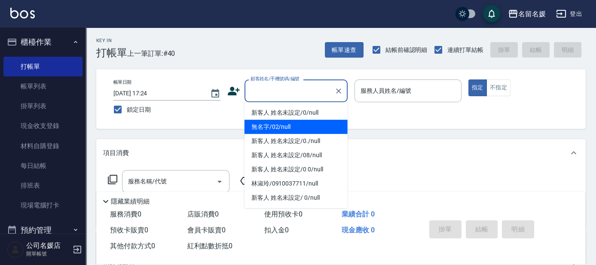
click at [283, 125] on li "無名字/02/null" at bounding box center [296, 127] width 103 height 14
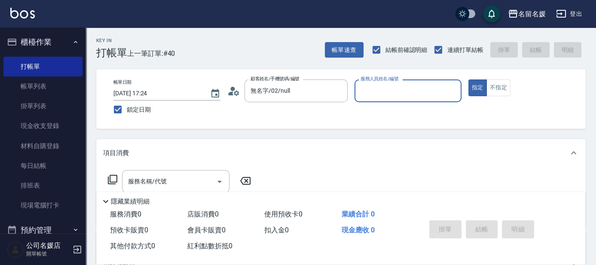
type input "無名字/02/null"
click at [380, 86] on input "服務人員姓名/編號" at bounding box center [407, 90] width 99 height 15
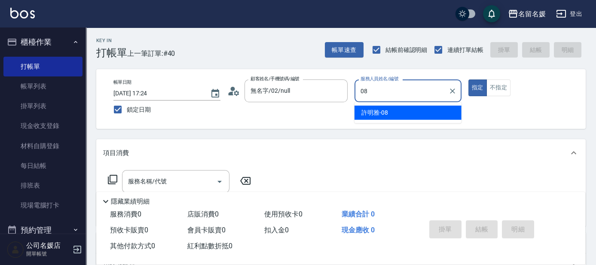
click at [376, 110] on span "許明雅 -08" at bounding box center [374, 112] width 27 height 9
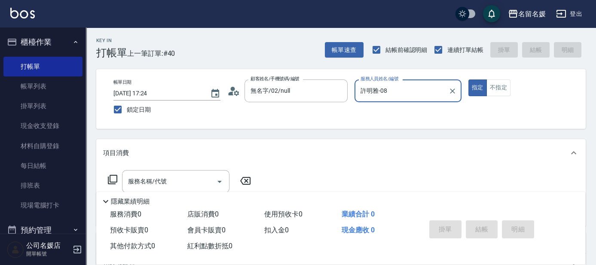
type input "許明雅-08"
click at [113, 177] on icon at bounding box center [112, 179] width 10 height 10
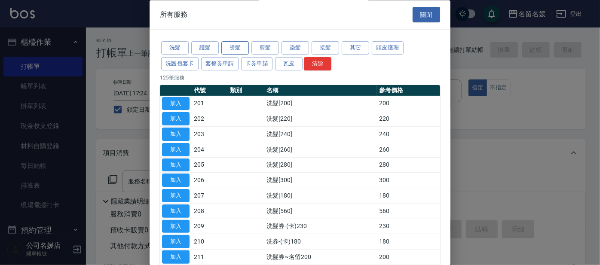
click at [230, 45] on button "燙髮" at bounding box center [235, 48] width 28 height 13
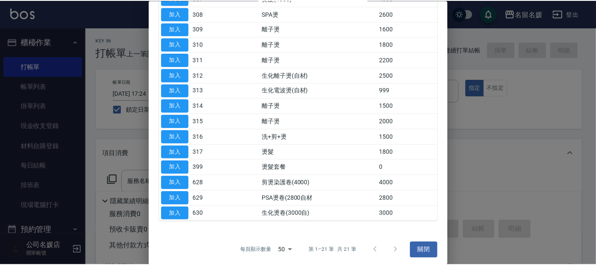
scroll to position [198, 0]
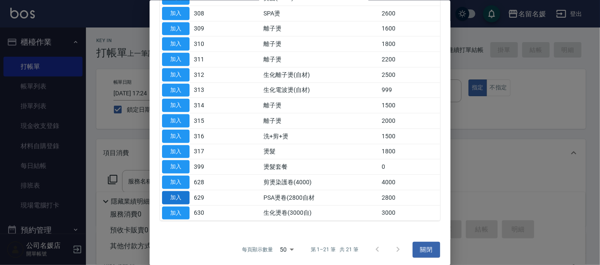
click at [175, 196] on button "加入" at bounding box center [176, 197] width 28 height 13
type input "PSA燙卷(2800自材(629)"
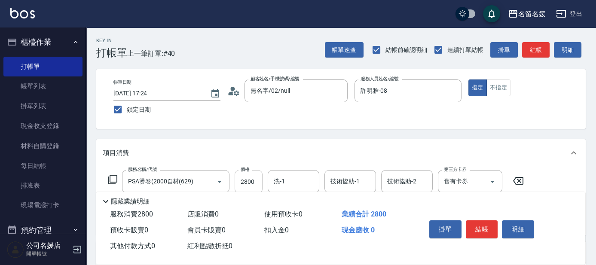
click at [257, 178] on input "2800" at bounding box center [249, 181] width 28 height 23
type input "2500"
click at [290, 179] on input "洗-1" at bounding box center [294, 181] width 44 height 15
click at [296, 205] on span "張家惠 -24" at bounding box center [288, 203] width 27 height 9
type input "張家惠-24"
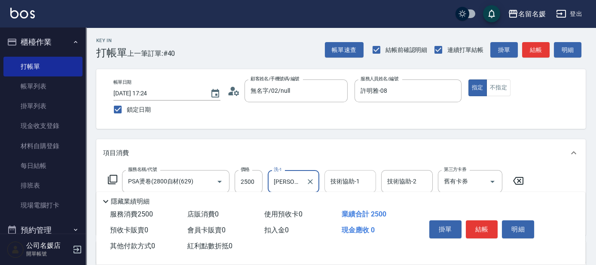
click at [349, 178] on div "技術協助-1 技術協助-1" at bounding box center [350, 181] width 52 height 23
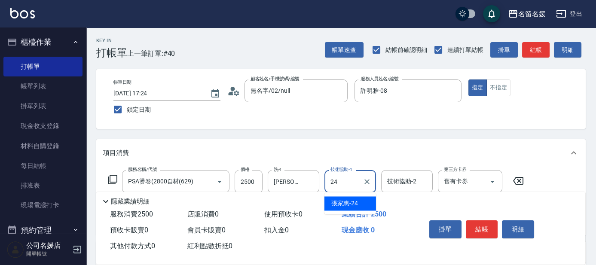
click at [347, 200] on span "張家惠 -24" at bounding box center [344, 203] width 27 height 9
type input "張家惠-24"
click at [489, 231] on button "結帳" at bounding box center [482, 229] width 32 height 18
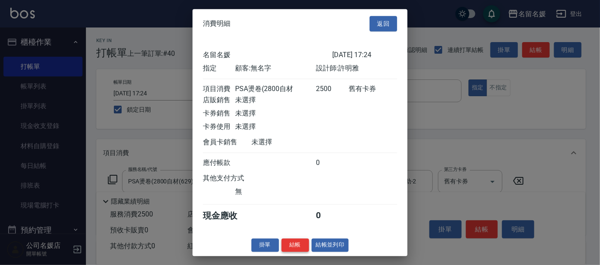
drag, startPoint x: 303, startPoint y: 245, endPoint x: 286, endPoint y: 230, distance: 22.2
click at [303, 245] on button "結帳" at bounding box center [296, 245] width 28 height 13
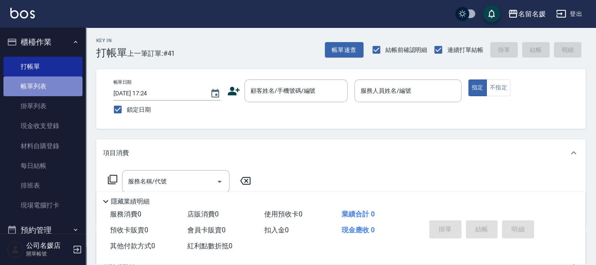
click at [58, 84] on link "帳單列表" at bounding box center [42, 87] width 79 height 20
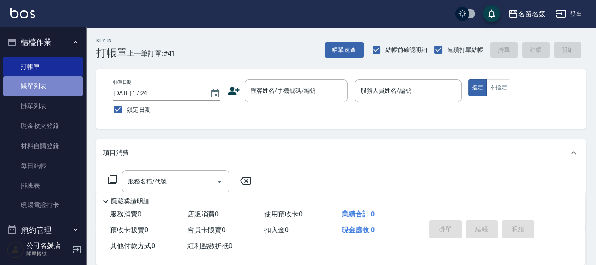
click at [58, 84] on link "帳單列表" at bounding box center [42, 87] width 79 height 20
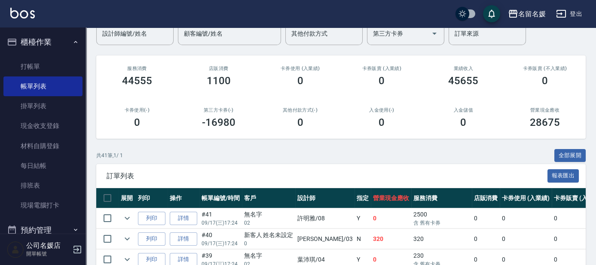
scroll to position [117, 0]
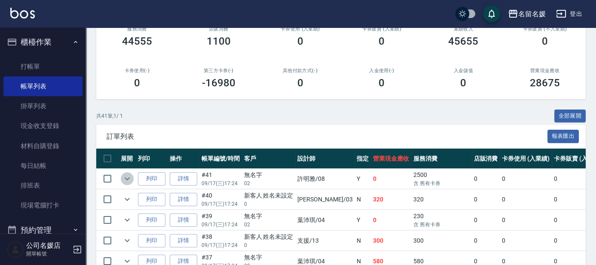
click at [128, 178] on icon "expand row" at bounding box center [127, 179] width 5 height 3
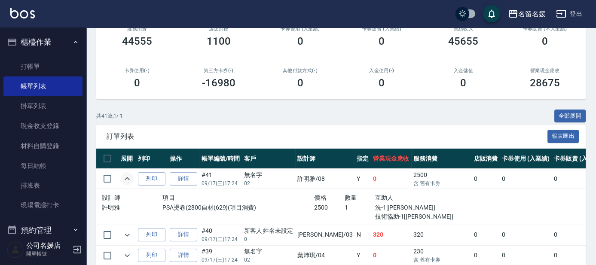
scroll to position [156, 0]
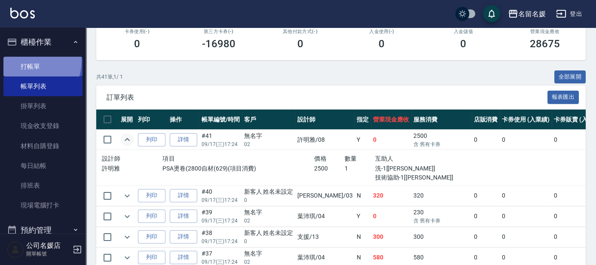
click at [31, 61] on link "打帳單" at bounding box center [42, 67] width 79 height 20
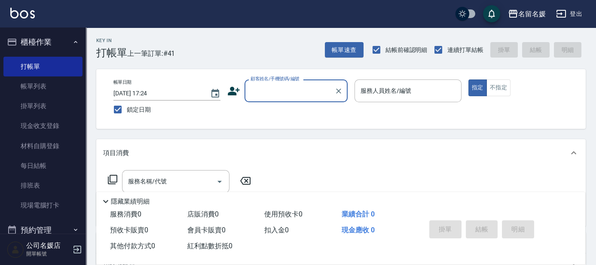
scroll to position [39, 0]
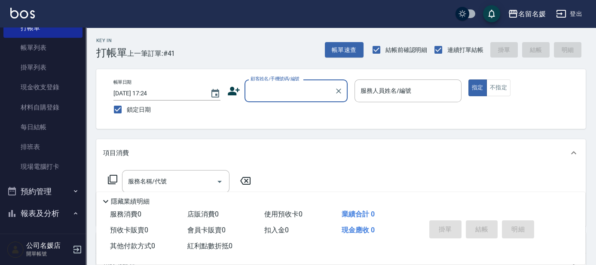
click at [289, 89] on input "顧客姓名/手機號碼/編號" at bounding box center [289, 90] width 83 height 15
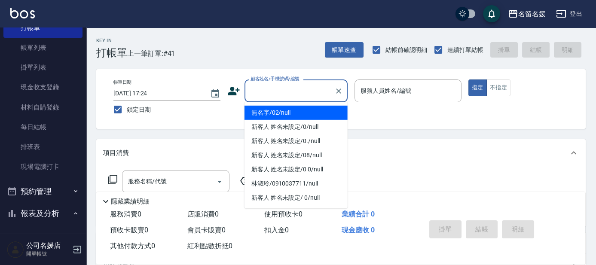
click at [296, 113] on li "無名字/02/null" at bounding box center [296, 113] width 103 height 14
type input "無名字/02/null"
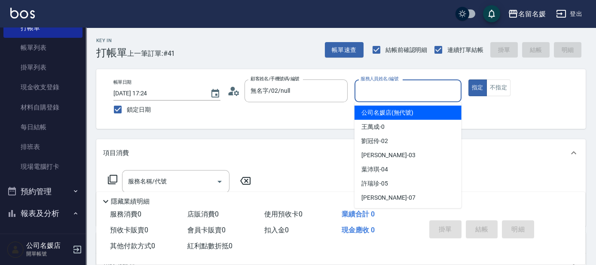
click at [412, 91] on input "服務人員姓名/編號" at bounding box center [407, 90] width 99 height 15
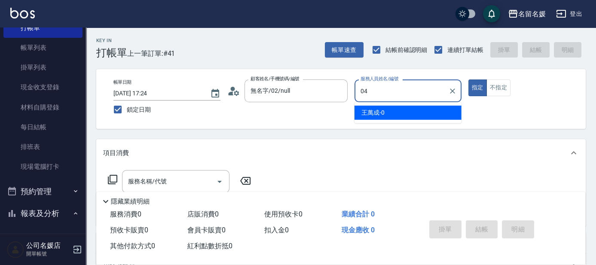
type input "04"
type button "true"
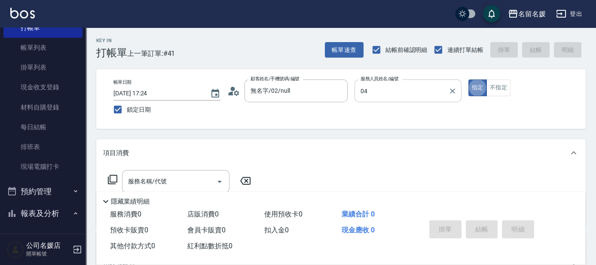
type input "葉沛琪-04"
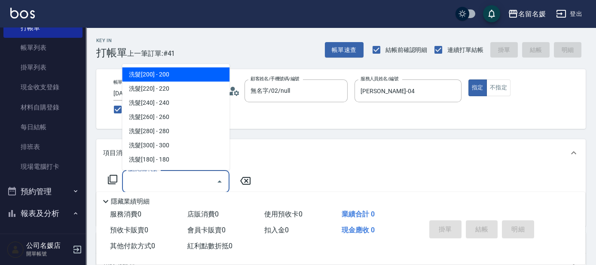
click at [206, 181] on input "服務名稱/代號" at bounding box center [169, 181] width 87 height 15
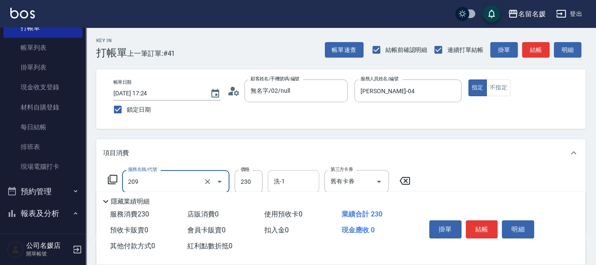
type input "洗髮券-(卡)230(209)"
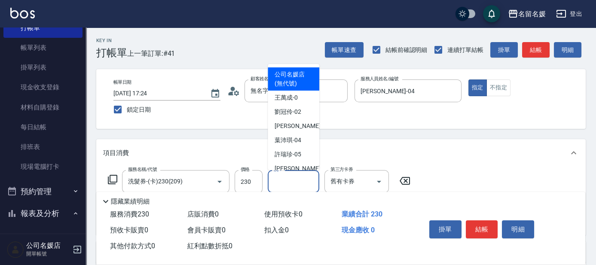
click at [305, 184] on input "洗-1" at bounding box center [294, 181] width 44 height 15
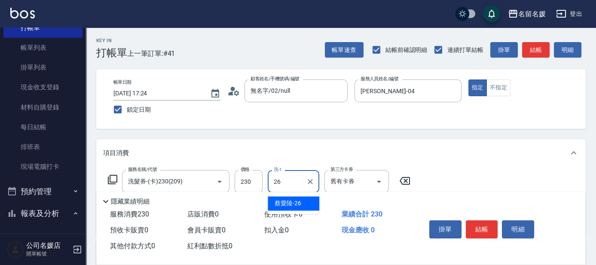
type input "蔡愛陵-26"
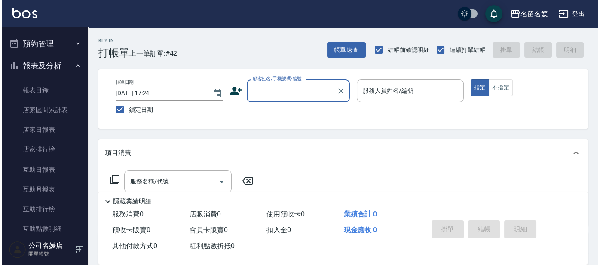
scroll to position [195, 0]
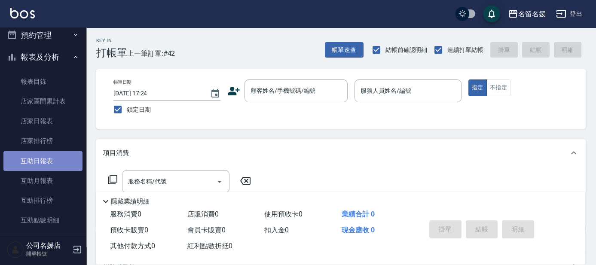
click at [56, 162] on link "互助日報表" at bounding box center [42, 161] width 79 height 20
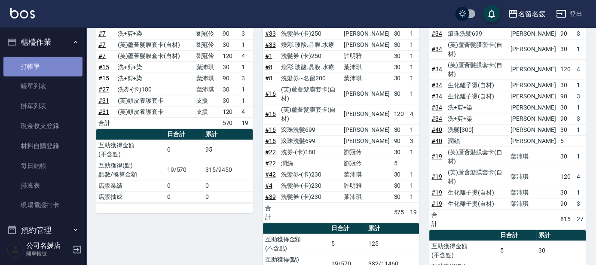
click at [48, 67] on link "打帳單" at bounding box center [42, 67] width 79 height 20
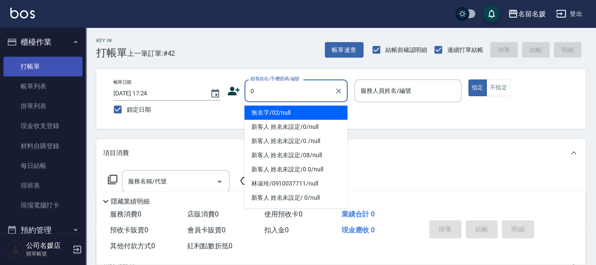
type input "0"
type input "04"
type input "無名字/02/null"
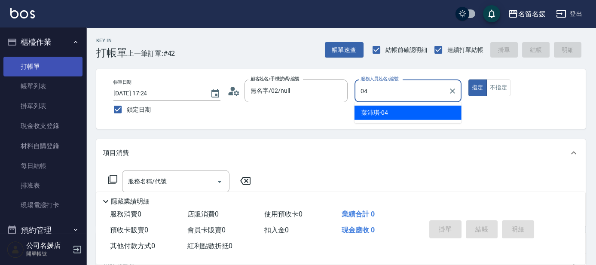
type input "04"
type button "true"
type input "葉沛琪-04"
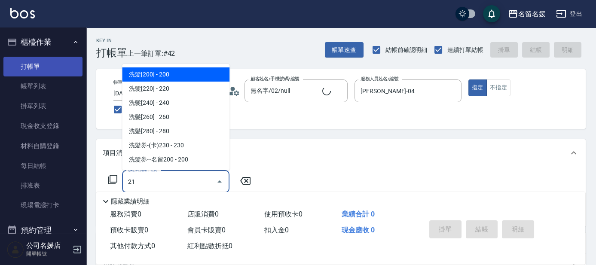
type input "210"
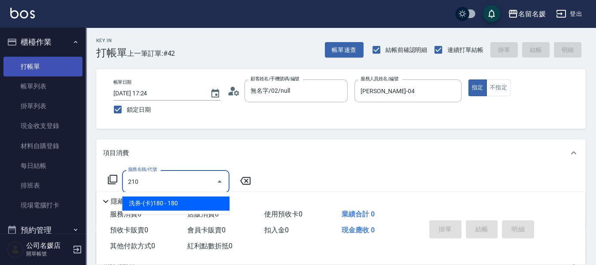
type input "新客人 姓名未設定/0/null"
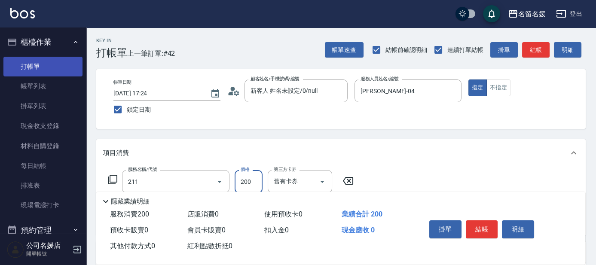
type input "洗髮券~名留200(211)"
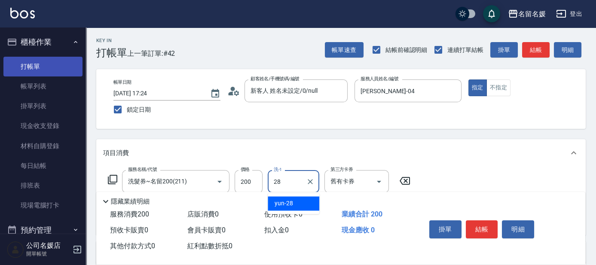
type input "yun-28"
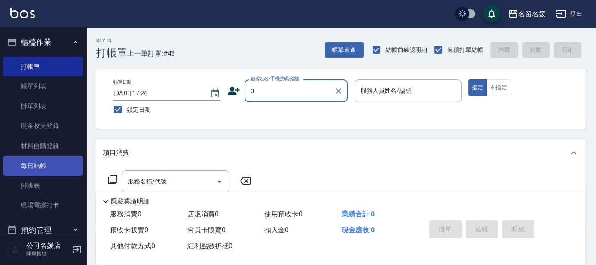
type input "無名字/02/null"
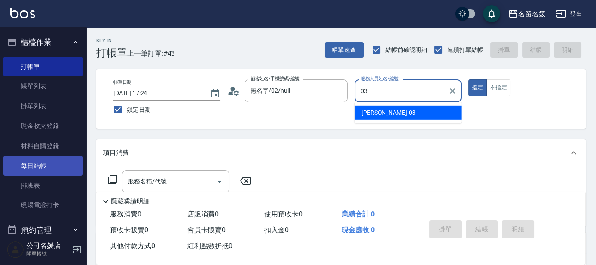
type input "蔡依芳-03"
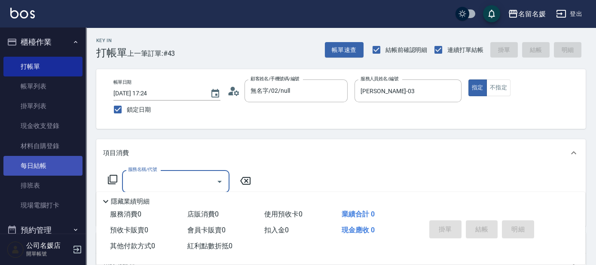
type input "0"
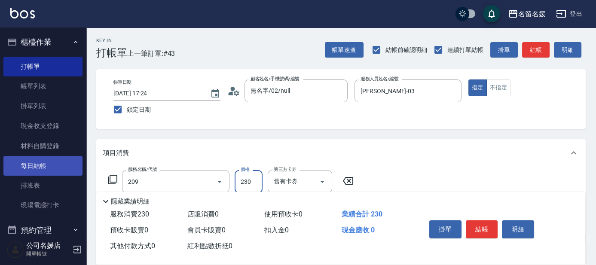
type input "洗髮券-(卡)230(209)"
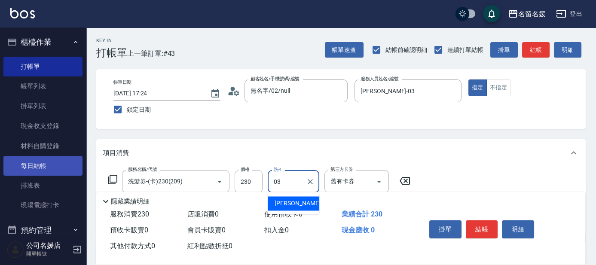
type input "蔡依芳-03"
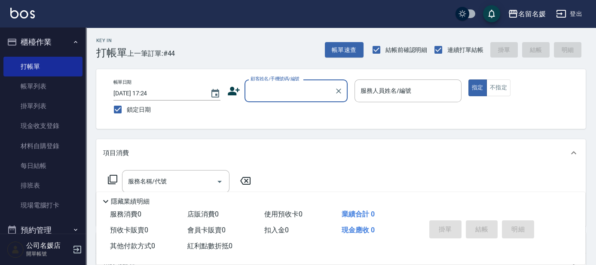
click at [282, 91] on input "顧客姓名/手機號碼/編號" at bounding box center [289, 90] width 83 height 15
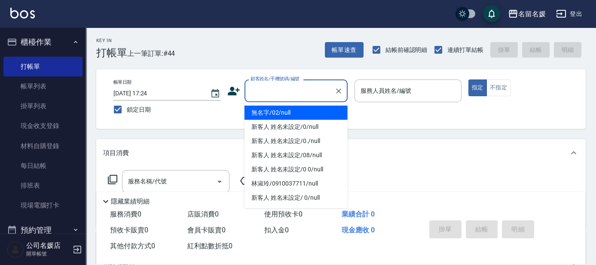
click at [290, 117] on li "無名字/02/null" at bounding box center [296, 113] width 103 height 14
type input "無名字/02/null"
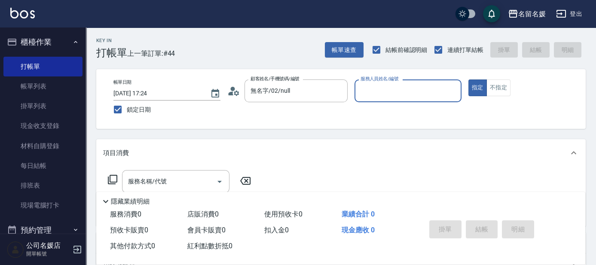
click at [371, 89] on input "服務人員姓名/編號" at bounding box center [407, 90] width 99 height 15
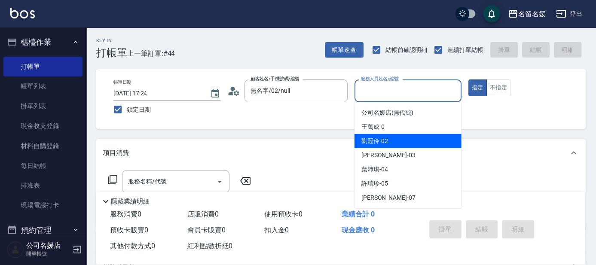
click at [387, 145] on span "劉冠伶 -02" at bounding box center [374, 141] width 27 height 9
type input "劉冠伶-02"
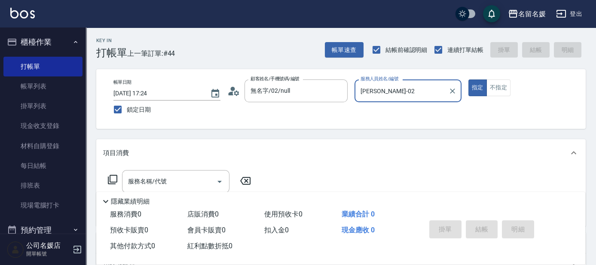
click at [111, 179] on icon at bounding box center [112, 179] width 10 height 10
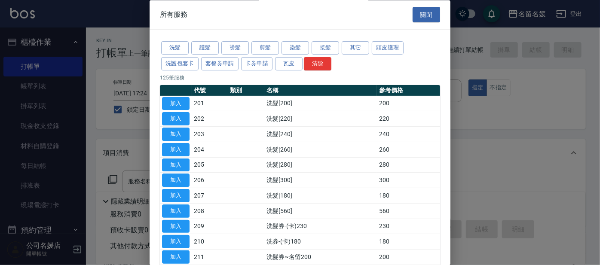
click at [190, 52] on div "洗髮 護髮 燙髮 剪髮 染髮 接髮 其它 頭皮護理 洗護包套卡 套餐券申請 卡券申請 瓦皮 清除" at bounding box center [300, 56] width 280 height 32
click at [174, 50] on button "洗髮" at bounding box center [175, 48] width 28 height 13
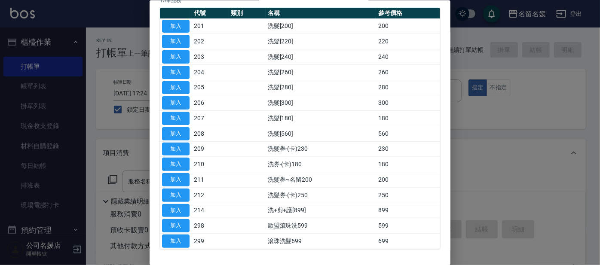
scroll to position [107, 0]
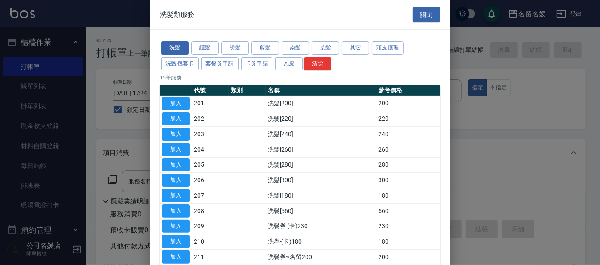
scroll to position [107, 0]
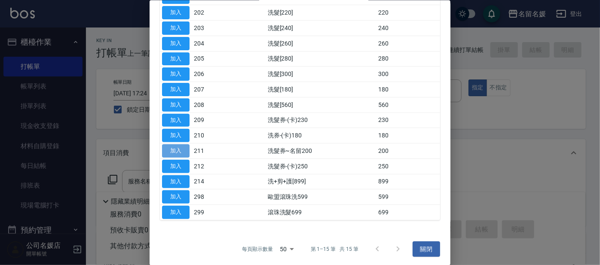
click at [175, 147] on button "加入" at bounding box center [176, 150] width 28 height 13
type input "洗髮券~名留200(211)"
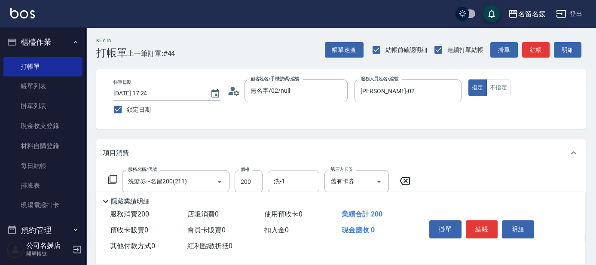
click at [285, 172] on div "洗-1" at bounding box center [294, 181] width 52 height 23
type input "俞靜嫺-23"
click at [480, 231] on button "結帳" at bounding box center [482, 229] width 32 height 18
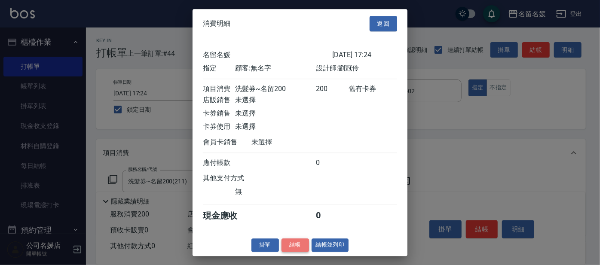
click at [287, 252] on button "結帳" at bounding box center [296, 245] width 28 height 13
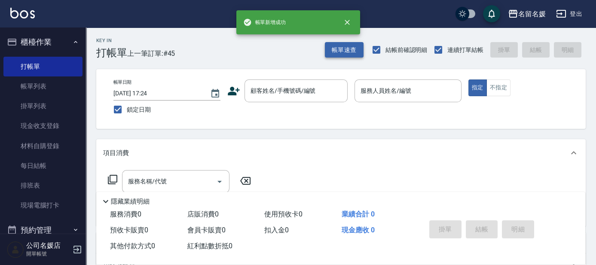
click at [344, 48] on button "帳單速查" at bounding box center [344, 50] width 39 height 16
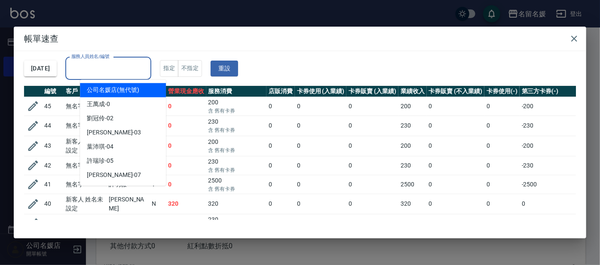
click at [104, 70] on input "服務人員姓名/編號" at bounding box center [108, 68] width 78 height 15
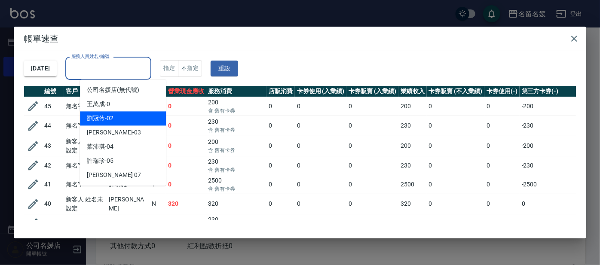
click at [107, 120] on span "[PERSON_NAME]-02" at bounding box center [100, 118] width 27 height 9
type input "[PERSON_NAME]-02"
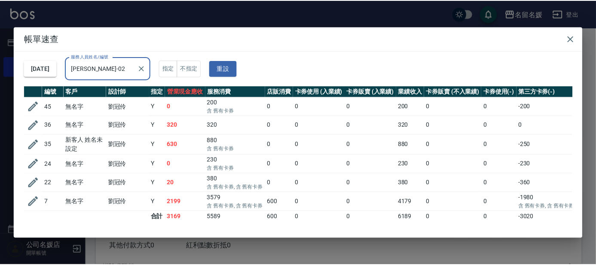
scroll to position [8, 0]
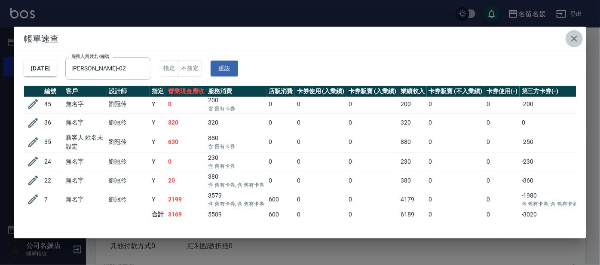
click at [574, 38] on icon "button" at bounding box center [574, 39] width 6 height 6
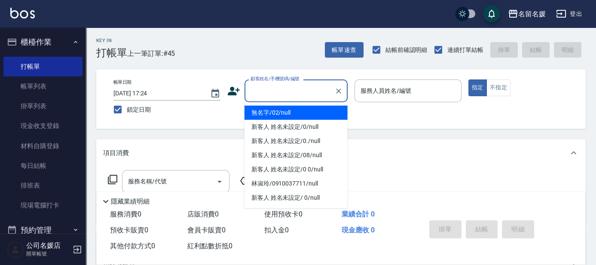
click at [293, 94] on input "顧客姓名/手機號碼/編號" at bounding box center [289, 90] width 83 height 15
click at [303, 110] on li "無名字/02/null" at bounding box center [296, 113] width 103 height 14
type input "無名字/02/null"
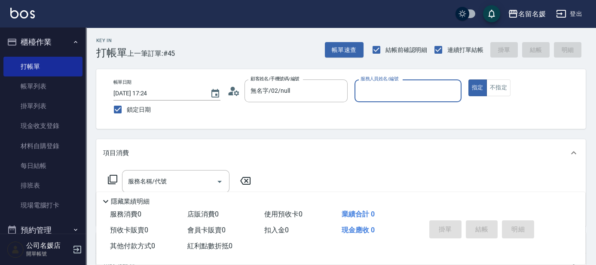
click at [378, 94] on input "服務人員姓名/編號" at bounding box center [407, 90] width 99 height 15
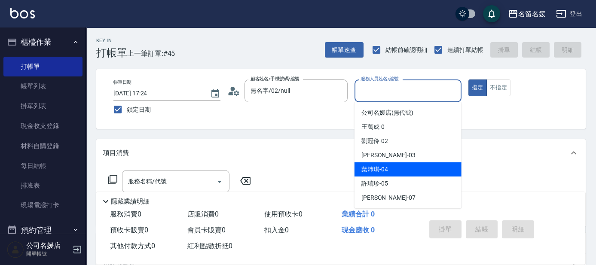
click at [377, 171] on span "葉沛琪 -04" at bounding box center [374, 169] width 27 height 9
type input "葉沛琪-04"
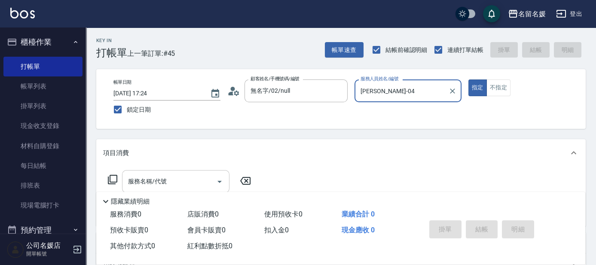
click at [199, 181] on input "服務名稱/代號" at bounding box center [169, 181] width 87 height 15
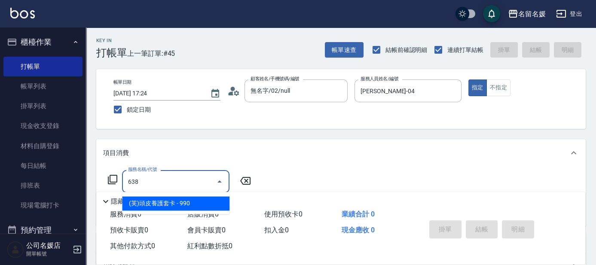
click at [198, 199] on span "(芙)頭皮養護套卡 - 990" at bounding box center [175, 203] width 107 height 14
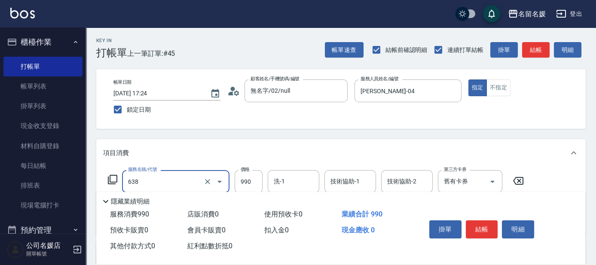
drag, startPoint x: 177, startPoint y: 183, endPoint x: 182, endPoint y: 190, distance: 9.5
click at [178, 186] on input "638" at bounding box center [164, 181] width 76 height 15
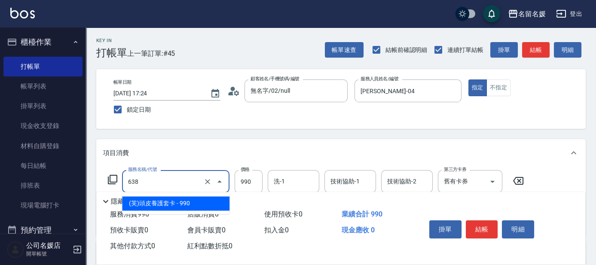
drag, startPoint x: 197, startPoint y: 202, endPoint x: 304, endPoint y: 200, distance: 107.0
click at [200, 202] on span "(芙)頭皮養護套卡 - 990" at bounding box center [175, 203] width 107 height 14
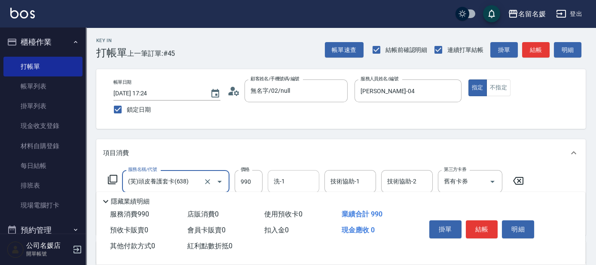
type input "(芙)頭皮養護套卡(638)"
click at [286, 177] on input "洗-1" at bounding box center [294, 181] width 44 height 15
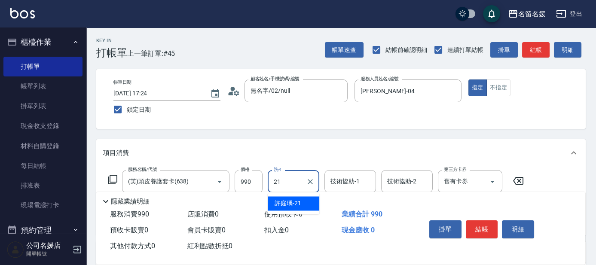
drag, startPoint x: 303, startPoint y: 203, endPoint x: 341, endPoint y: 187, distance: 41.6
click at [306, 202] on div "許庭瑀 -21" at bounding box center [294, 203] width 52 height 14
type input "許庭瑀-21"
click at [349, 181] on div "技術協助-1 技術協助-1" at bounding box center [350, 181] width 52 height 23
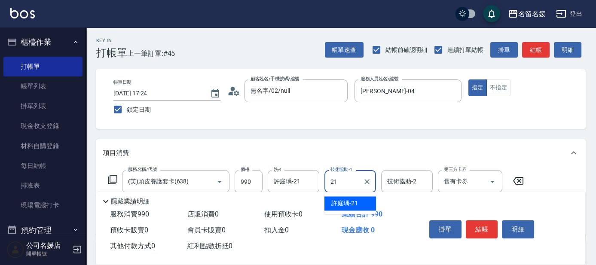
click at [351, 204] on span "許庭瑀 -21" at bounding box center [344, 203] width 27 height 9
type input "許庭瑀-21"
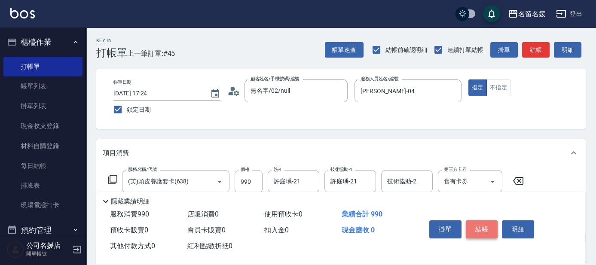
click at [488, 226] on button "結帳" at bounding box center [482, 229] width 32 height 18
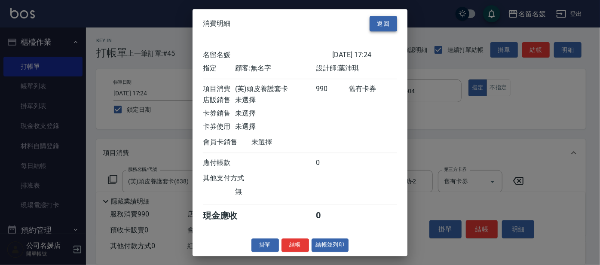
click at [378, 16] on button "返回" at bounding box center [384, 24] width 28 height 16
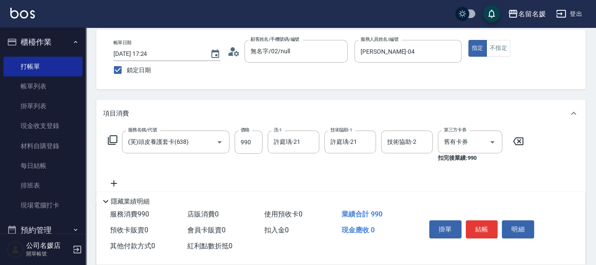
scroll to position [78, 0]
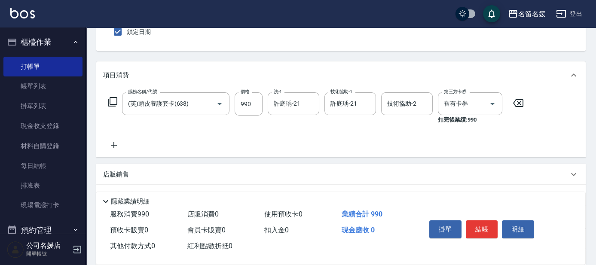
click at [113, 141] on icon at bounding box center [113, 145] width 21 height 10
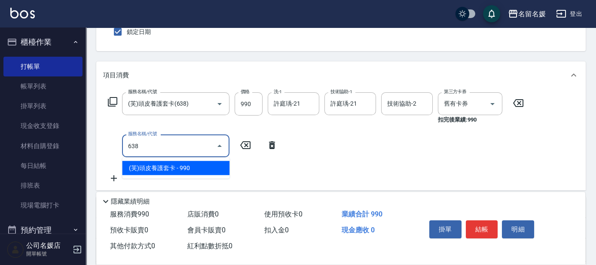
click at [173, 164] on span "(芙)頭皮養護套卡 - 990" at bounding box center [175, 168] width 107 height 14
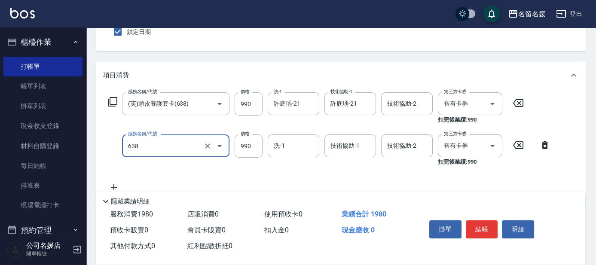
drag, startPoint x: 177, startPoint y: 147, endPoint x: 178, endPoint y: 155, distance: 7.8
click at [177, 149] on input "638" at bounding box center [164, 145] width 76 height 15
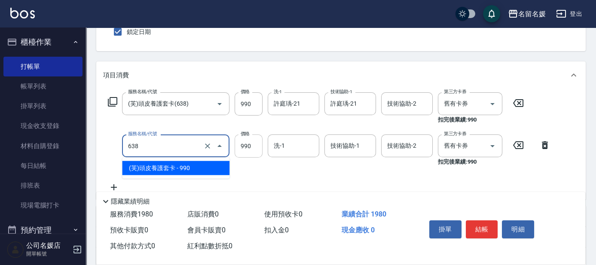
drag, startPoint x: 189, startPoint y: 166, endPoint x: 244, endPoint y: 155, distance: 56.1
click at [193, 165] on span "(芙)頭皮養護套卡 - 990" at bounding box center [175, 168] width 107 height 14
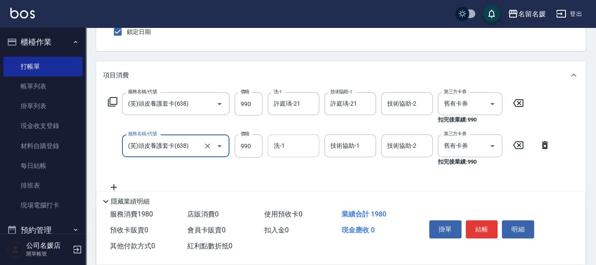
type input "(芙)頭皮養護套卡(638)"
click at [303, 144] on input "洗-1" at bounding box center [294, 145] width 44 height 15
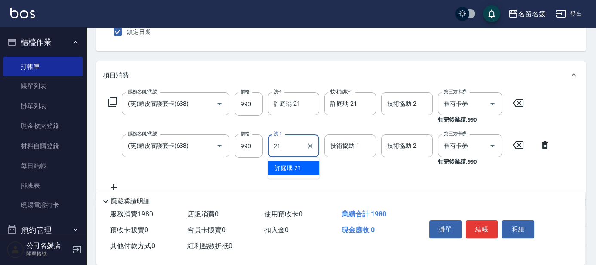
click at [291, 165] on span "許庭瑀 -21" at bounding box center [288, 168] width 27 height 9
type input "許庭瑀-21"
click at [348, 149] on div "技術協助-1 技術協助-1" at bounding box center [350, 146] width 52 height 23
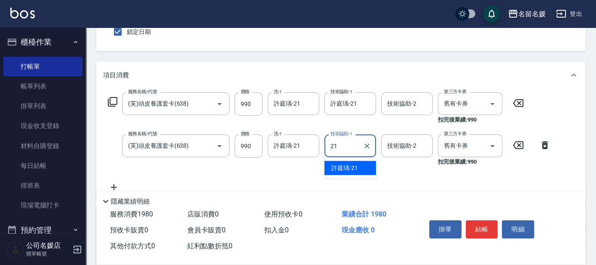
click at [349, 168] on span "許庭瑀 -21" at bounding box center [344, 168] width 27 height 9
type input "許庭瑀-21"
click at [477, 221] on button "結帳" at bounding box center [482, 229] width 32 height 18
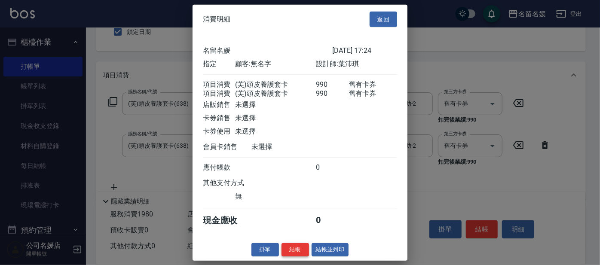
click at [290, 256] on button "結帳" at bounding box center [296, 249] width 28 height 13
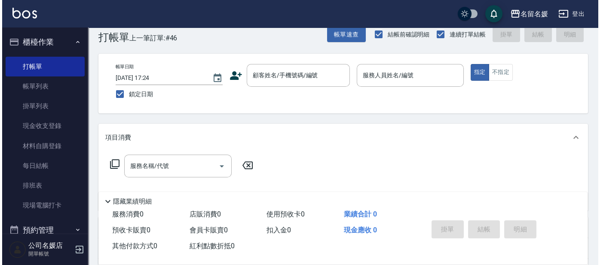
scroll to position [0, 0]
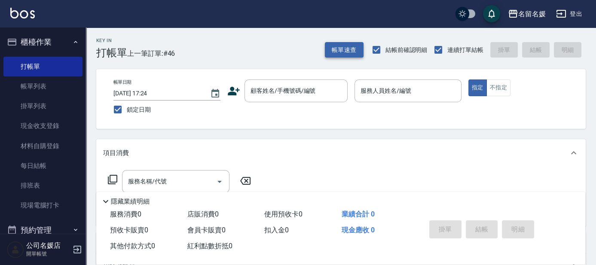
click at [348, 46] on button "帳單速查" at bounding box center [344, 50] width 39 height 16
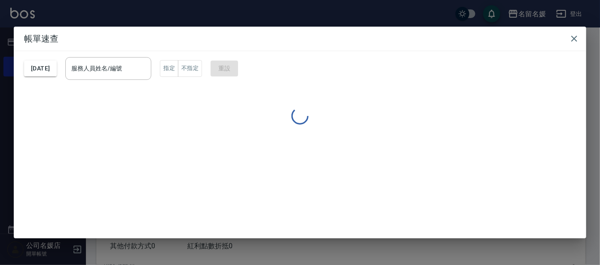
click at [98, 64] on div "服務人員姓名/編號 服務人員姓名/編號" at bounding box center [108, 68] width 86 height 23
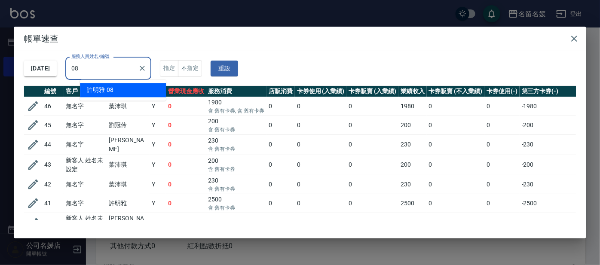
click at [141, 92] on div "許明雅 -08" at bounding box center [123, 90] width 86 height 14
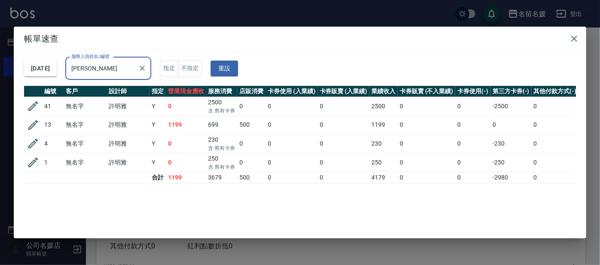
type input "許"
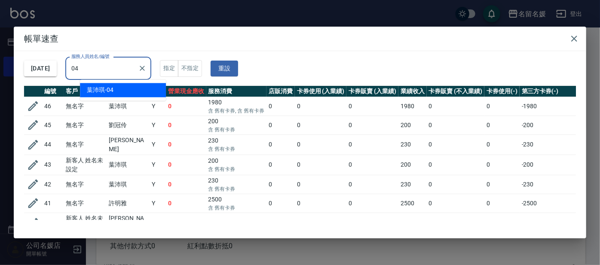
click at [126, 86] on div "葉沛琪 -04" at bounding box center [123, 90] width 86 height 14
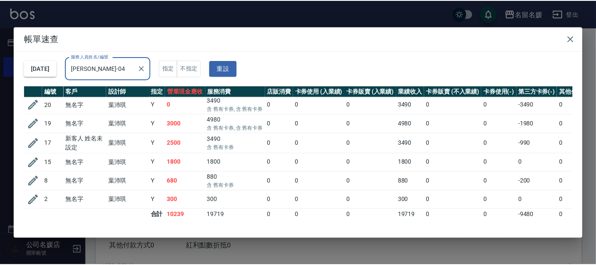
scroll to position [141, 0]
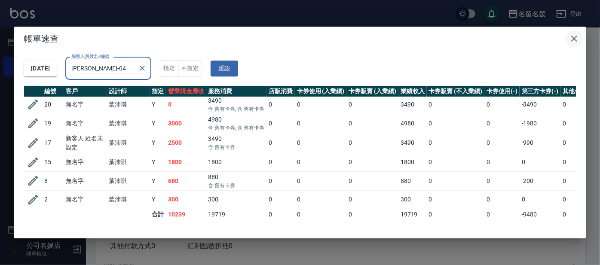
type input "葉沛琪-04"
click at [573, 38] on icon "button" at bounding box center [574, 39] width 10 height 10
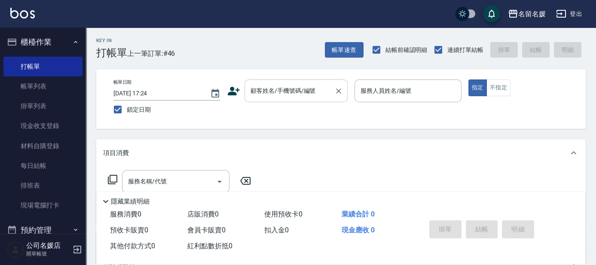
click at [277, 82] on div "顧客姓名/手機號碼/編號" at bounding box center [296, 91] width 103 height 23
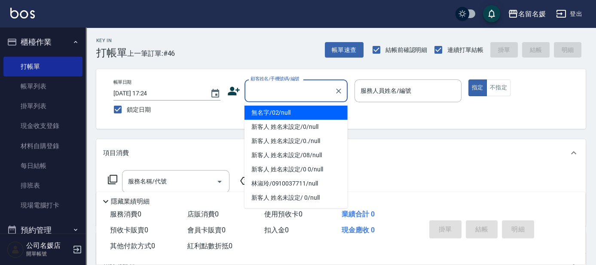
click at [468, 80] on button "指定" at bounding box center [477, 88] width 18 height 17
type button "true"
type input "無名字/02/null"
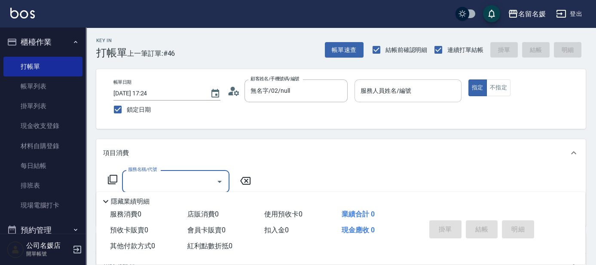
click at [433, 86] on input "服務人員姓名/編號" at bounding box center [407, 90] width 99 height 15
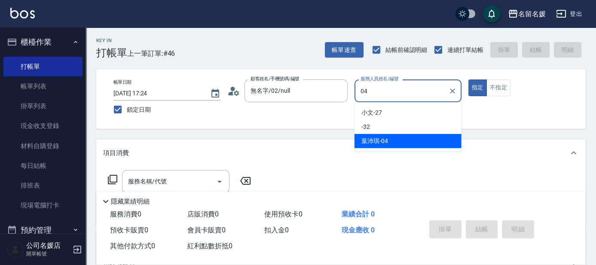
type input "葉沛琪-04"
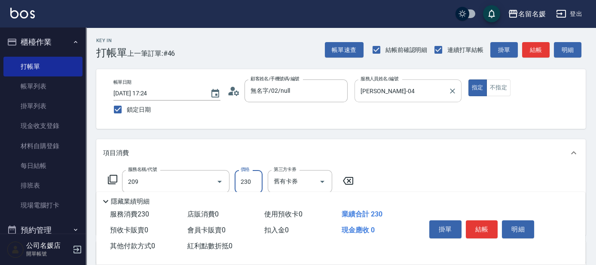
type input "洗髮券-(卡)230(209)"
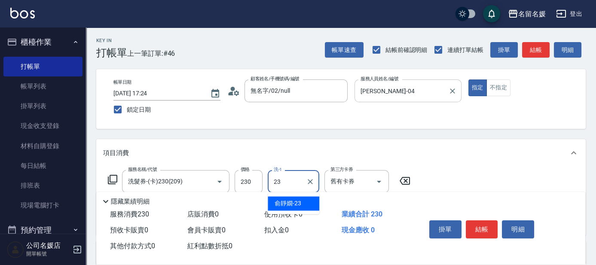
type input "俞靜嫺-23"
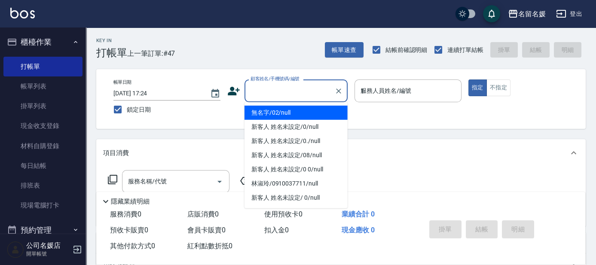
type input "13"
type input "無名字/02/null"
type input "支援-13"
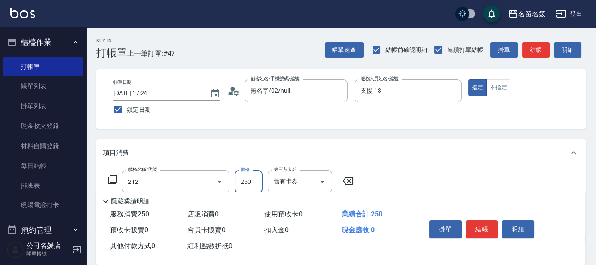
type input "洗髮券-(卡)250(212)"
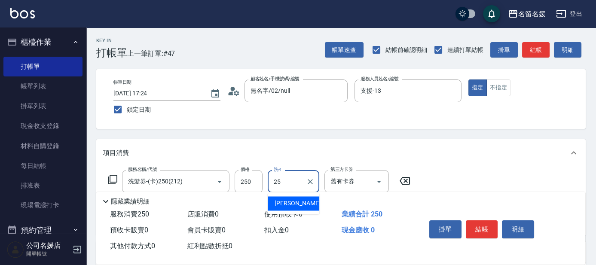
type input "楊瑋萱-25"
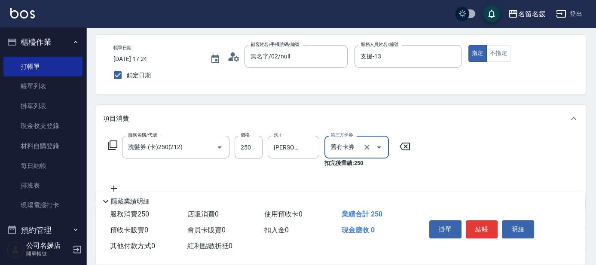
scroll to position [39, 0]
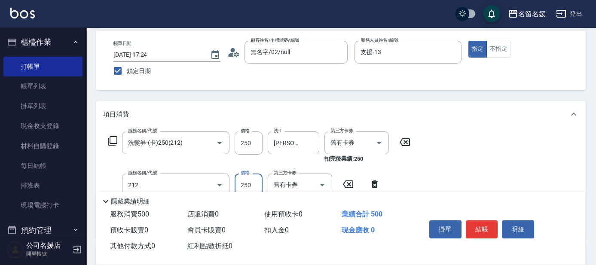
type input "洗髮券-(卡)250(212)"
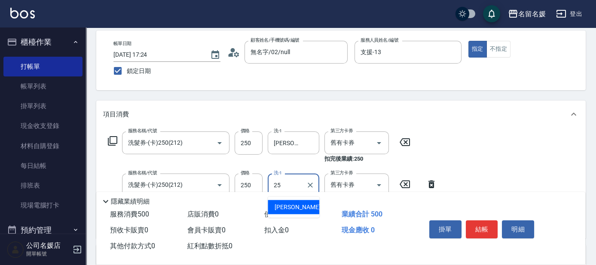
type input "楊瑋萱-25"
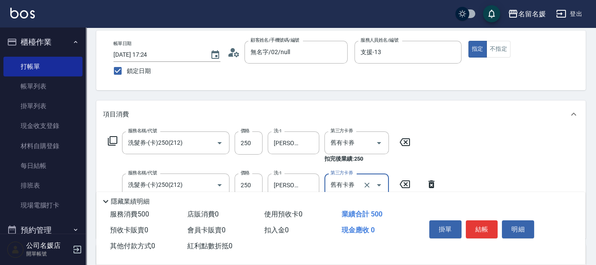
scroll to position [0, 0]
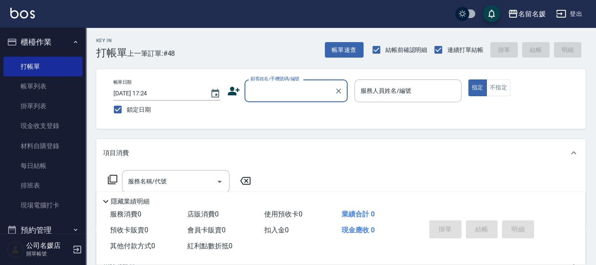
click at [307, 92] on input "顧客姓名/手機號碼/編號" at bounding box center [289, 90] width 83 height 15
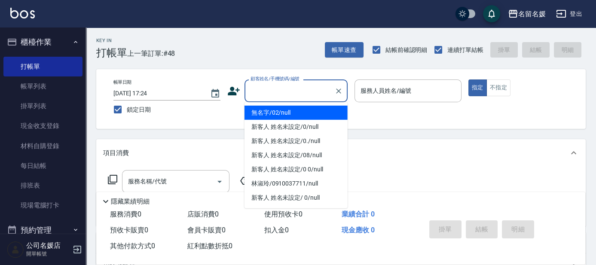
drag, startPoint x: 279, startPoint y: 115, endPoint x: 402, endPoint y: 89, distance: 126.0
click at [281, 113] on li "無名字/02/null" at bounding box center [296, 113] width 103 height 14
click at [402, 90] on label "服務人員姓名/編號" at bounding box center [386, 90] width 51 height 9
click at [402, 90] on input "服務人員姓名/編號" at bounding box center [407, 90] width 99 height 15
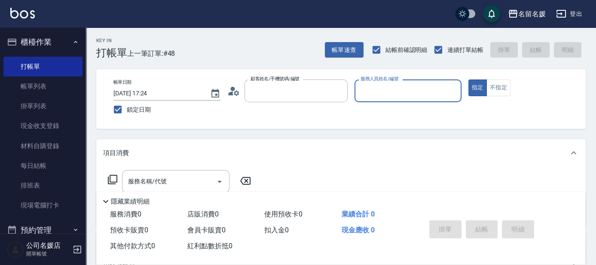
type input "無名字/02/null"
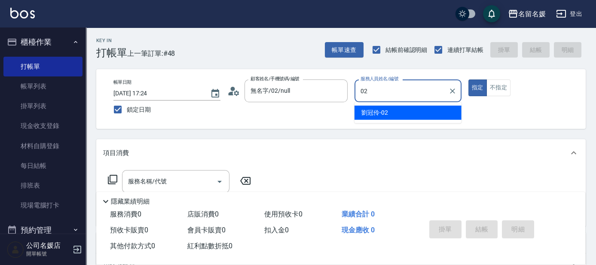
type input "劉冠伶-02"
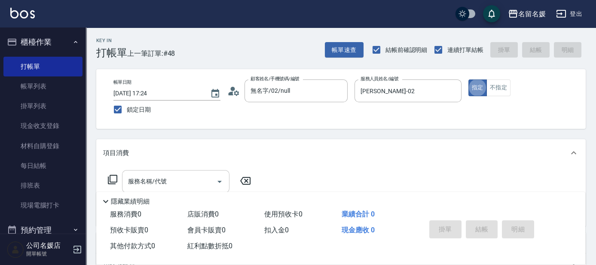
drag, startPoint x: 181, startPoint y: 186, endPoint x: 184, endPoint y: 180, distance: 6.9
click at [183, 184] on input "服務名稱/代號" at bounding box center [169, 181] width 87 height 15
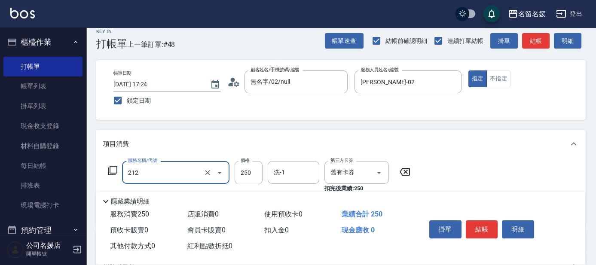
scroll to position [39, 0]
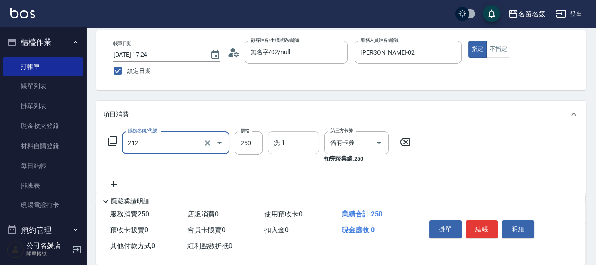
drag, startPoint x: 304, startPoint y: 141, endPoint x: 314, endPoint y: 138, distance: 9.9
click at [313, 138] on input "洗-1" at bounding box center [294, 142] width 44 height 15
type input "洗髮券-(卡)250(212)"
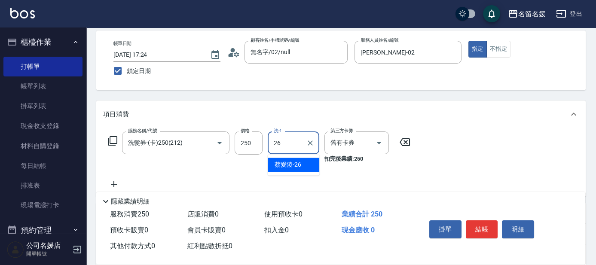
type input "蔡愛陵-26"
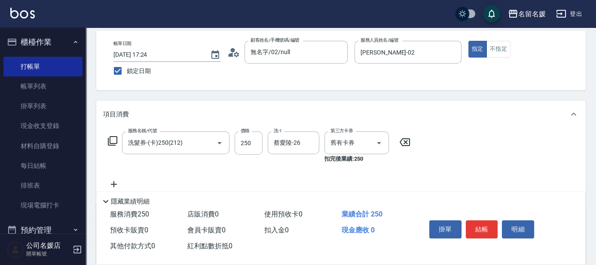
click at [115, 182] on icon at bounding box center [113, 184] width 21 height 10
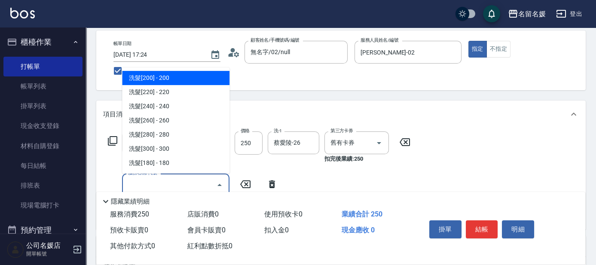
click at [167, 180] on input "服務名稱/代號" at bounding box center [169, 185] width 87 height 15
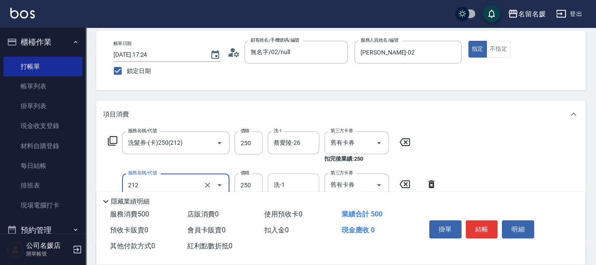
type input "洗髮券-(卡)250(212)"
click at [305, 187] on input "洗-1" at bounding box center [294, 185] width 44 height 15
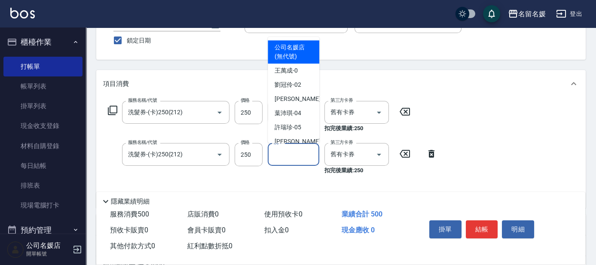
scroll to position [78, 0]
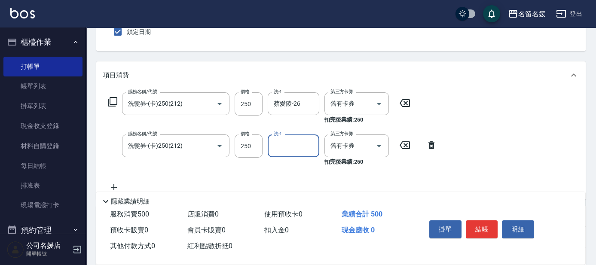
click at [303, 146] on input "洗-1" at bounding box center [294, 145] width 44 height 15
type input "俞靜嫺-23"
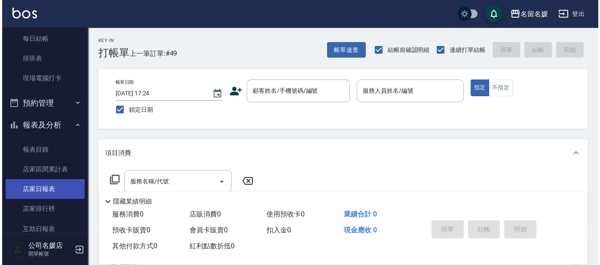
scroll to position [195, 0]
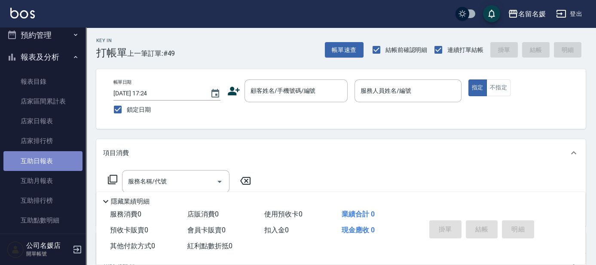
click at [43, 158] on link "互助日報表" at bounding box center [42, 161] width 79 height 20
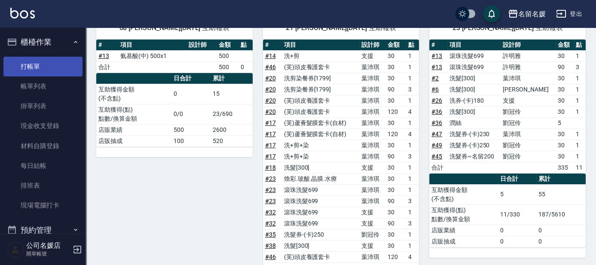
click at [47, 70] on link "打帳單" at bounding box center [42, 67] width 79 height 20
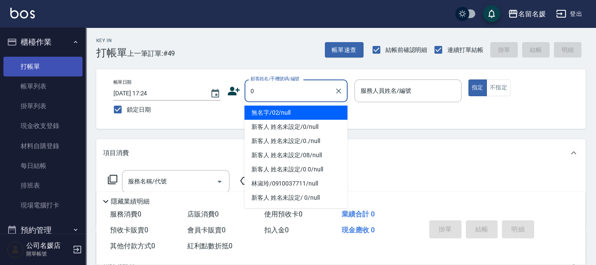
type input "0"
type input "04"
type input "無名字/02/null"
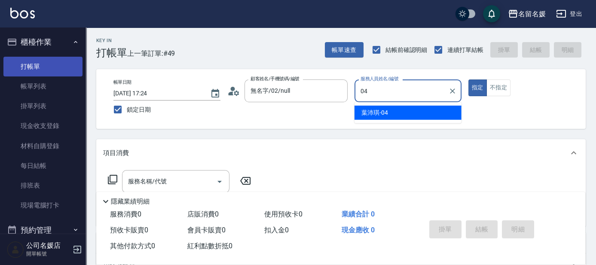
type input "04"
type button "true"
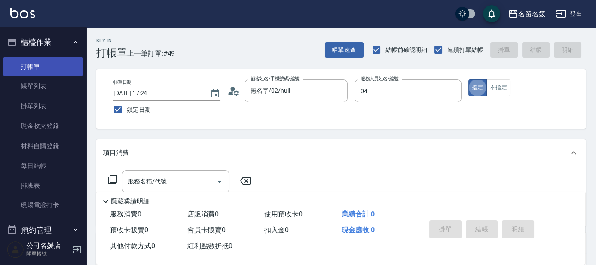
type input "葉沛琪-04"
type input "212"
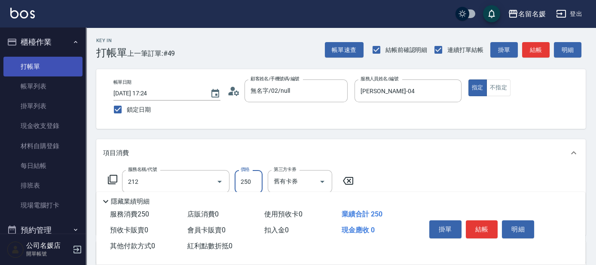
type input "新客人 姓名未設定/0/null"
type input "洗髮券-(卡)250(212)"
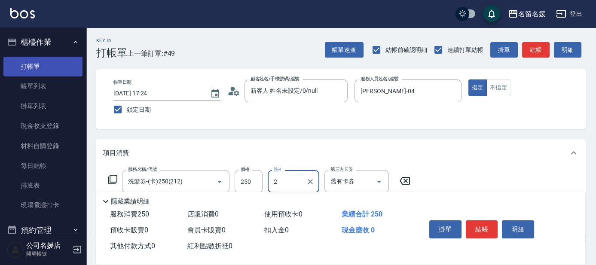
type input "28"
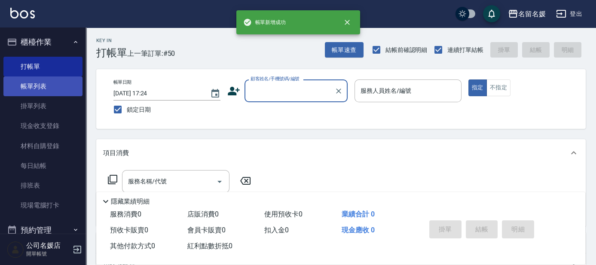
click at [24, 91] on link "帳單列表" at bounding box center [42, 87] width 79 height 20
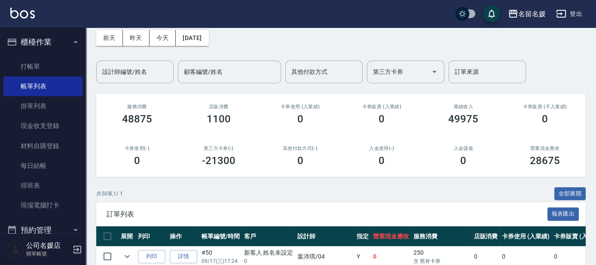
scroll to position [117, 0]
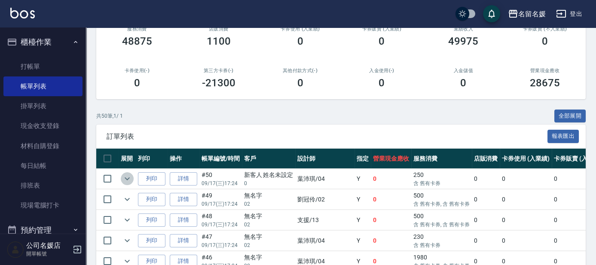
click at [128, 176] on icon "expand row" at bounding box center [127, 179] width 10 height 10
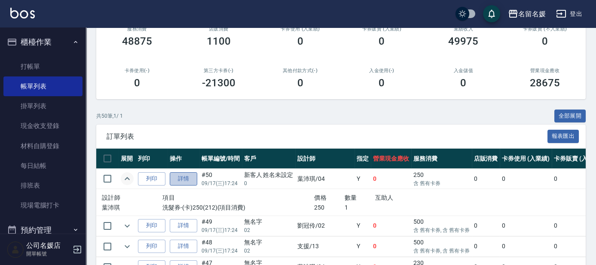
click at [192, 179] on link "詳情" at bounding box center [184, 178] width 28 height 13
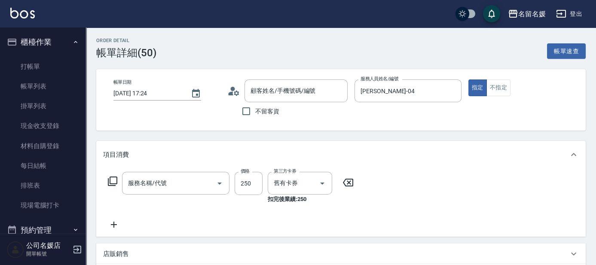
type input "2025/09/17 17:24"
type input "葉沛琪-04"
type input "新客人 姓名未設定/0/null"
type input "洗髮券-(卡)250(212)"
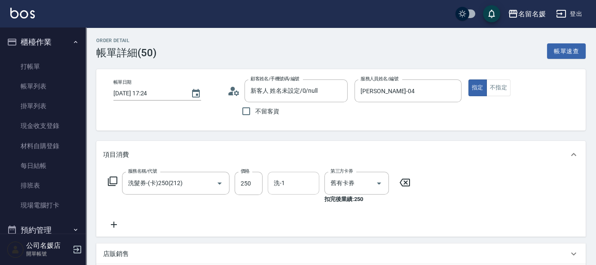
click at [300, 190] on input "洗-1" at bounding box center [294, 183] width 44 height 15
type input "yun-28"
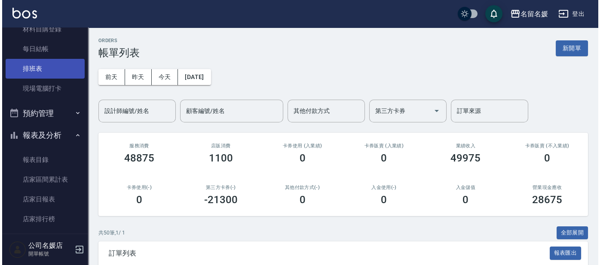
scroll to position [78, 0]
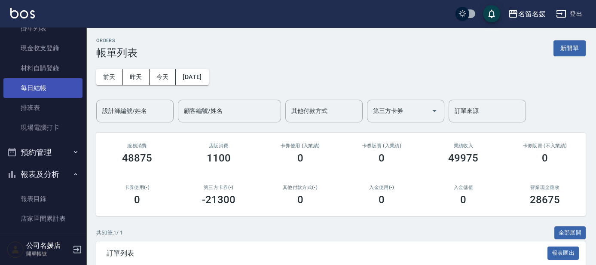
click at [45, 94] on link "每日結帳" at bounding box center [42, 88] width 79 height 20
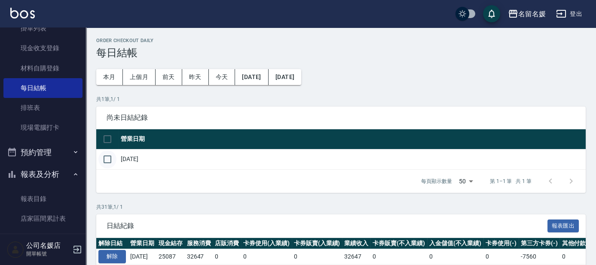
click at [107, 158] on input "checkbox" at bounding box center [107, 159] width 18 height 18
checkbox input "true"
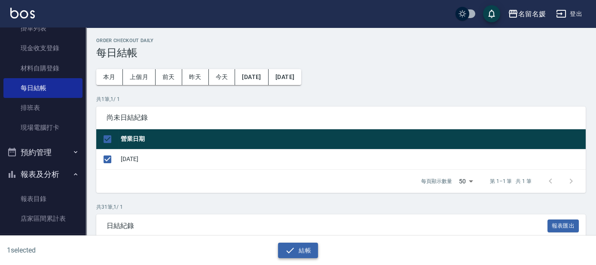
click at [297, 250] on button "結帳" at bounding box center [298, 251] width 40 height 16
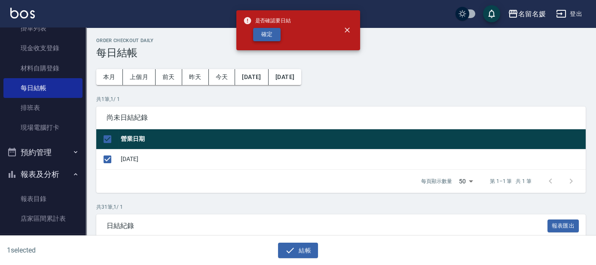
click at [260, 34] on button "確定" at bounding box center [267, 34] width 28 height 13
checkbox input "false"
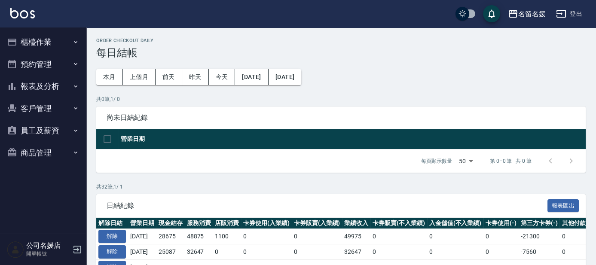
click at [62, 48] on button "櫃檯作業" at bounding box center [42, 42] width 79 height 22
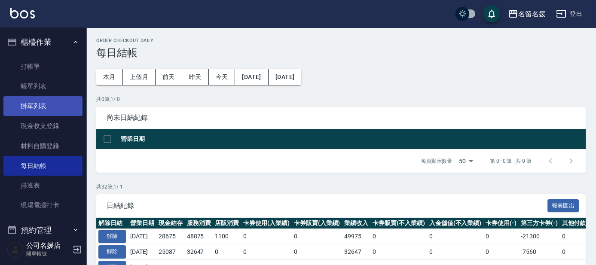
scroll to position [106, 0]
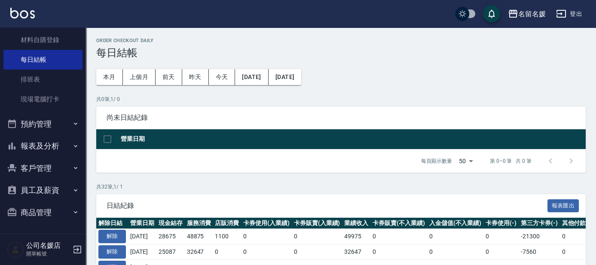
click at [44, 149] on button "報表及分析" at bounding box center [42, 146] width 79 height 22
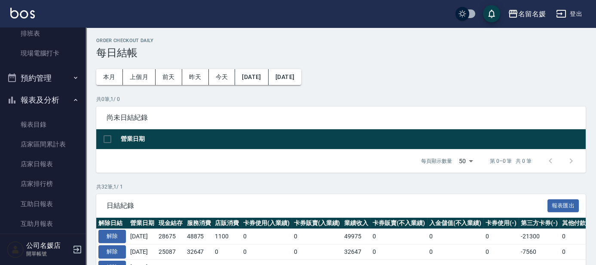
scroll to position [223, 0]
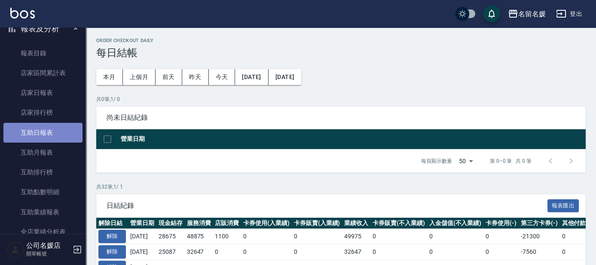
click at [54, 133] on link "互助日報表" at bounding box center [42, 133] width 79 height 20
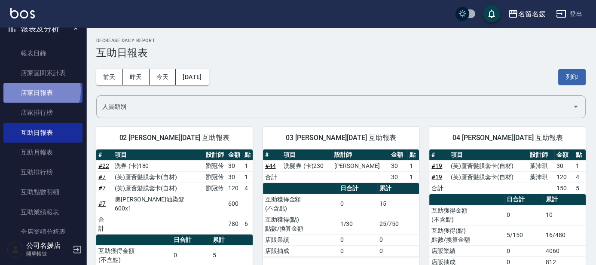
click at [34, 90] on link "店家日報表" at bounding box center [42, 93] width 79 height 20
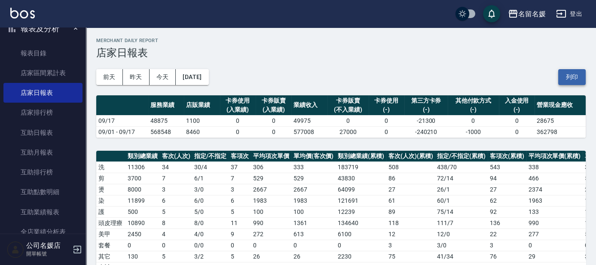
click at [577, 78] on button "列印" at bounding box center [572, 77] width 28 height 16
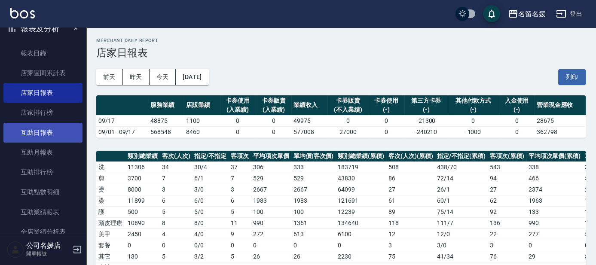
click at [52, 133] on link "互助日報表" at bounding box center [42, 133] width 79 height 20
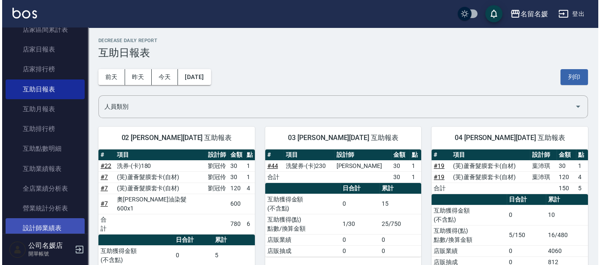
scroll to position [301, 0]
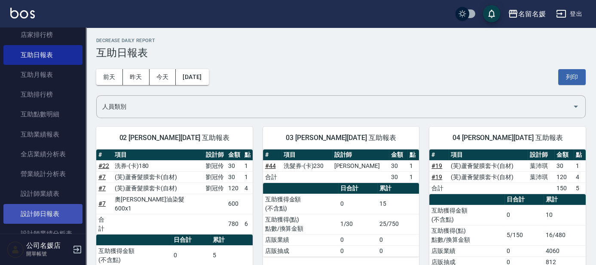
click at [49, 210] on link "設計師日報表" at bounding box center [42, 214] width 79 height 20
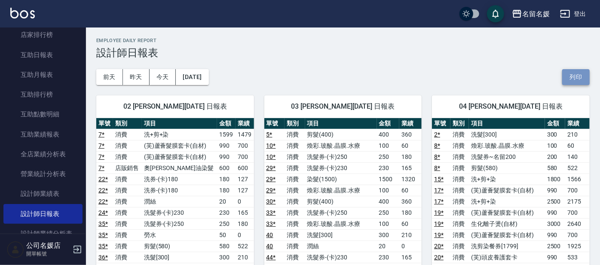
click at [571, 75] on button "列印" at bounding box center [576, 77] width 28 height 16
click at [459, 223] on td "消費" at bounding box center [459, 223] width 18 height 11
